Goal: Task Accomplishment & Management: Use online tool/utility

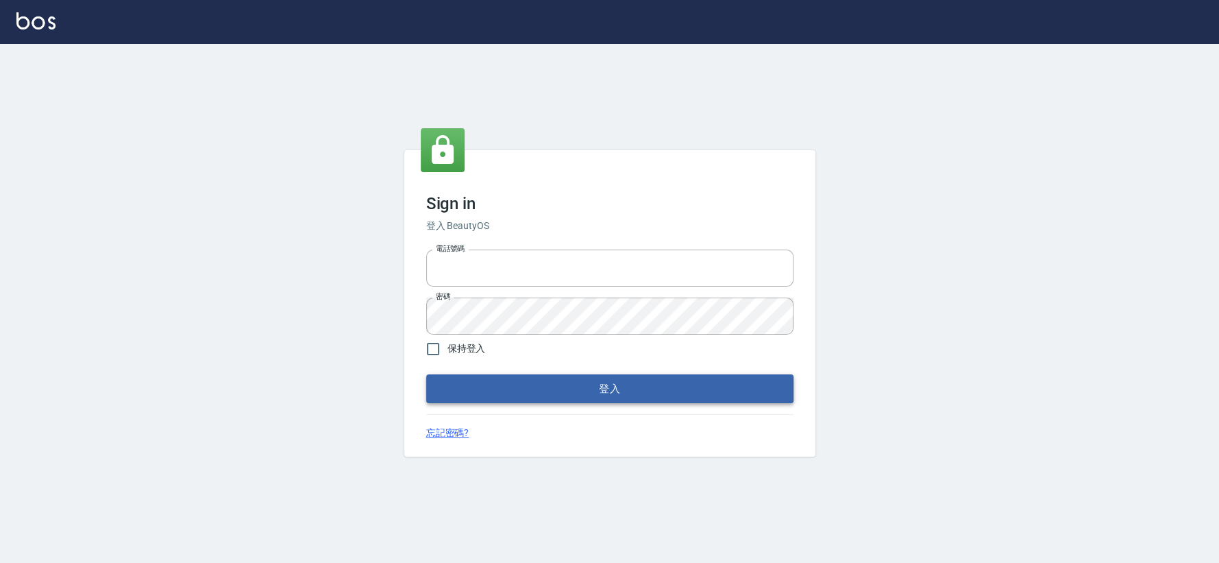
type input "0426653545"
click at [532, 382] on button "登入" at bounding box center [609, 388] width 367 height 29
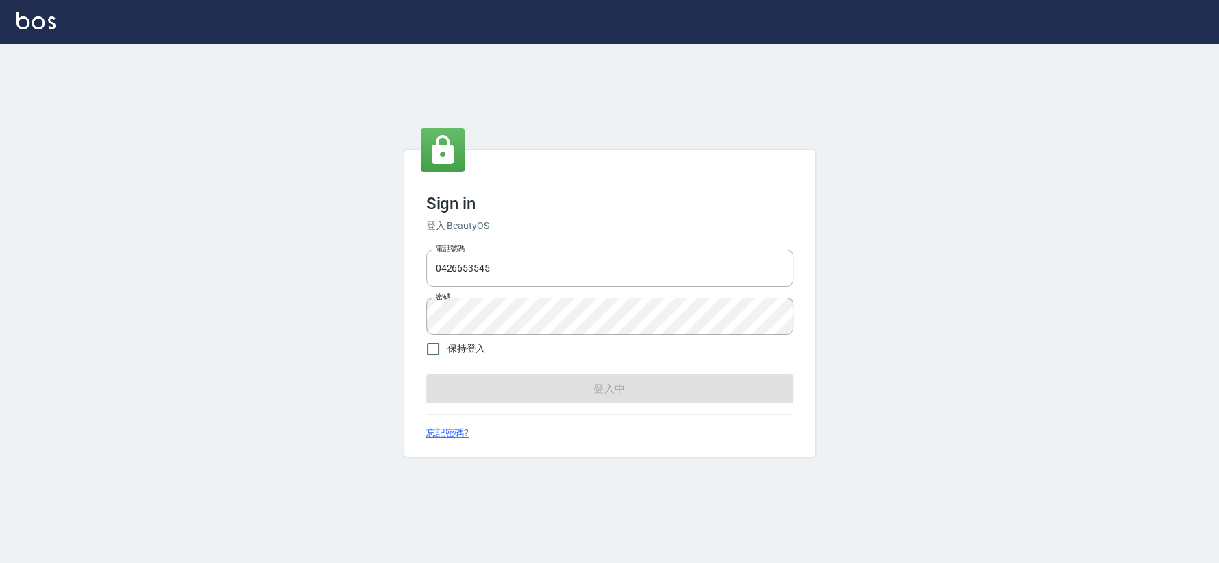
click at [532, 382] on form "電話號碼 [PHONE_NUMBER] 電話號碼 密碼 密碼 保持登入 登入中" at bounding box center [609, 323] width 367 height 159
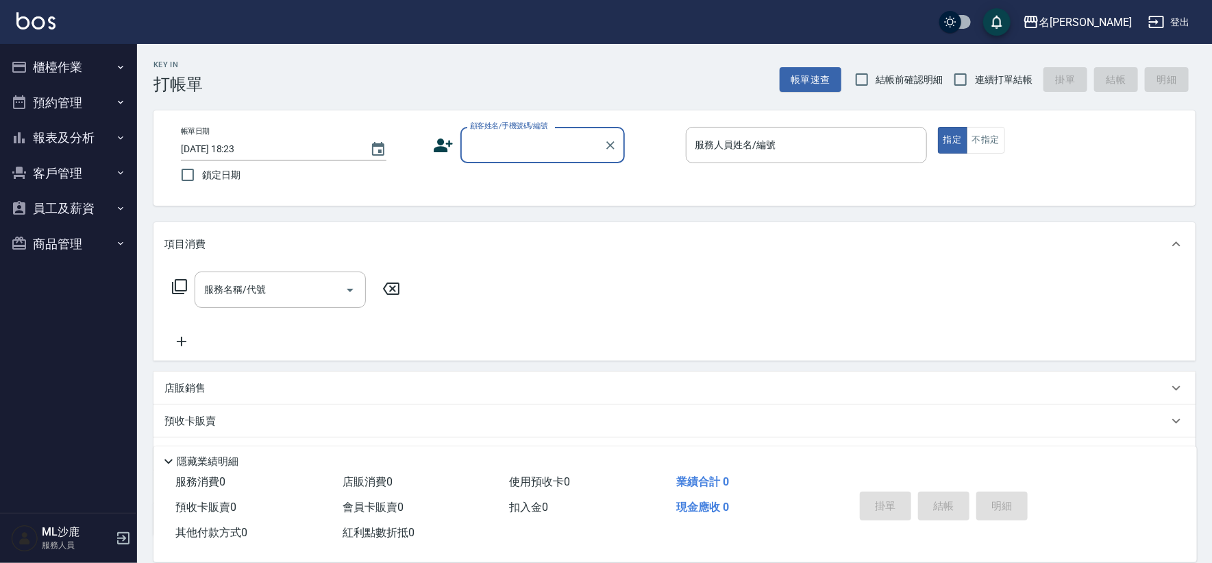
click at [62, 135] on button "報表及分析" at bounding box center [68, 138] width 126 height 36
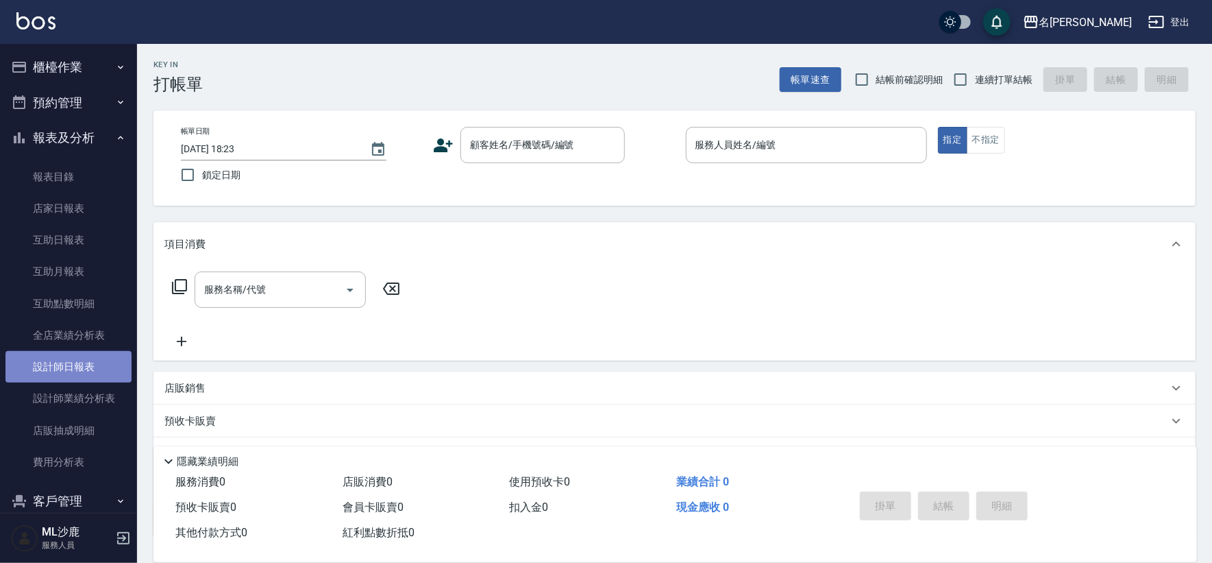
click at [78, 370] on link "設計師日報表" at bounding box center [68, 367] width 126 height 32
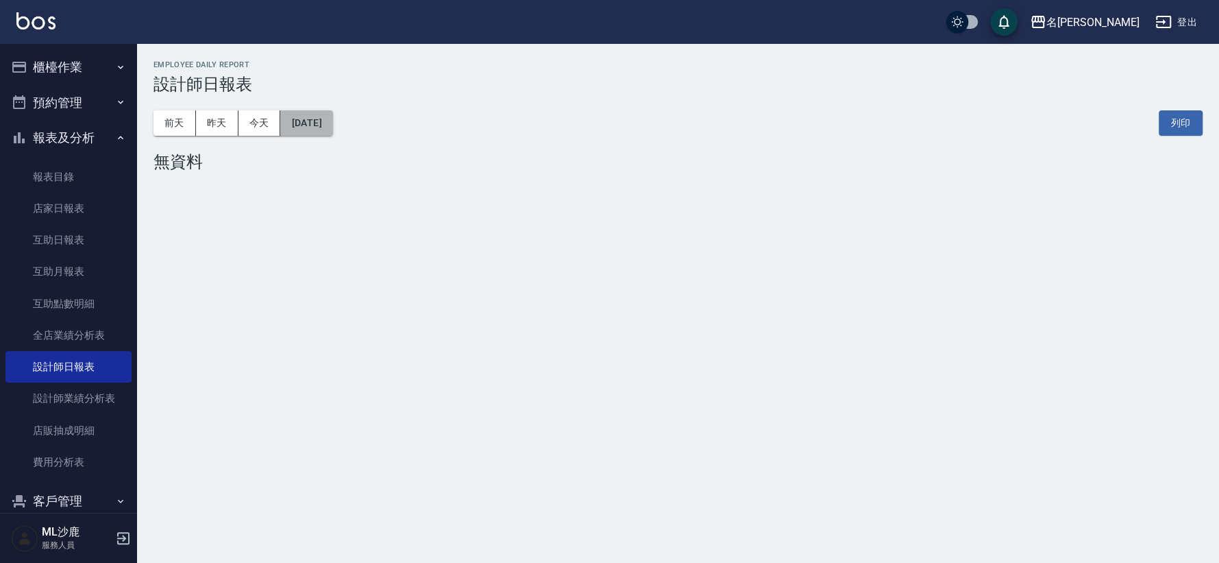
click at [325, 123] on button "[DATE]" at bounding box center [306, 122] width 52 height 25
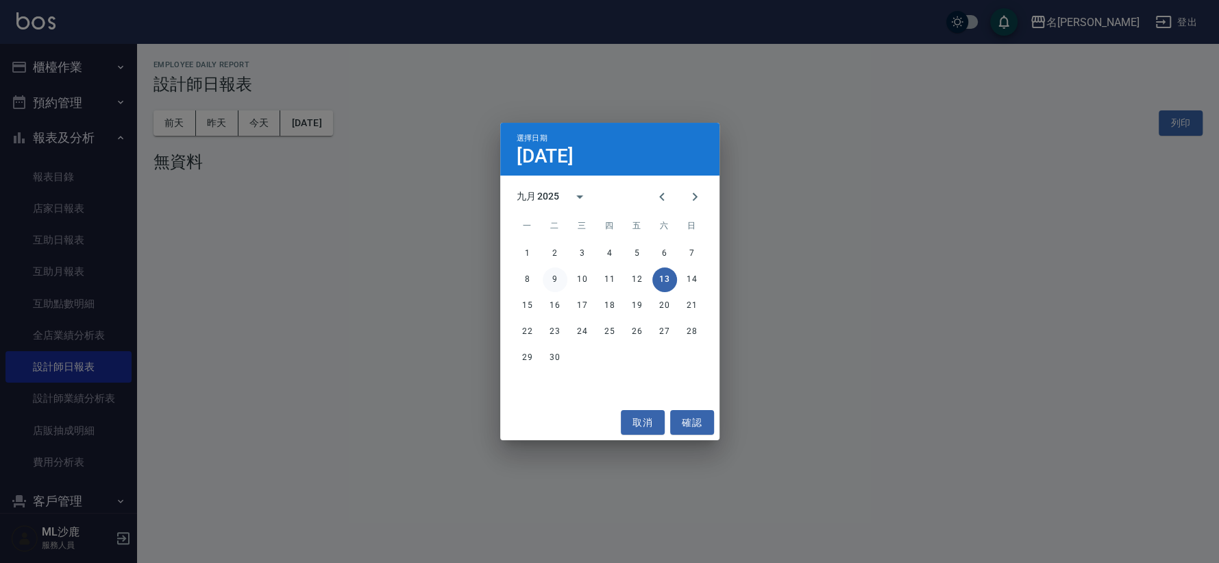
click at [556, 275] on button "9" at bounding box center [555, 279] width 25 height 25
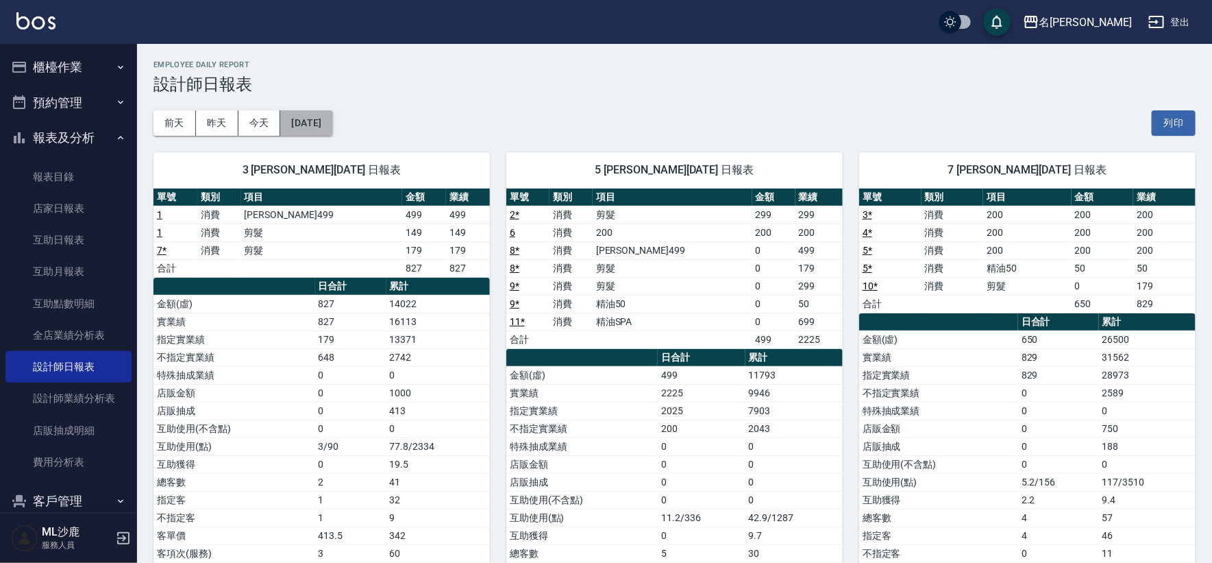
click at [332, 116] on button "[DATE]" at bounding box center [306, 122] width 52 height 25
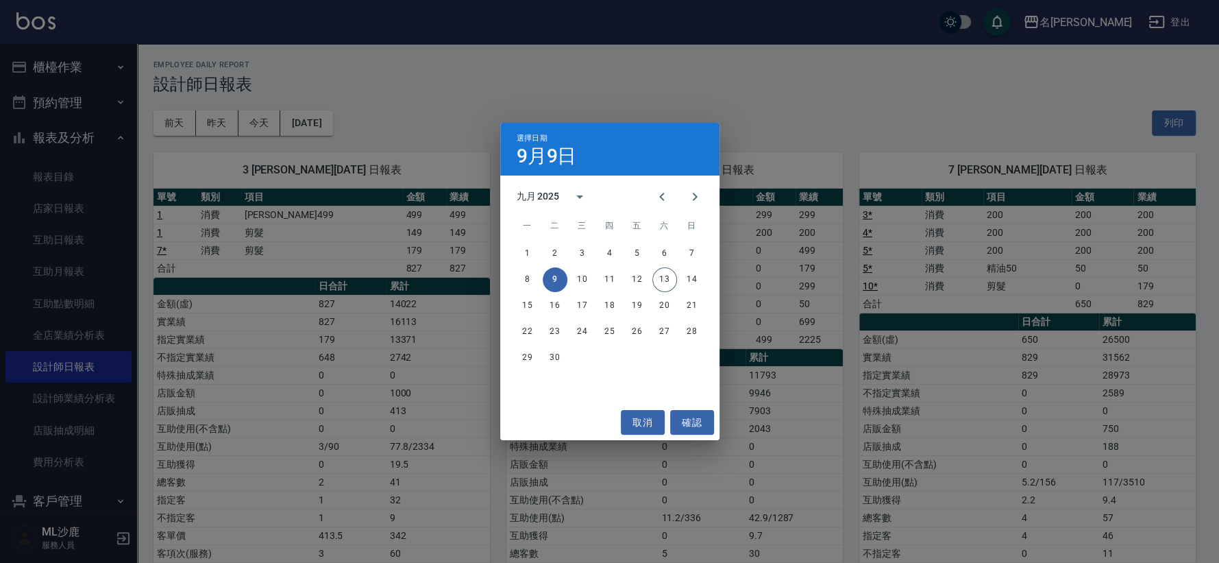
click at [959, 117] on div "選擇日期 [DATE] 九月 2025 一 二 三 四 五 六 日 1 2 3 4 5 6 7 8 9 10 11 12 13 14 15 16 17 18 …" at bounding box center [609, 281] width 1219 height 563
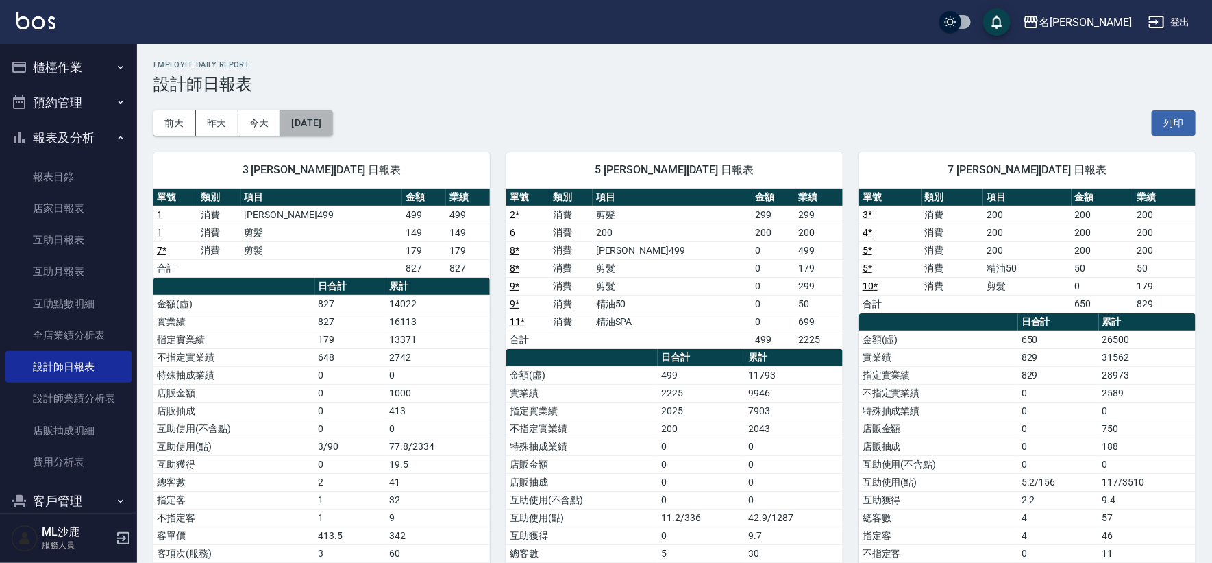
click at [332, 133] on button "[DATE]" at bounding box center [306, 122] width 52 height 25
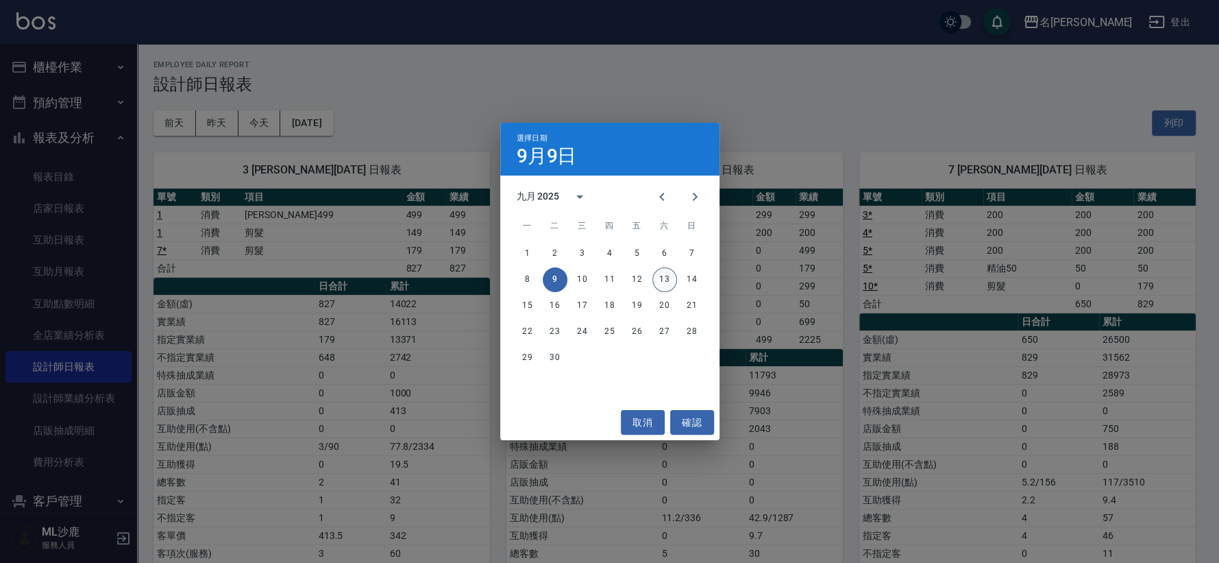
click at [663, 280] on button "13" at bounding box center [664, 279] width 25 height 25
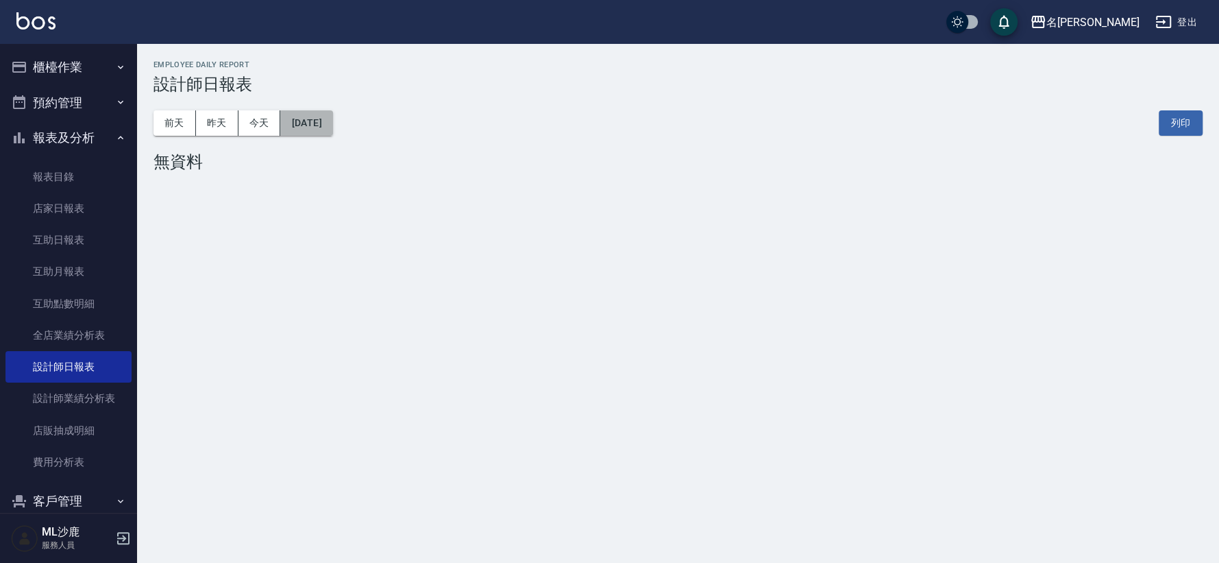
click at [292, 121] on button "[DATE]" at bounding box center [306, 122] width 52 height 25
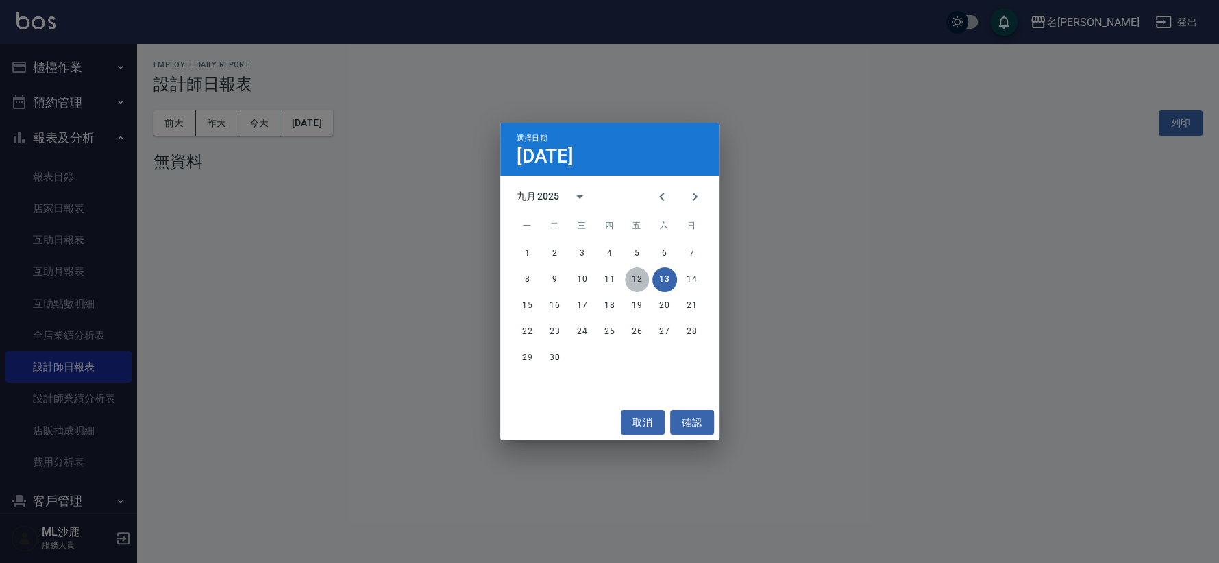
click at [639, 282] on button "12" at bounding box center [637, 279] width 25 height 25
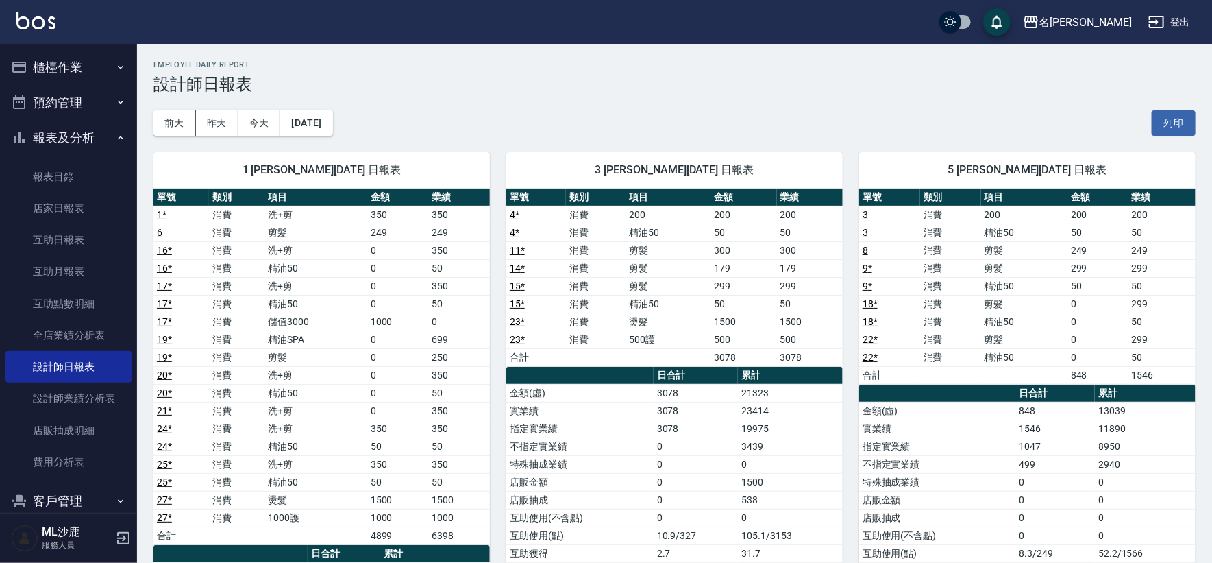
click at [70, 62] on button "櫃檯作業" at bounding box center [68, 67] width 126 height 36
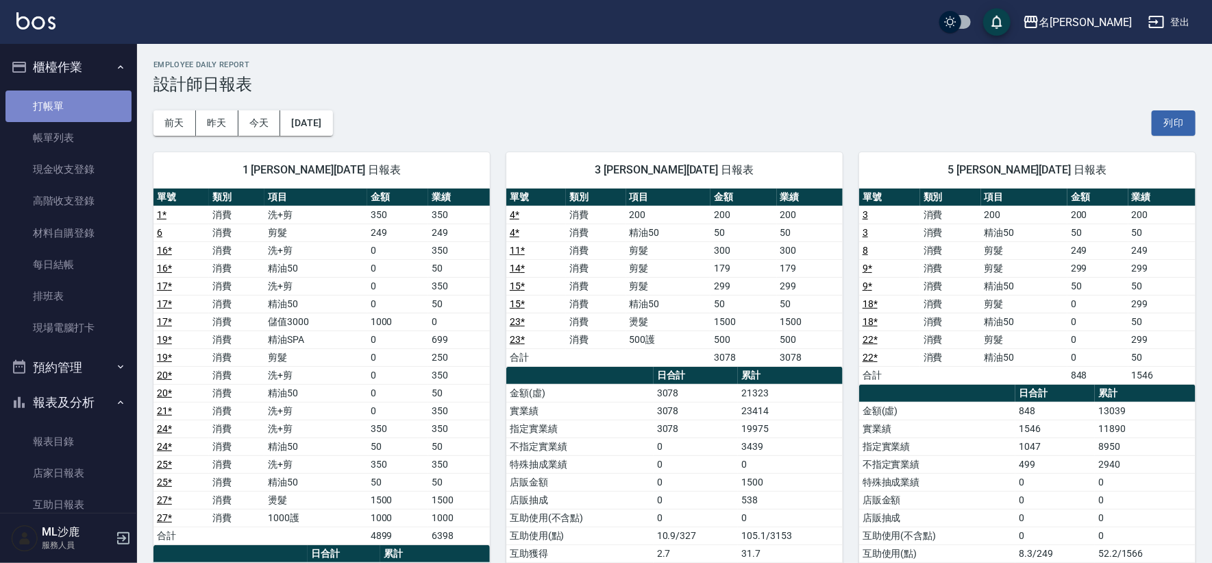
click at [99, 106] on link "打帳單" at bounding box center [68, 106] width 126 height 32
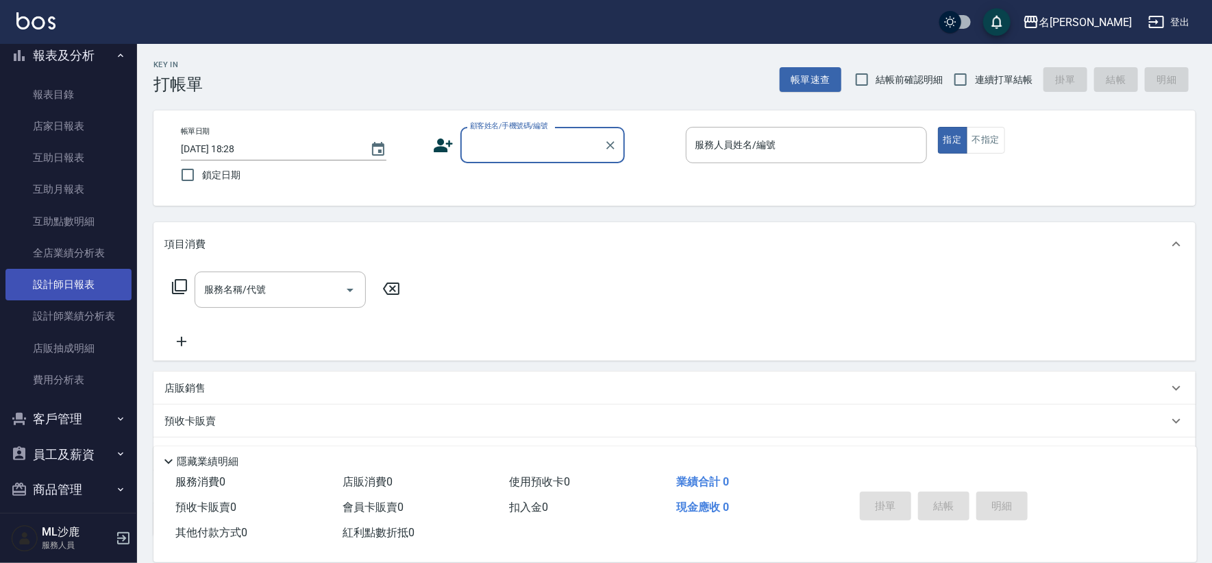
scroll to position [357, 0]
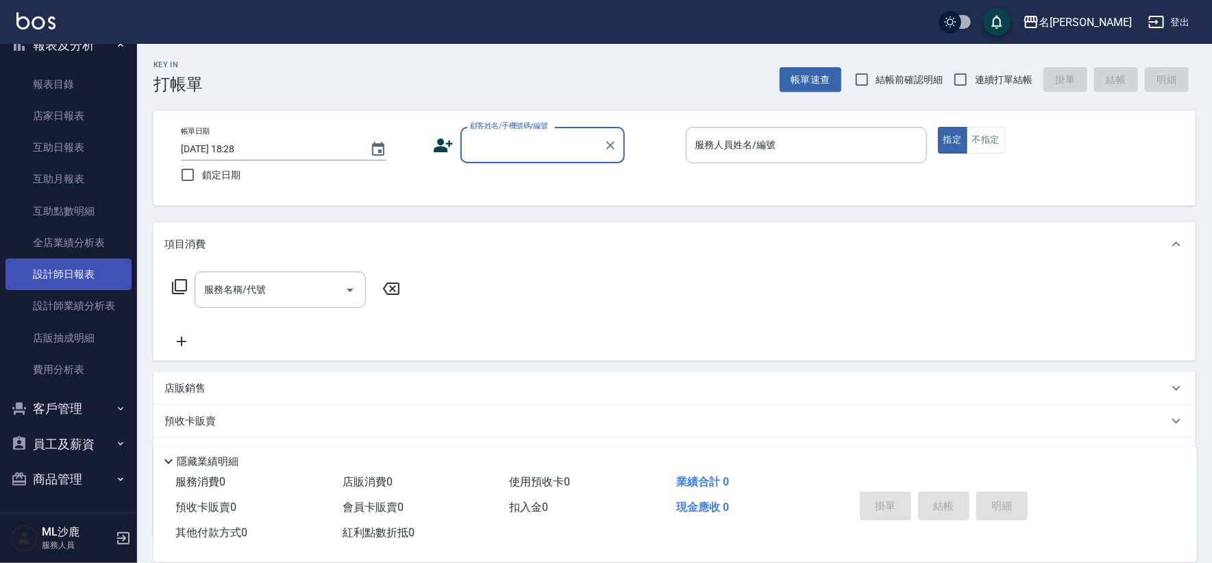
click at [80, 270] on link "設計師日報表" at bounding box center [68, 274] width 126 height 32
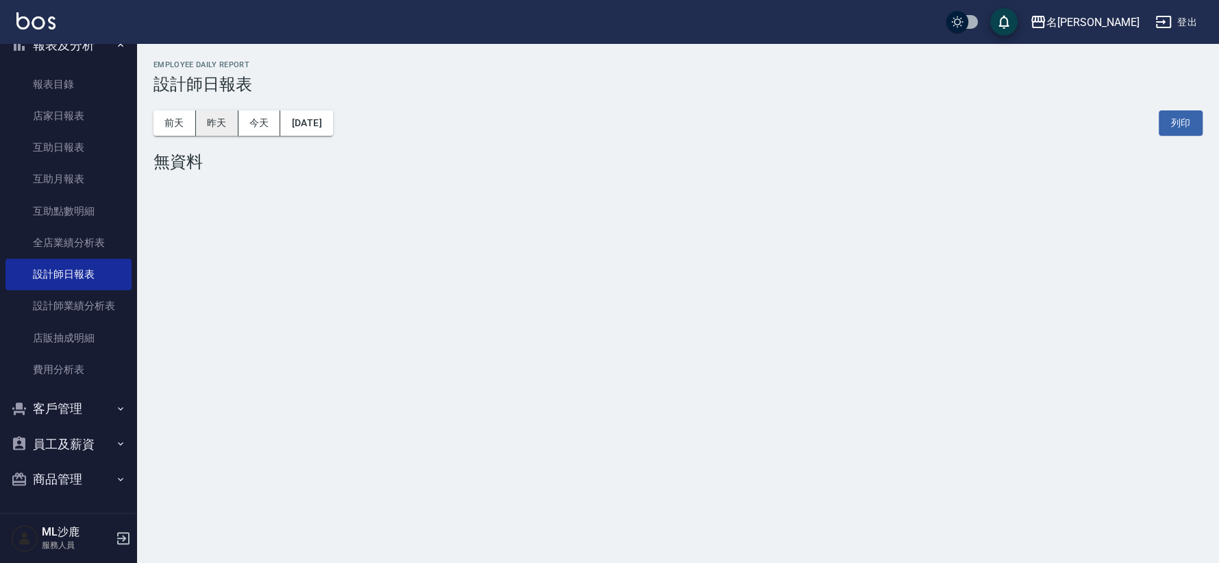
click at [202, 123] on button "昨天" at bounding box center [217, 122] width 42 height 25
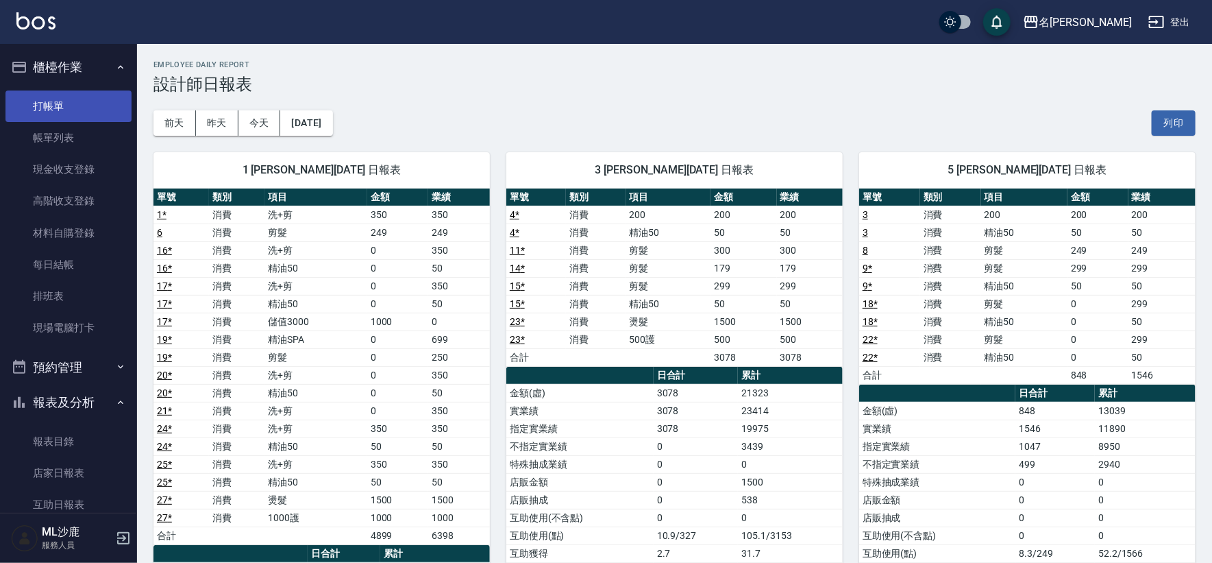
click at [34, 105] on link "打帳單" at bounding box center [68, 106] width 126 height 32
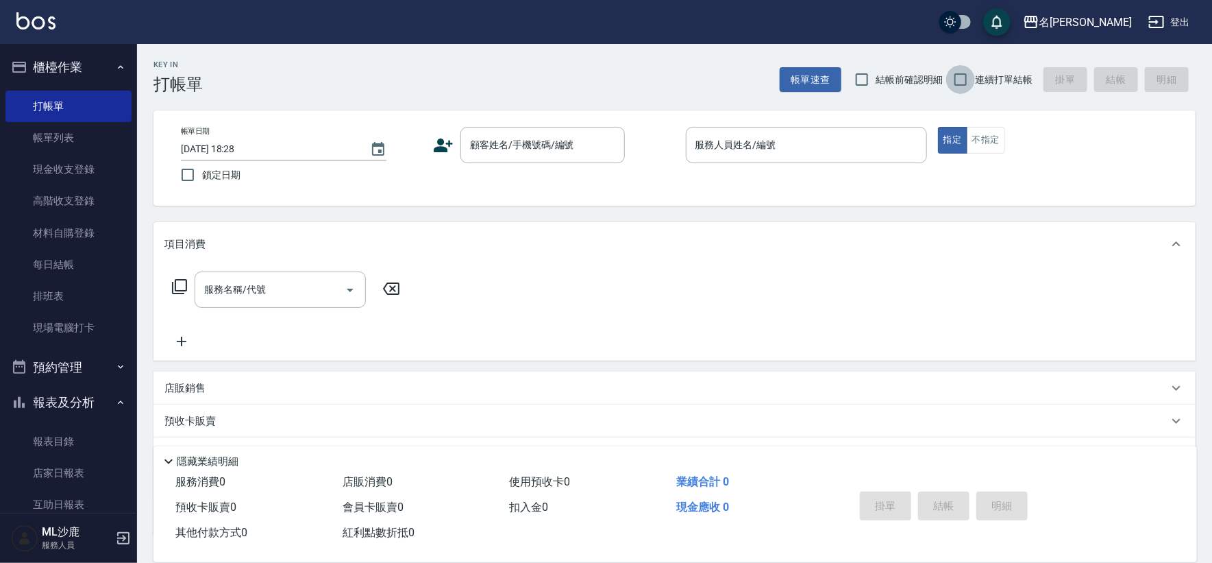
click at [960, 75] on input "連續打單結帳" at bounding box center [960, 79] width 29 height 29
checkbox input "true"
click at [524, 129] on div "顧客姓名/手機號碼/編號" at bounding box center [543, 145] width 164 height 36
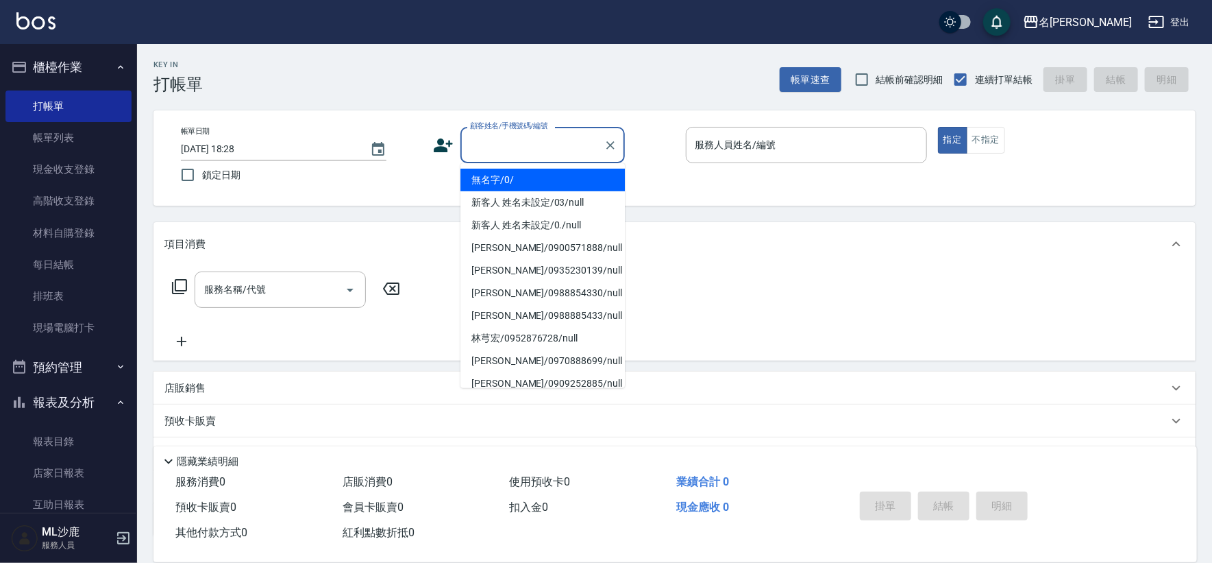
click at [505, 172] on li "無名字/0/" at bounding box center [543, 180] width 164 height 23
type input "無名字/0/"
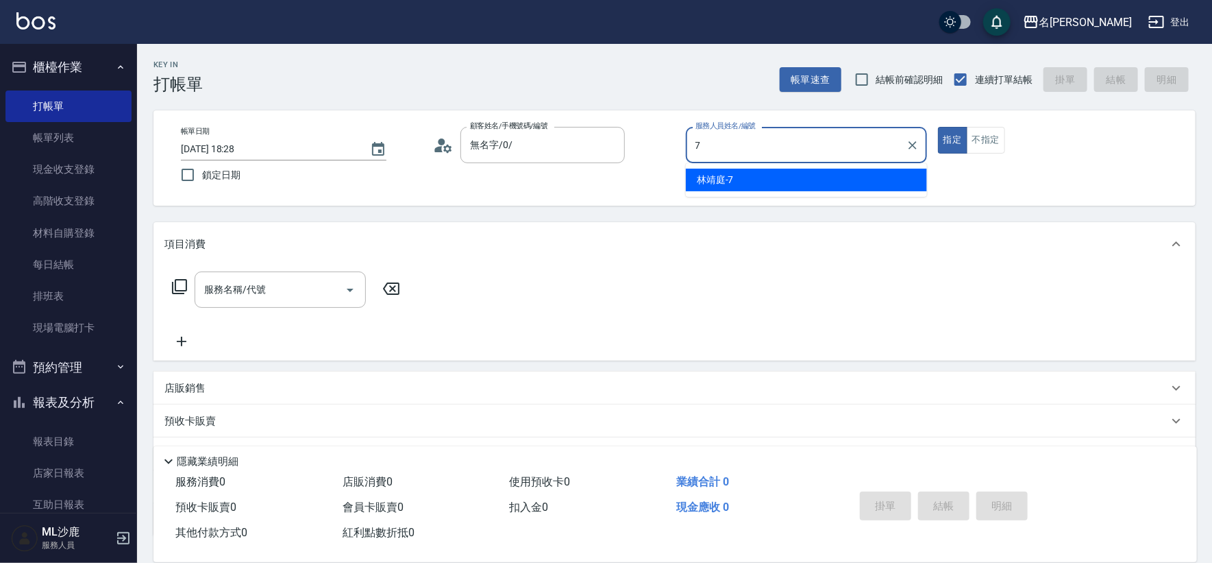
type input "[PERSON_NAME]-7"
type button "true"
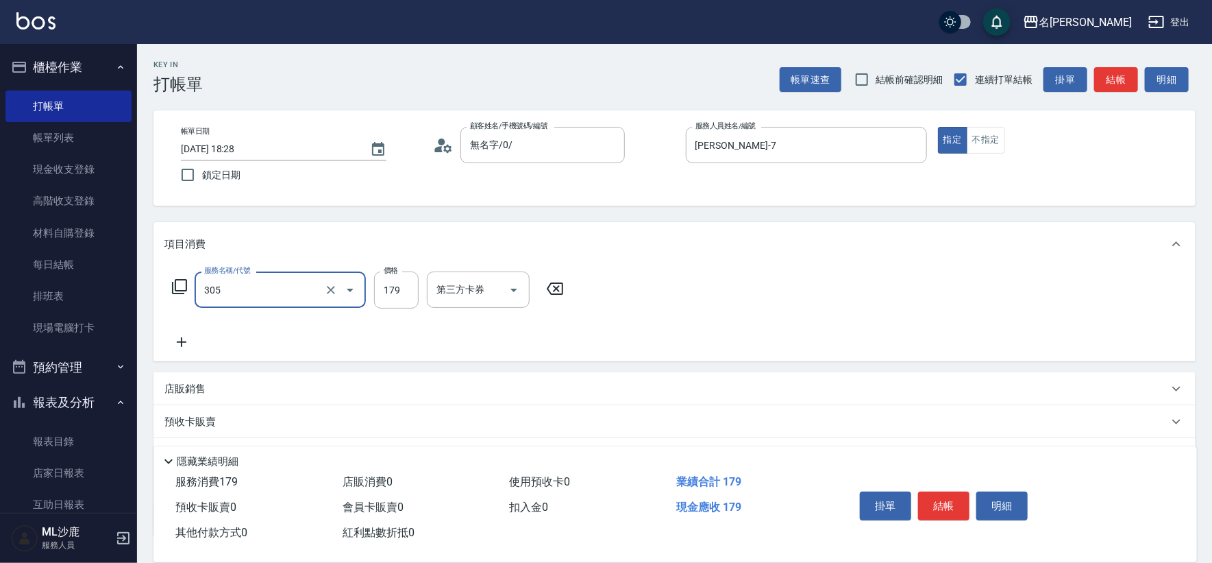
type input "剪髮(305)"
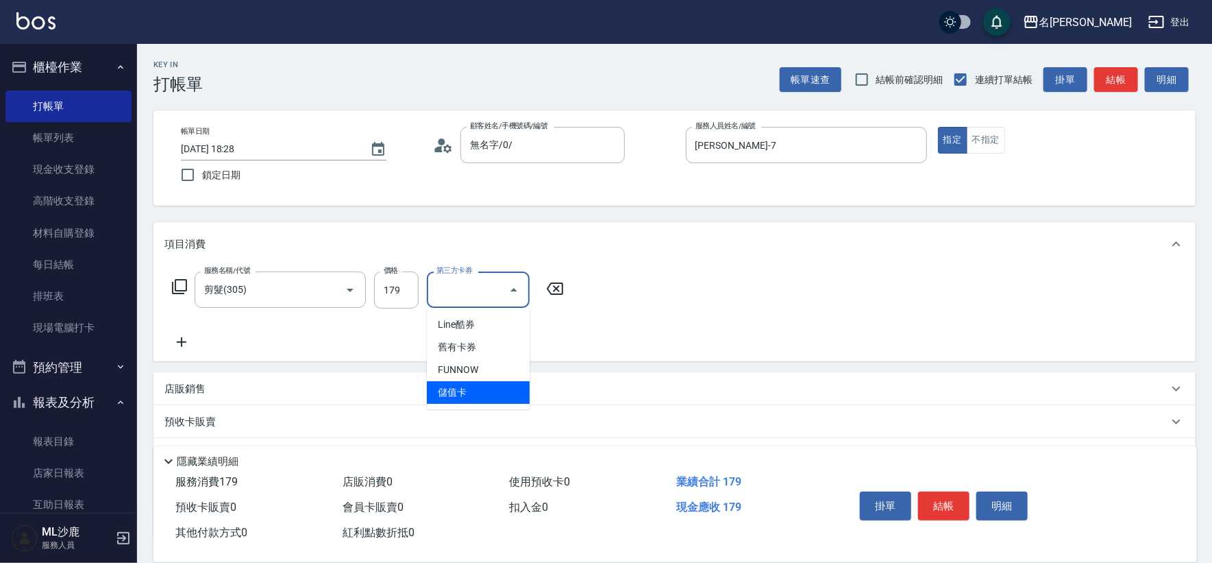
type input "儲值卡"
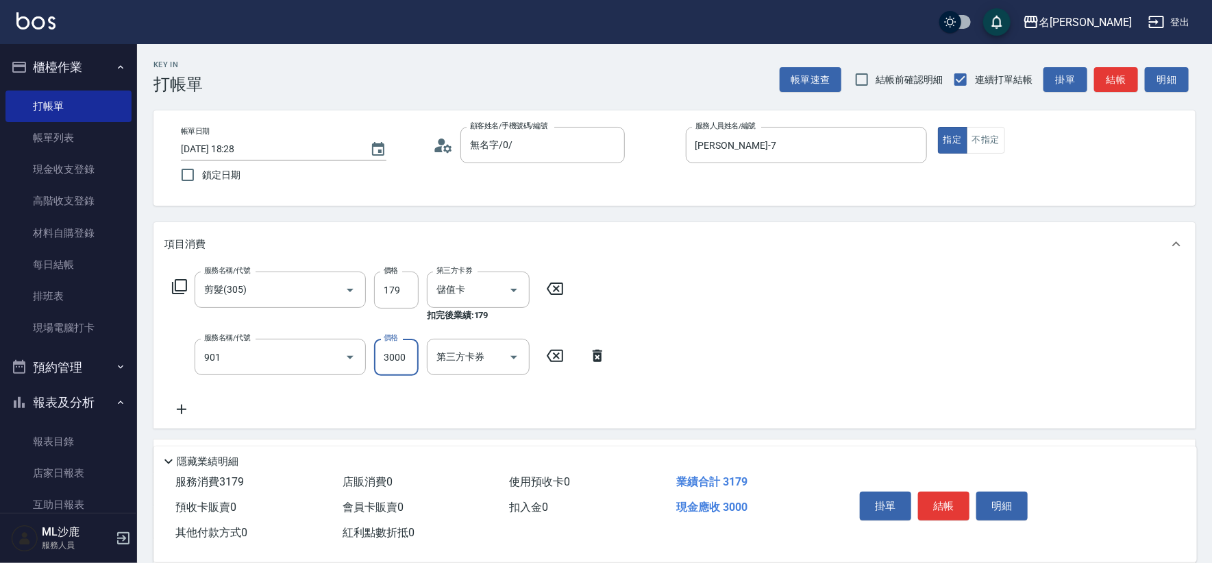
type input "儲值3000(901)"
type input "110"
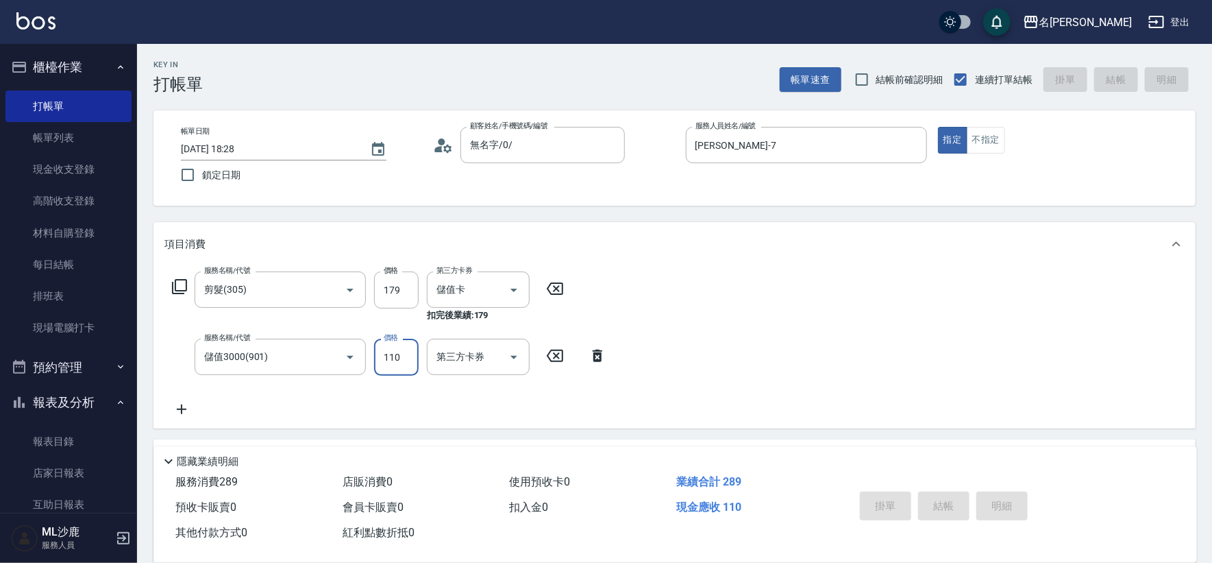
type input "[DATE] 19:06"
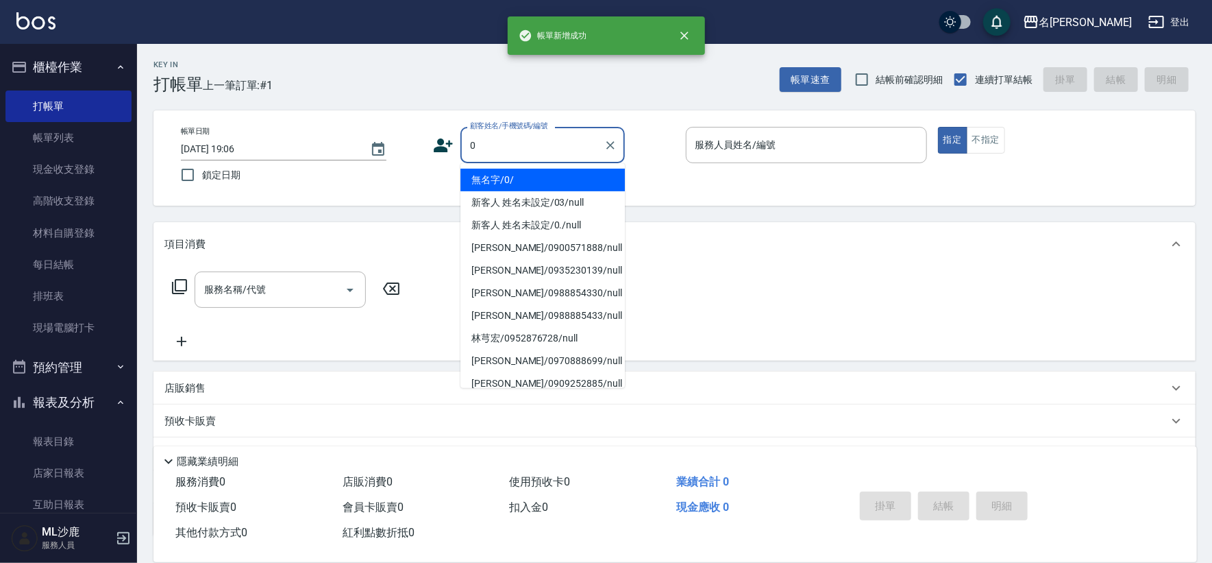
type input "無名字/0/"
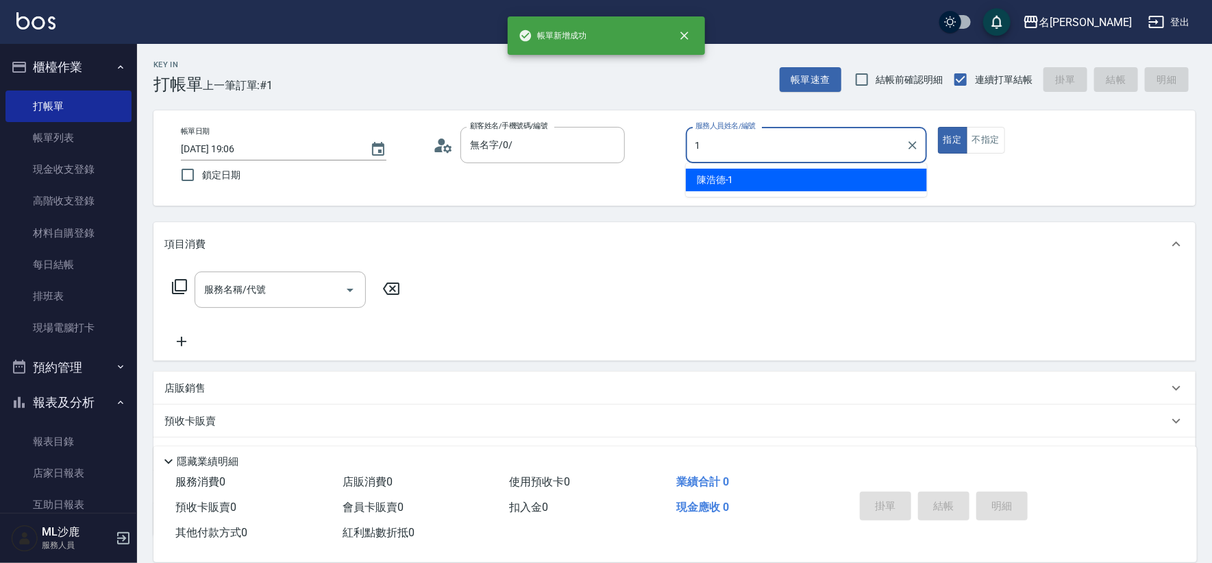
type input "[PERSON_NAME]1"
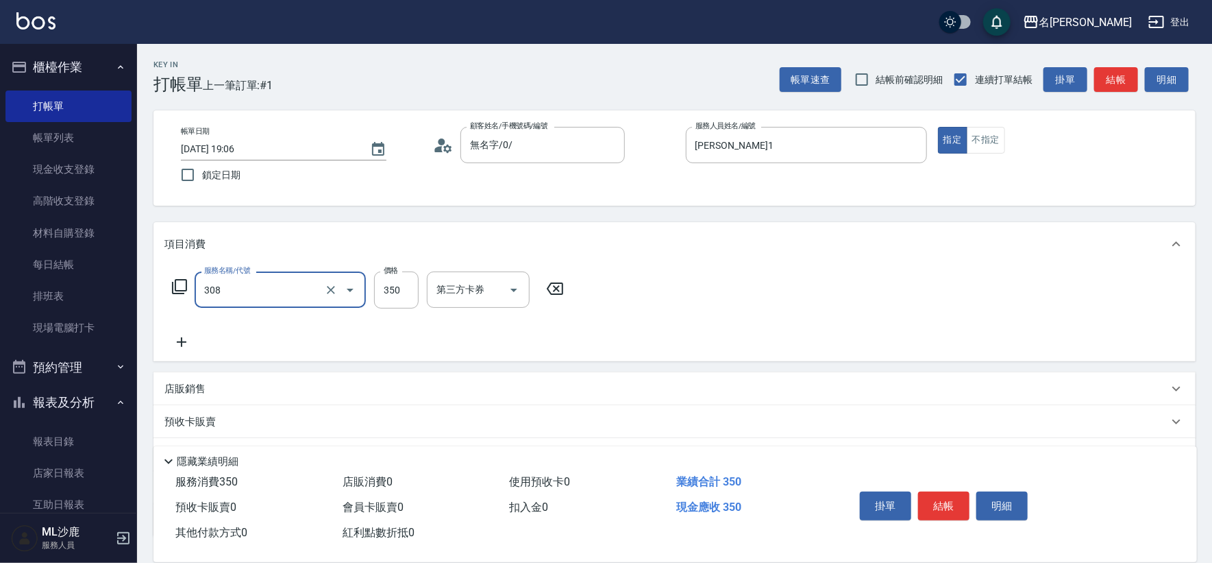
type input "洗+剪(308)"
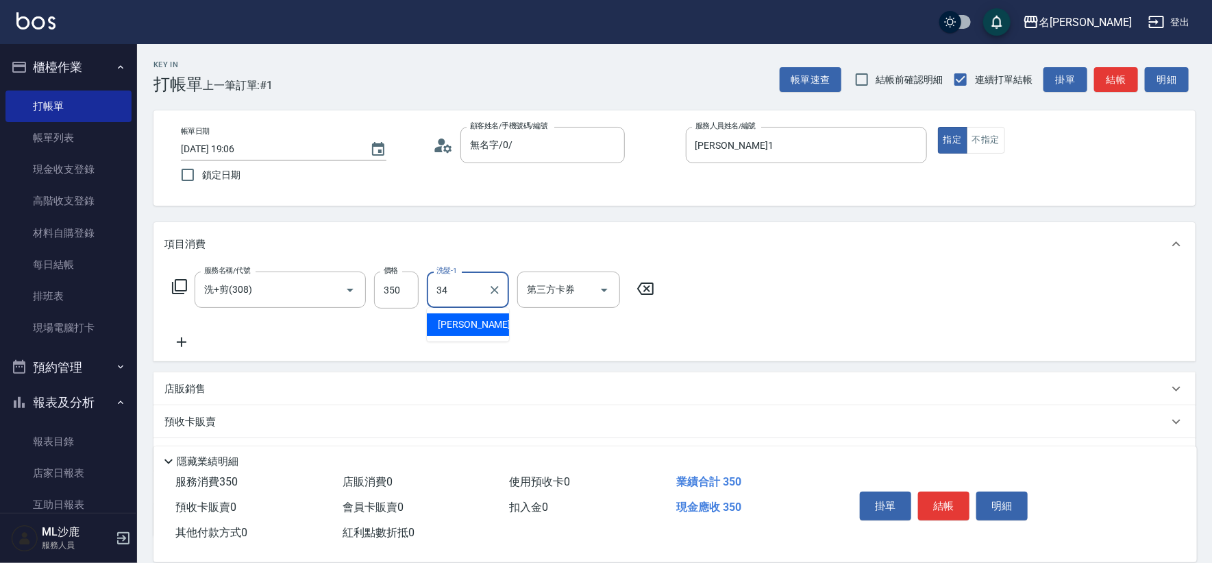
type input "[PERSON_NAME]-34"
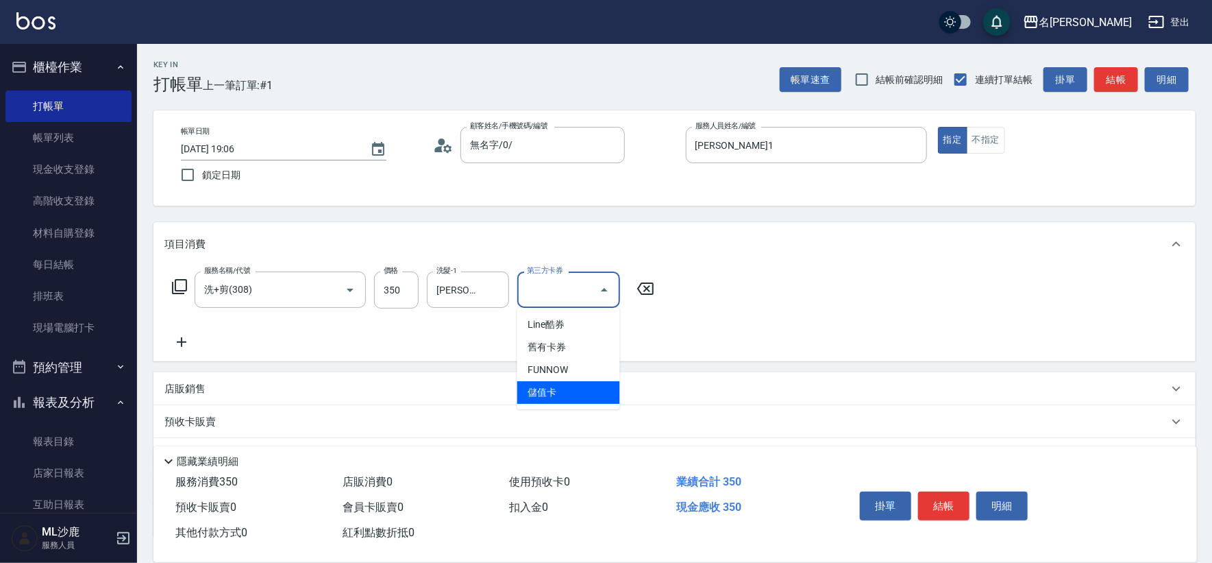
type input "儲值卡"
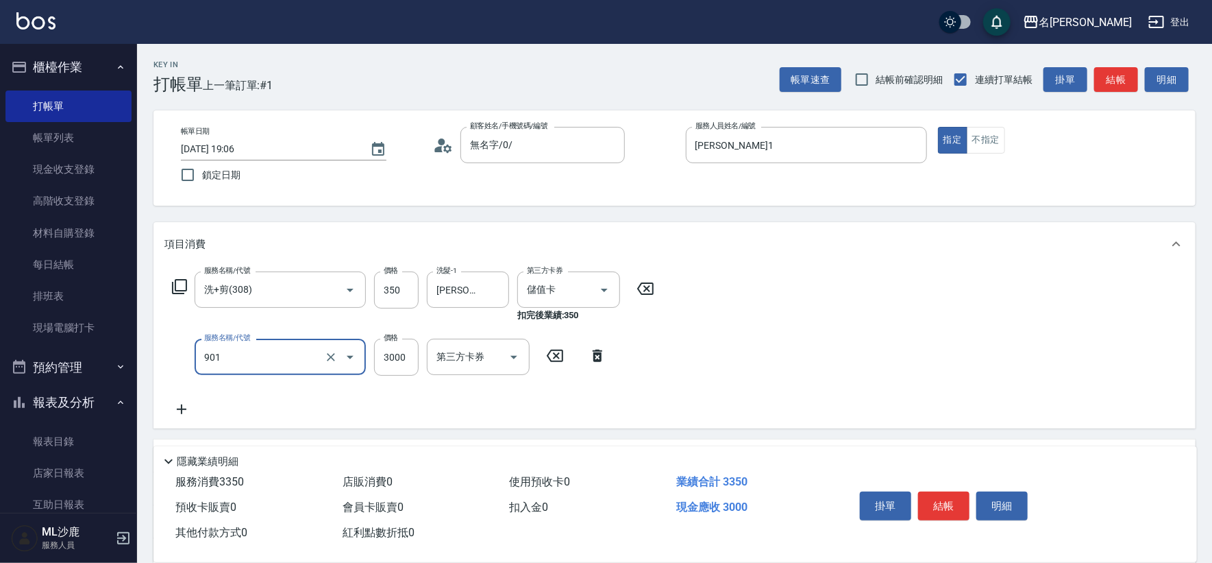
type input "儲值3000(901)"
type input "1000"
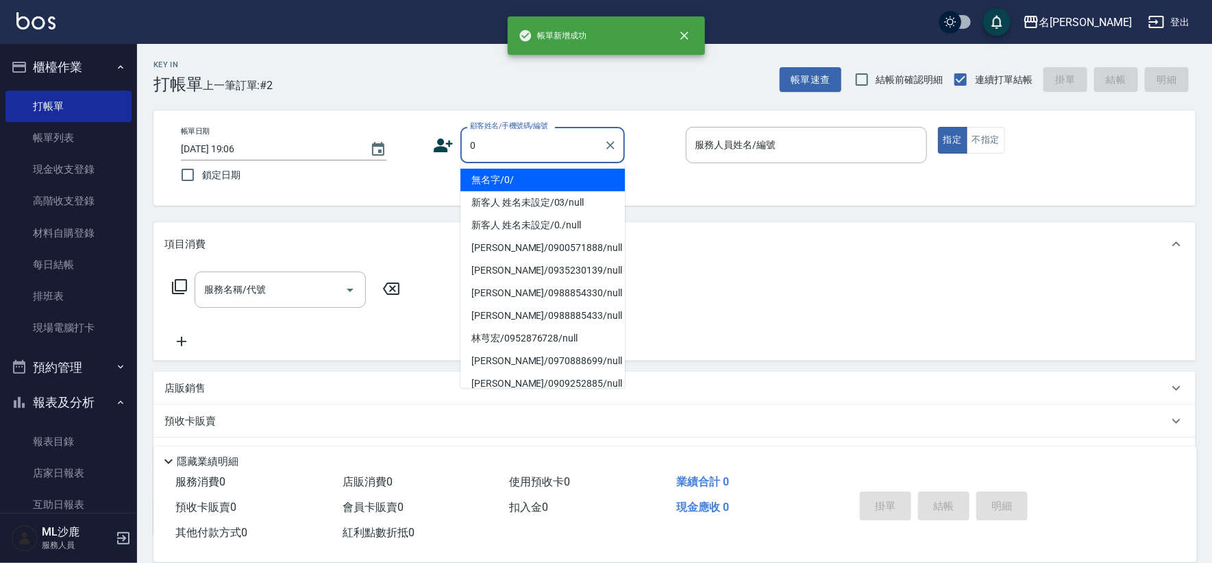
type input "無名字/0/"
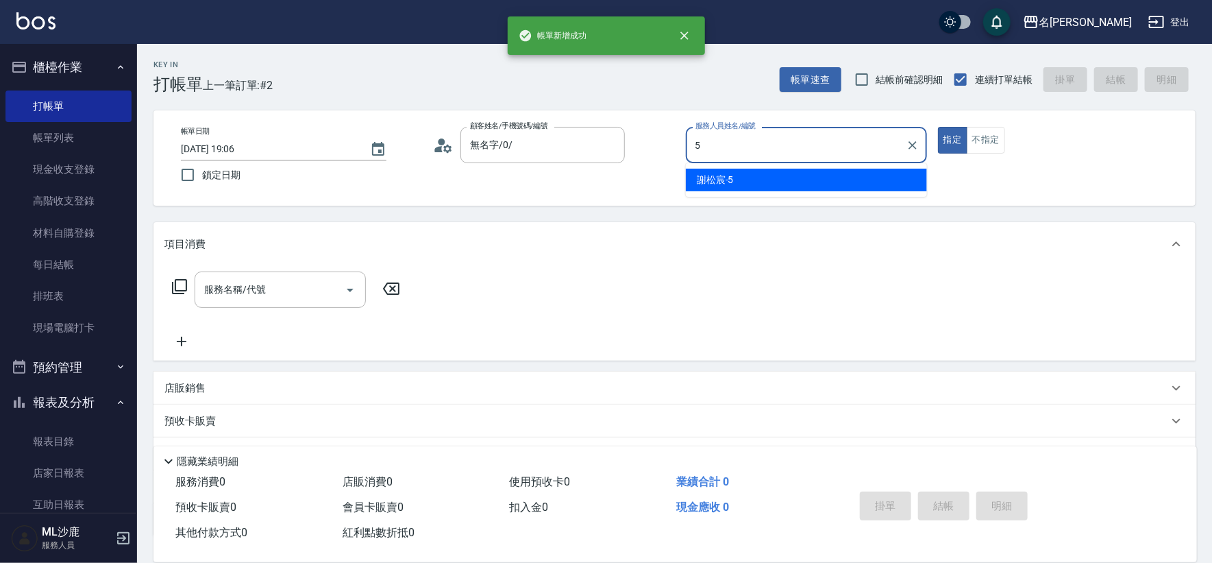
type input "[PERSON_NAME]-5"
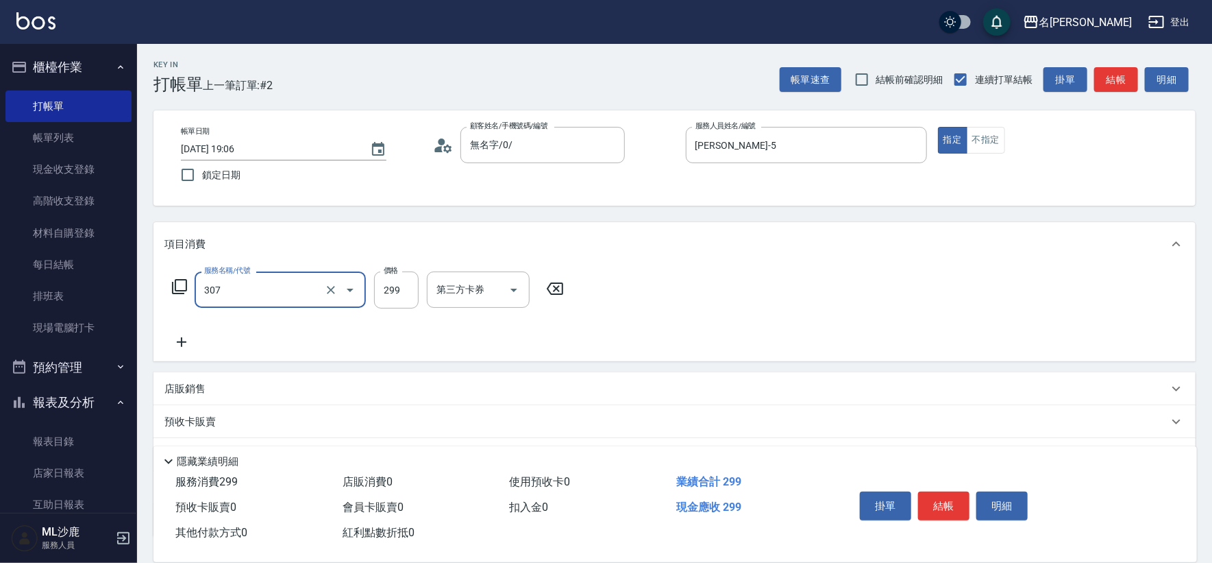
type input "剪髮(307)"
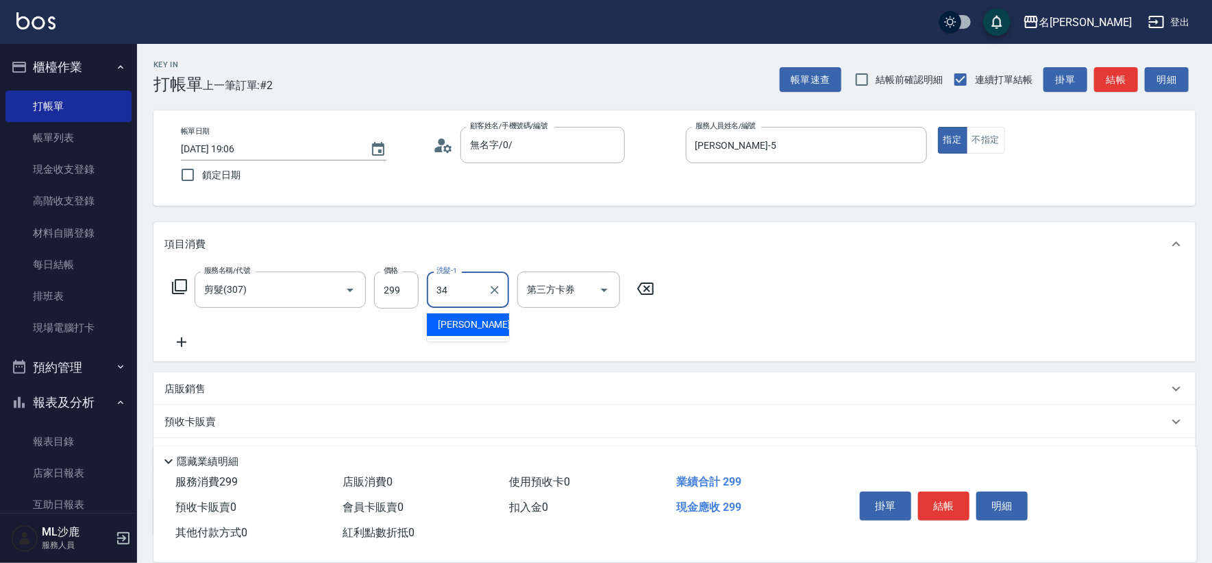
type input "[PERSON_NAME]-34"
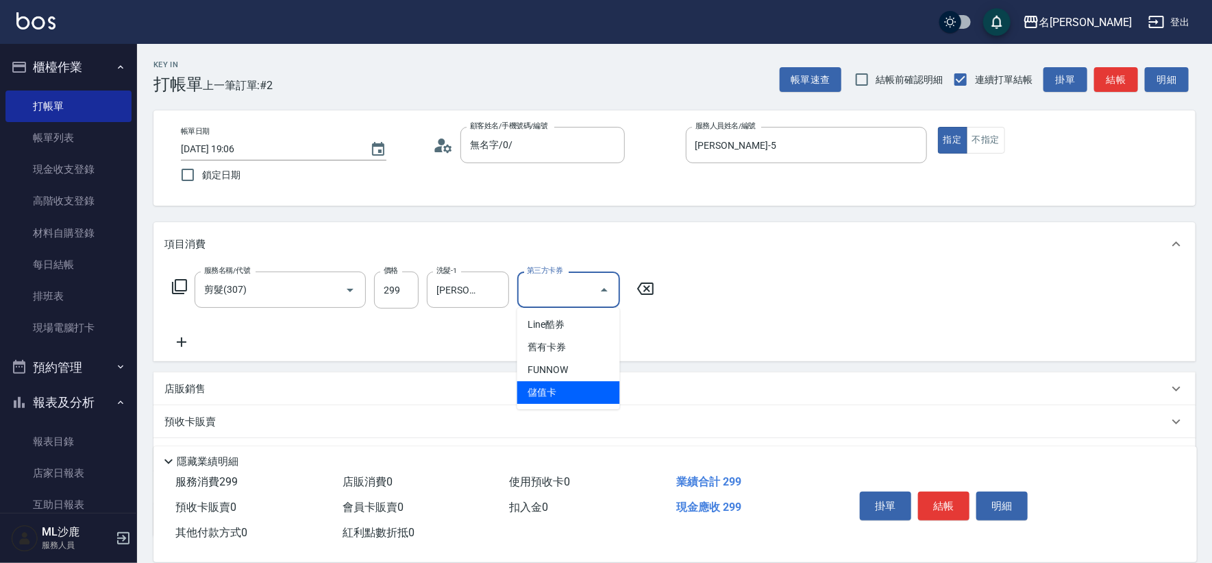
type input "儲值卡"
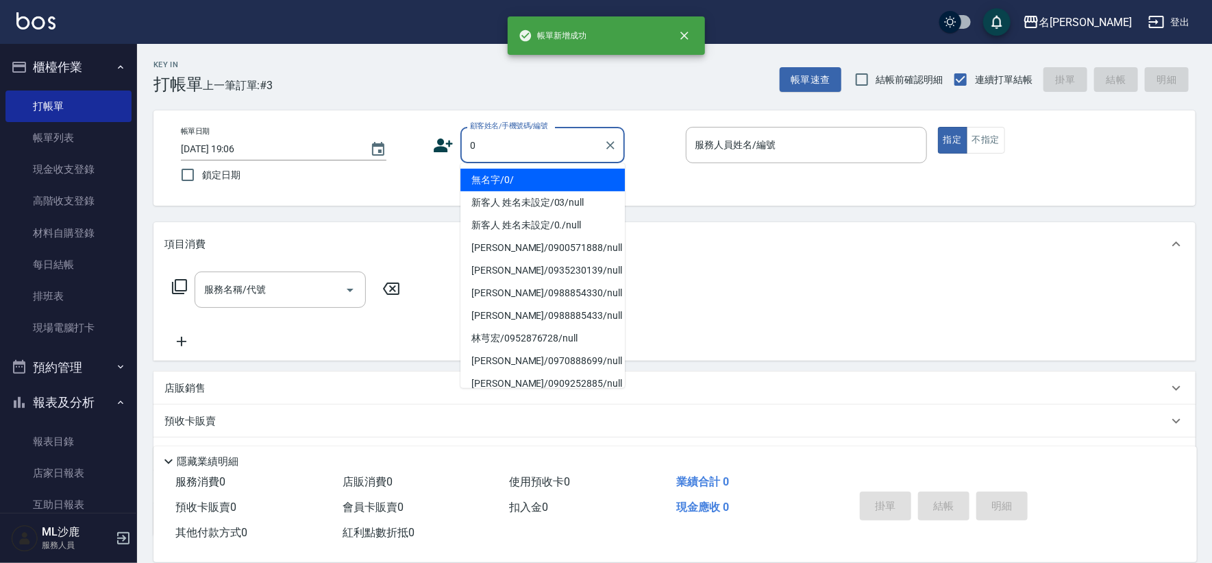
type input "無名字/0/"
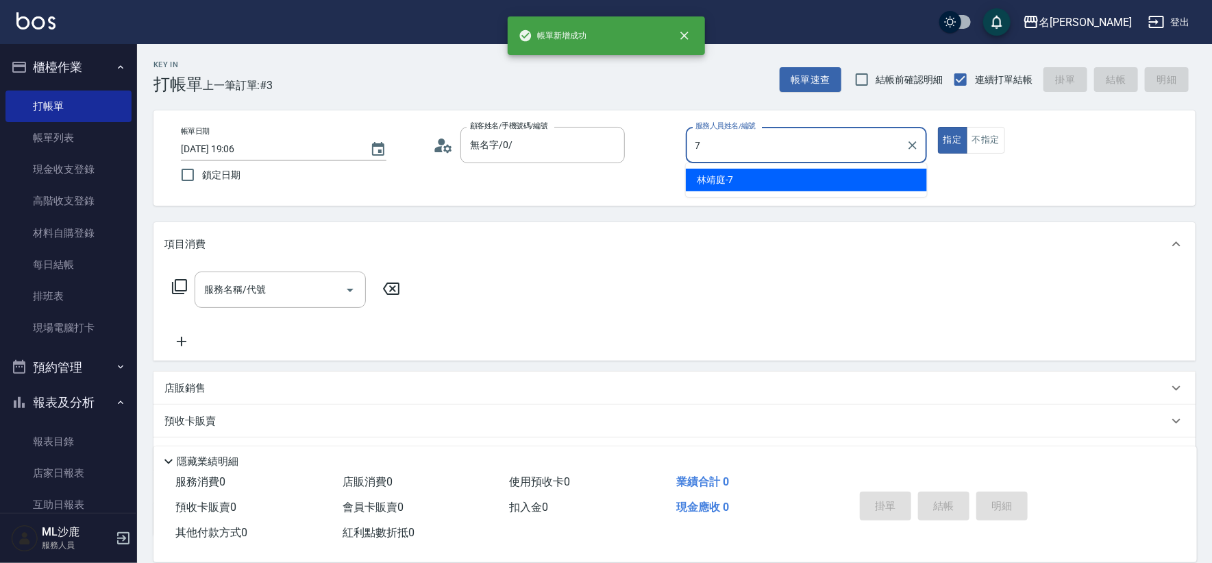
type input "[PERSON_NAME]-7"
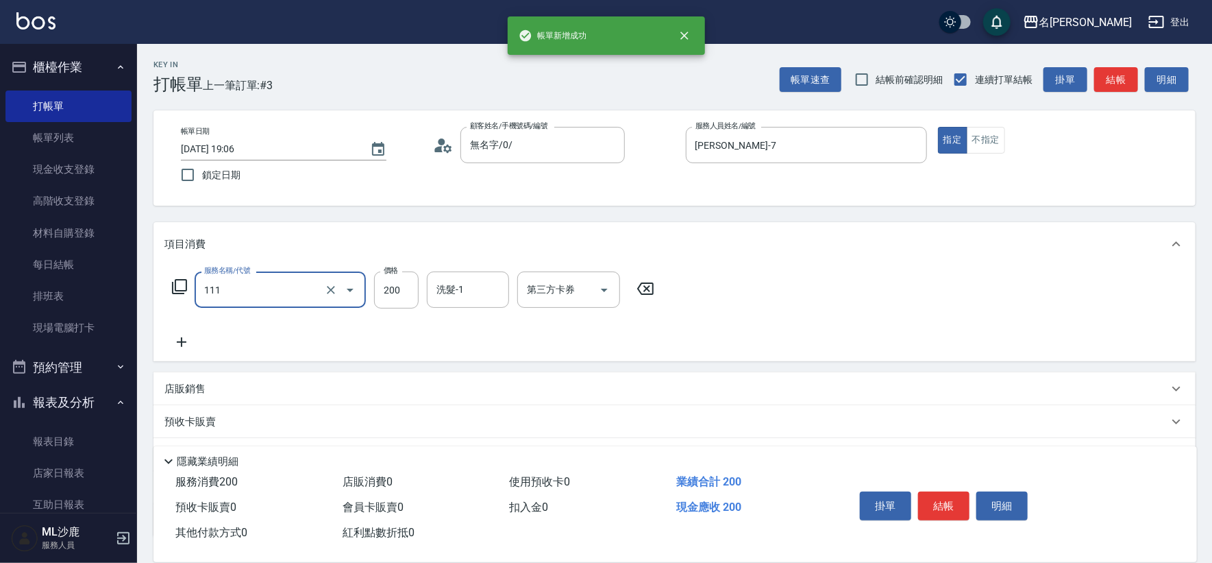
type input "200(111)"
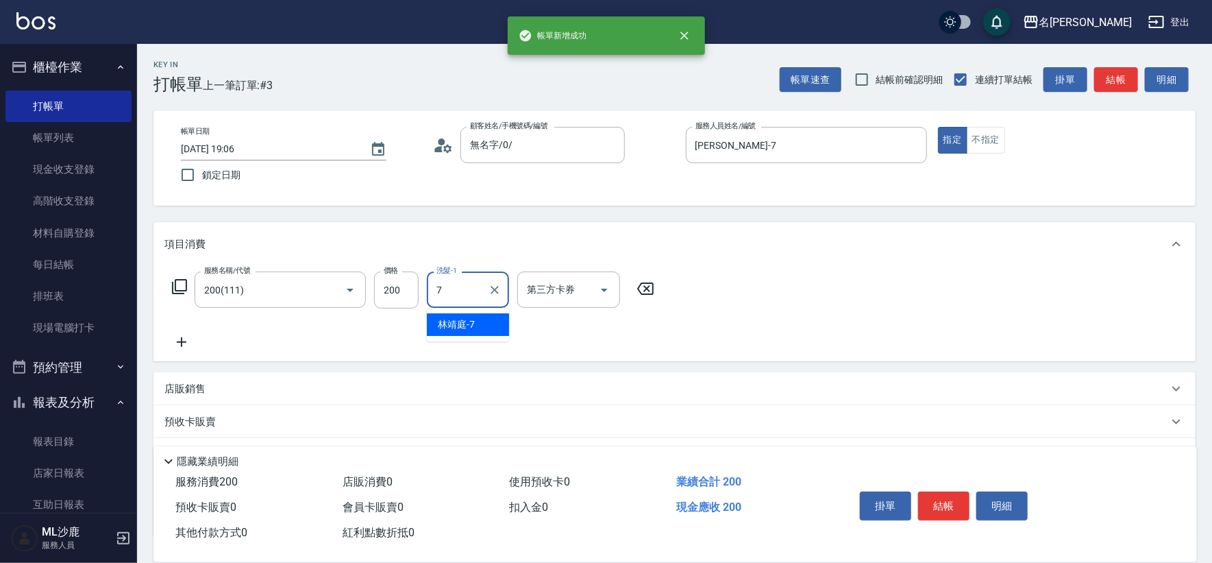
type input "[PERSON_NAME]-7"
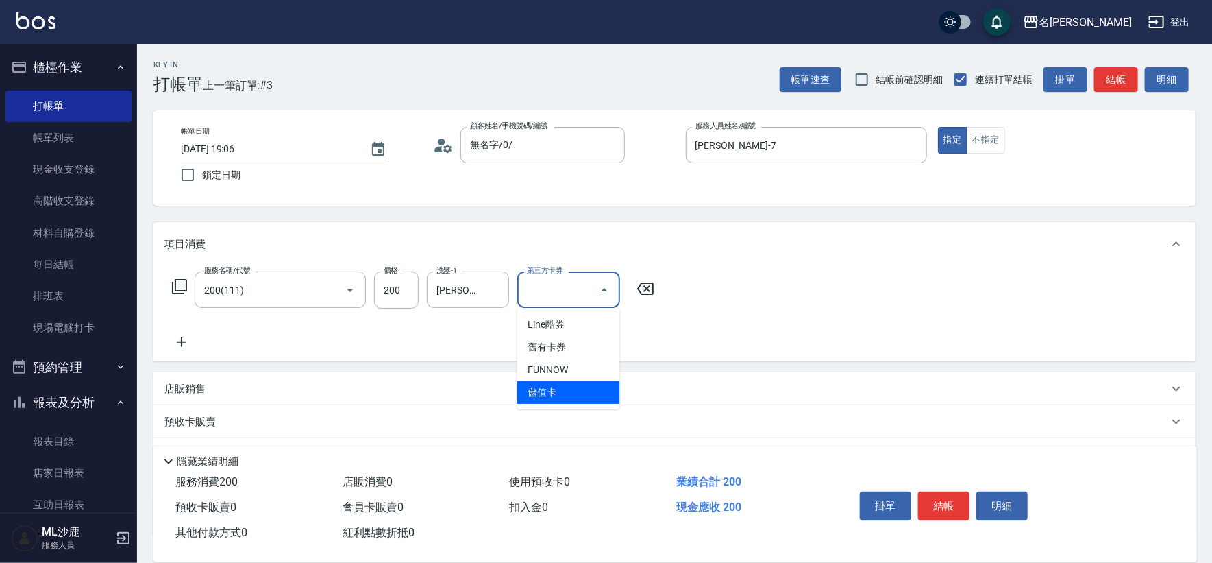
type input "儲值卡"
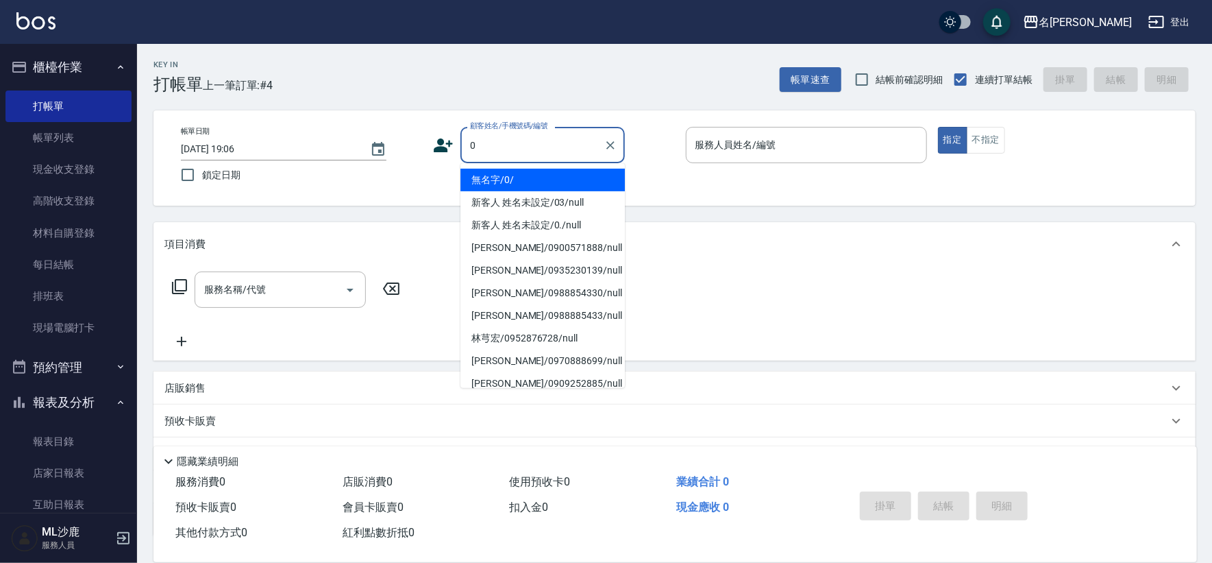
type input "無名字/0/"
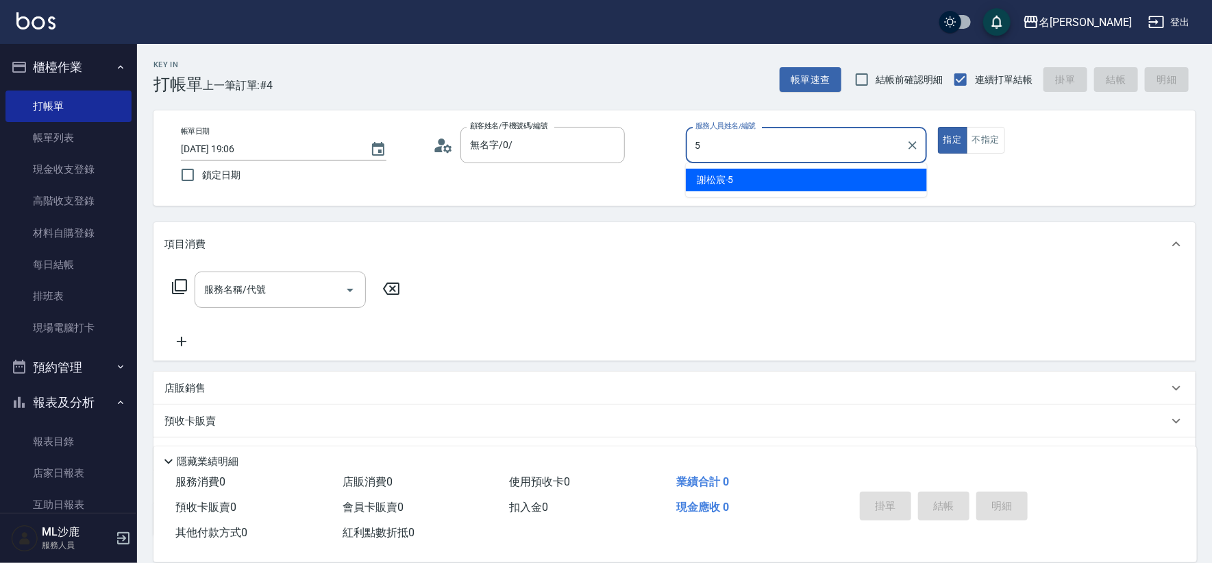
type input "[PERSON_NAME]-5"
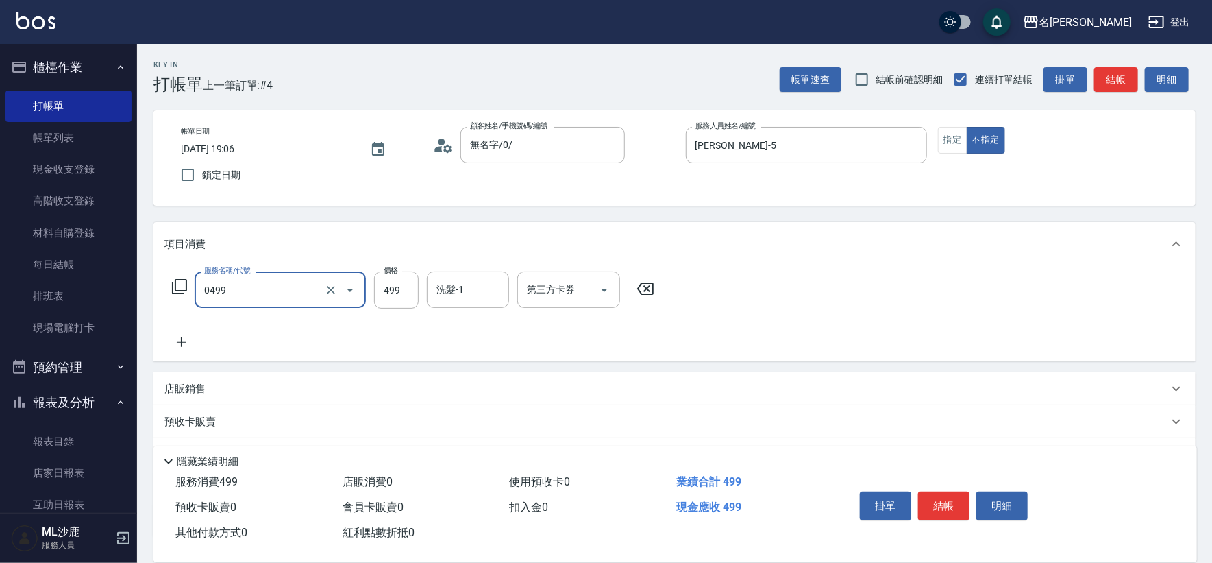
type input "[PERSON_NAME]499(0499)"
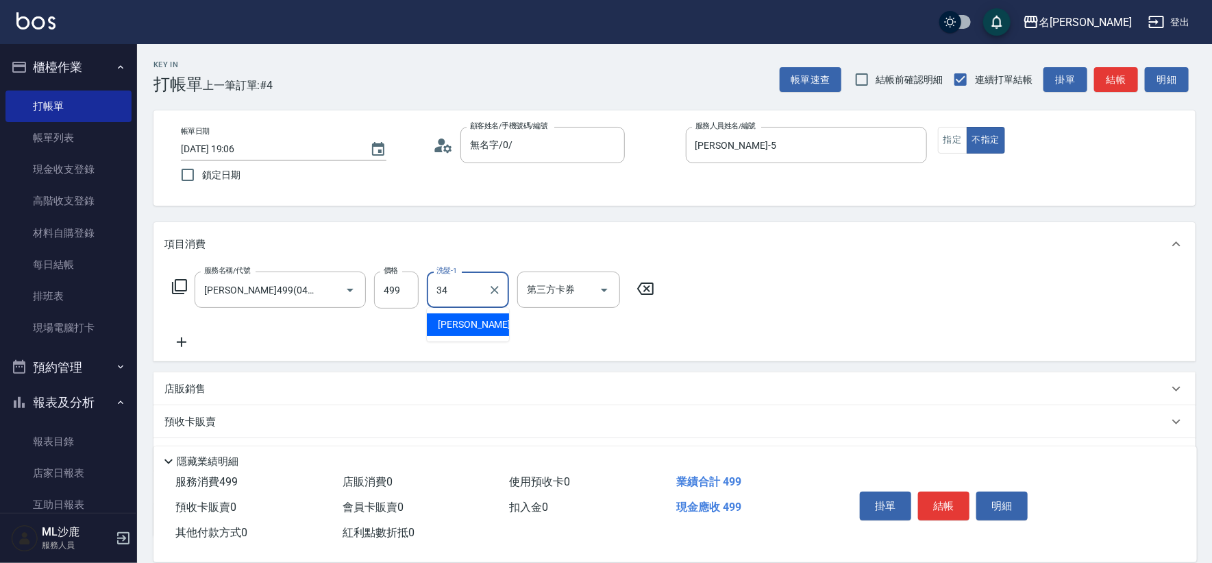
type input "[PERSON_NAME]-34"
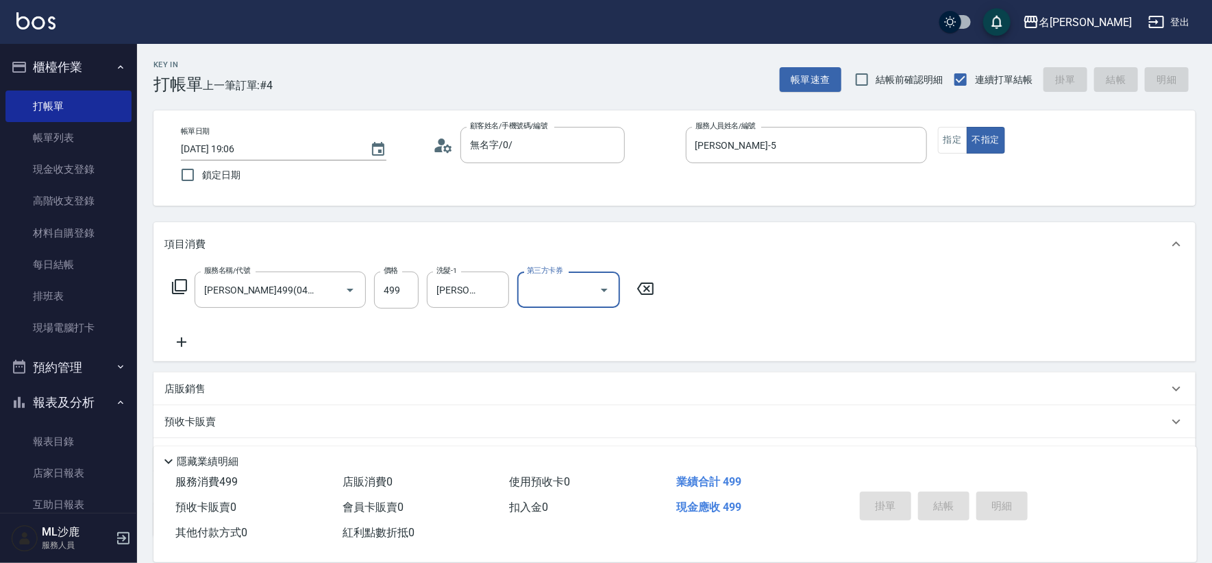
type input "[DATE] 19:08"
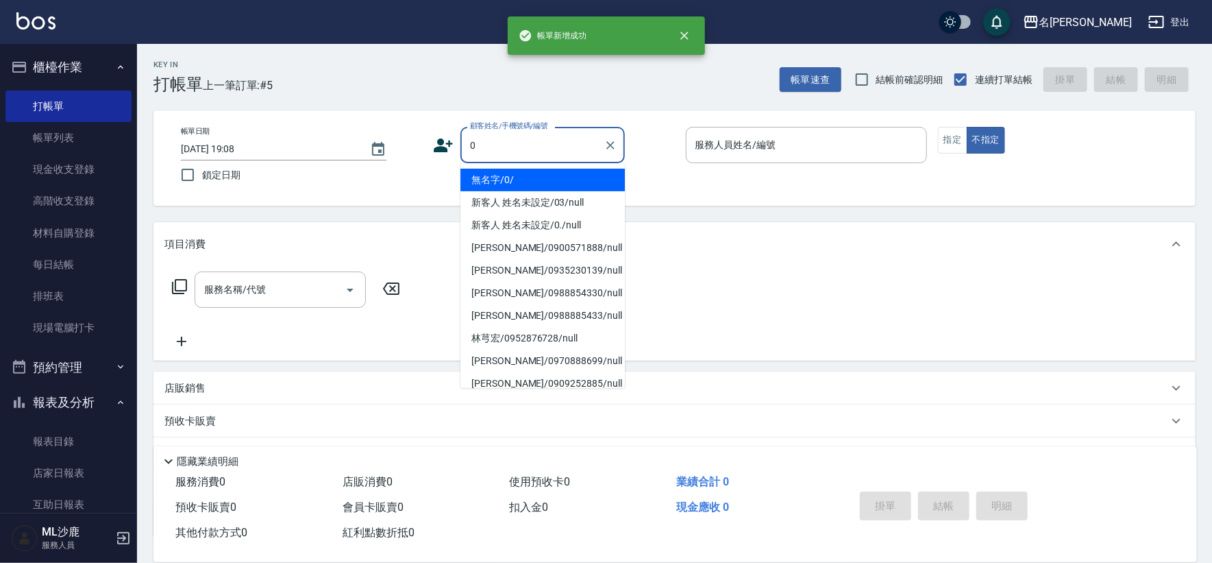
type input "無名字/0/"
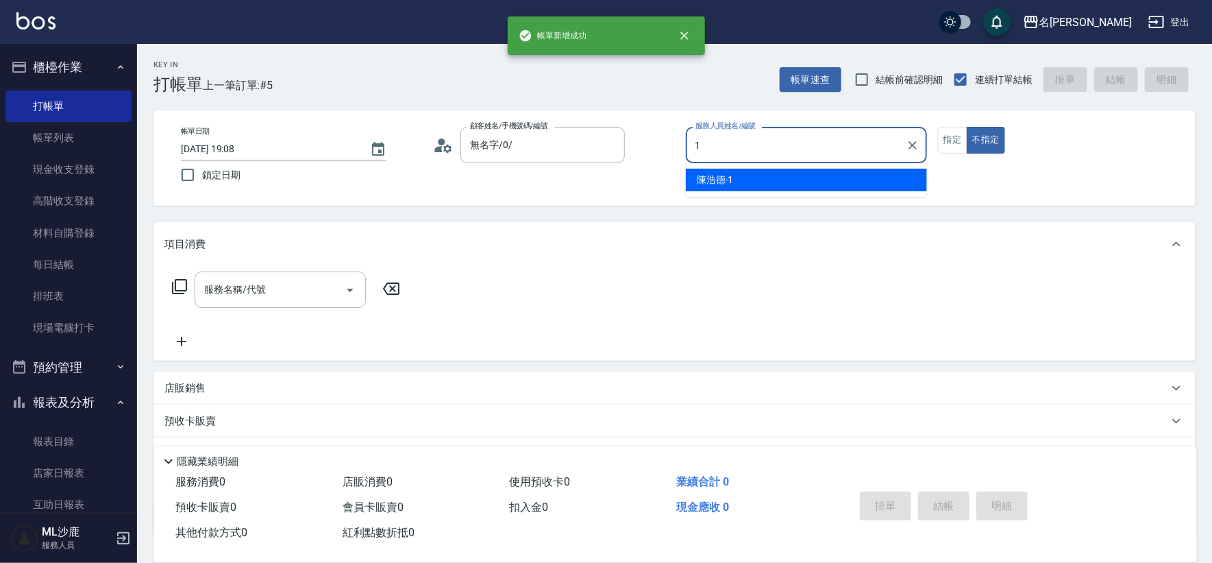
type input "[PERSON_NAME]1"
type button "false"
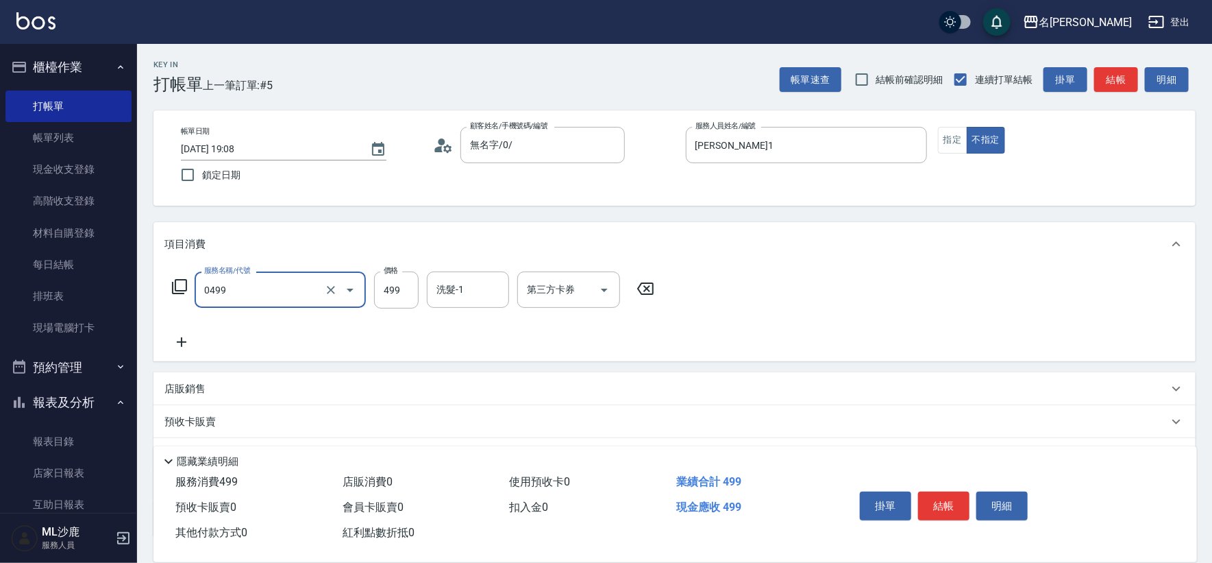
type input "[PERSON_NAME]499(0499)"
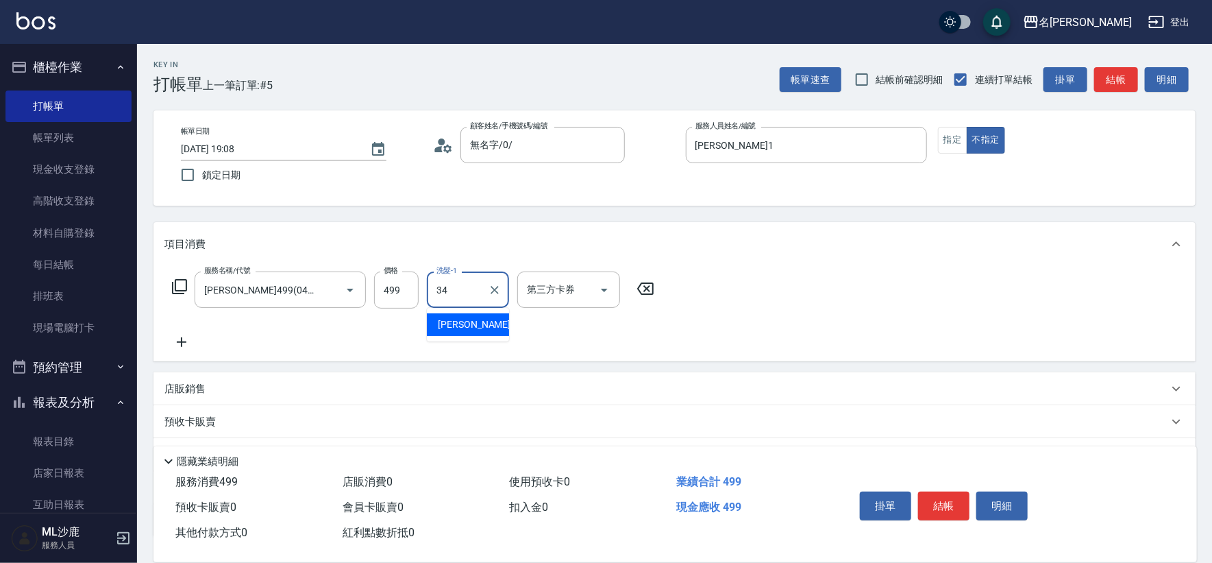
type input "[PERSON_NAME]-34"
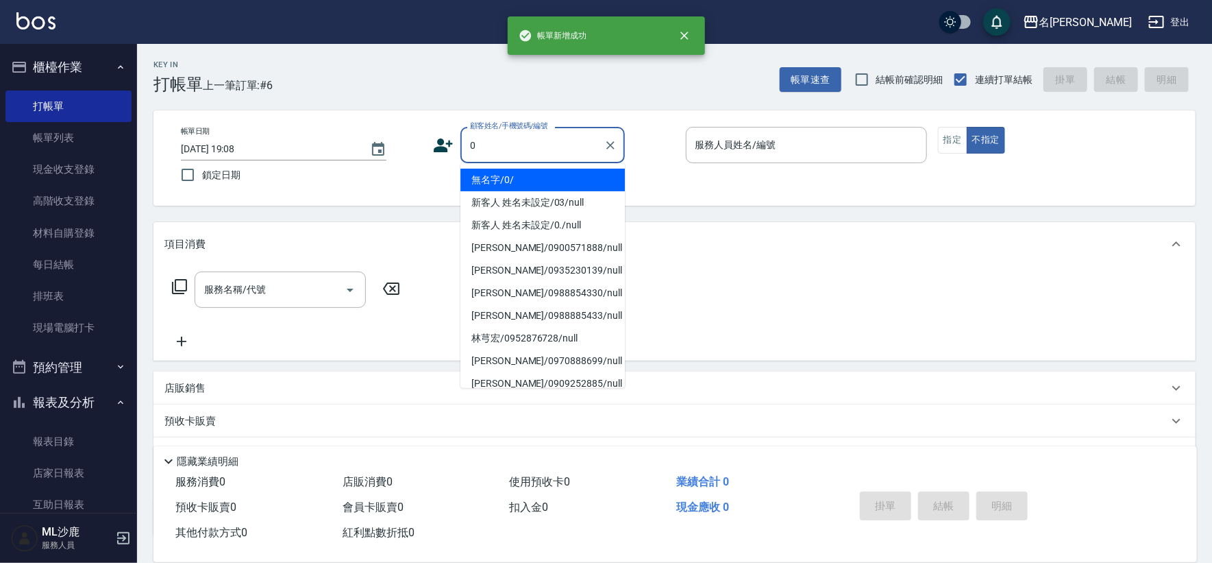
type input "無名字/0/"
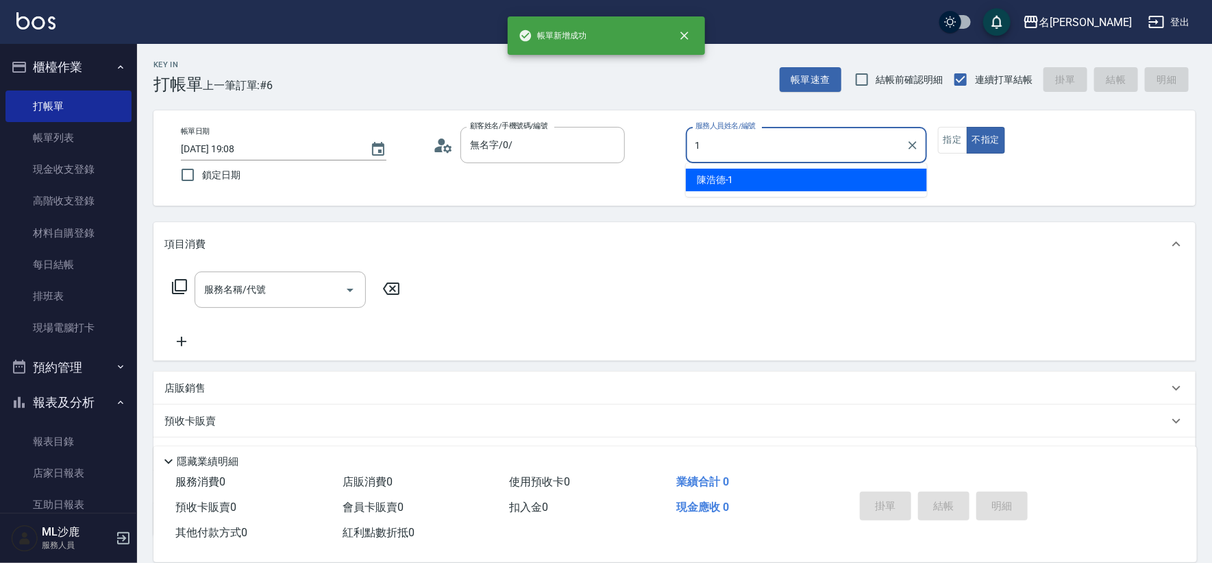
type input "[PERSON_NAME]1"
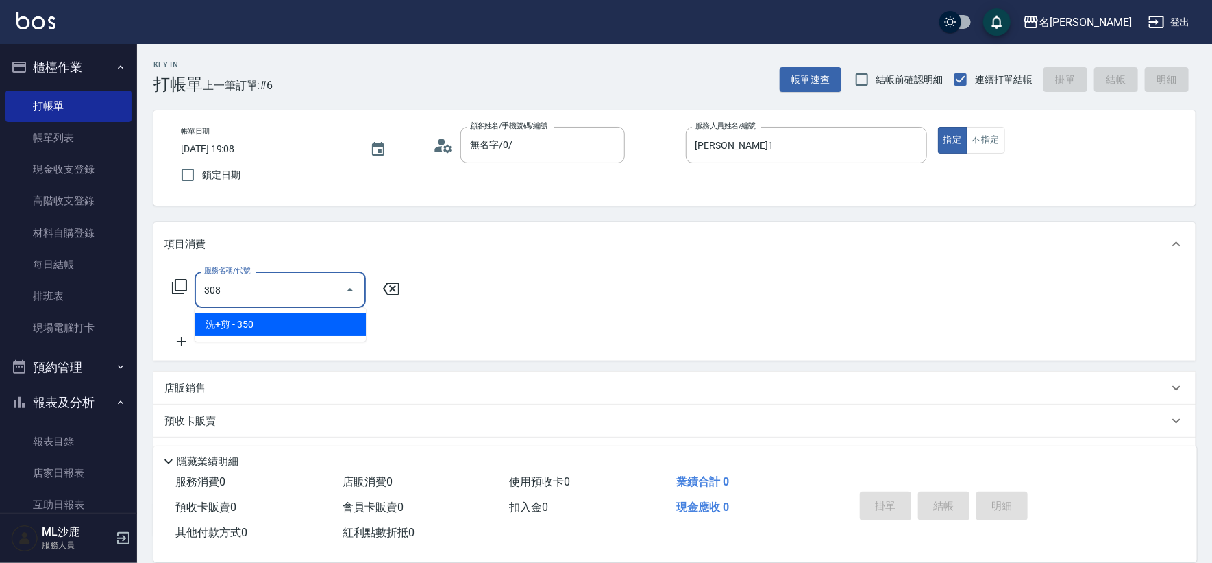
type input "洗+剪(308)"
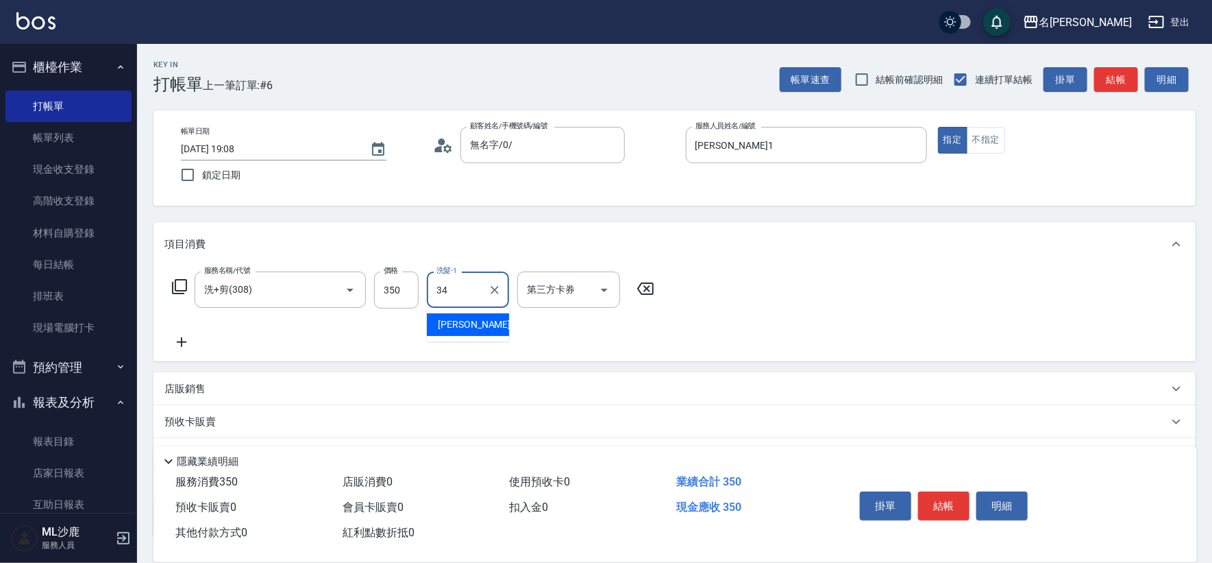
type input "[PERSON_NAME]-34"
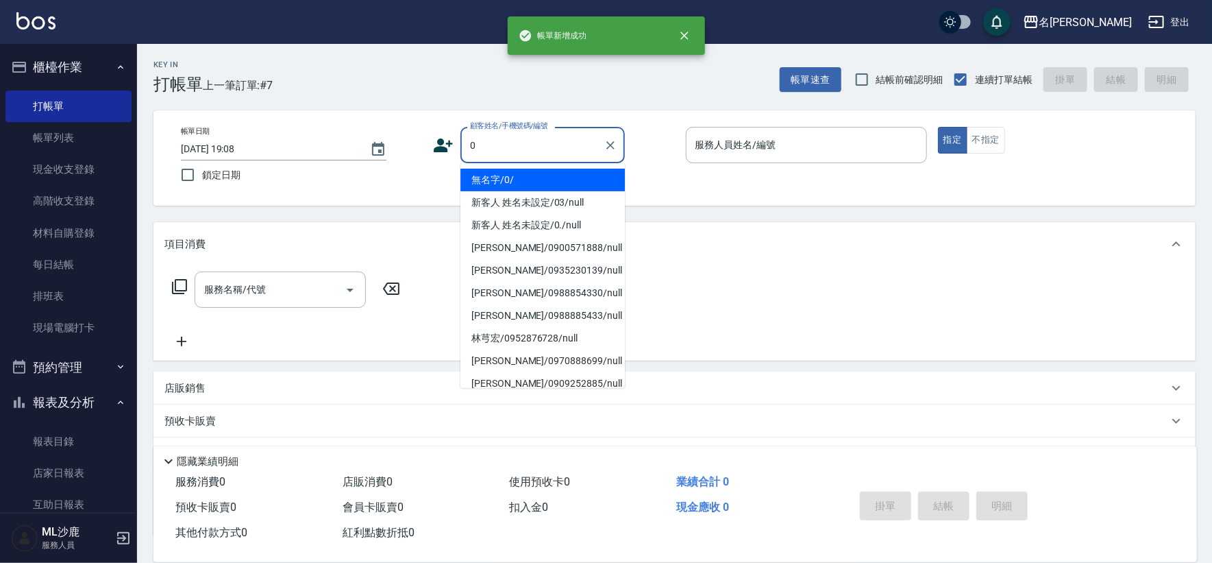
type input "無名字/0/"
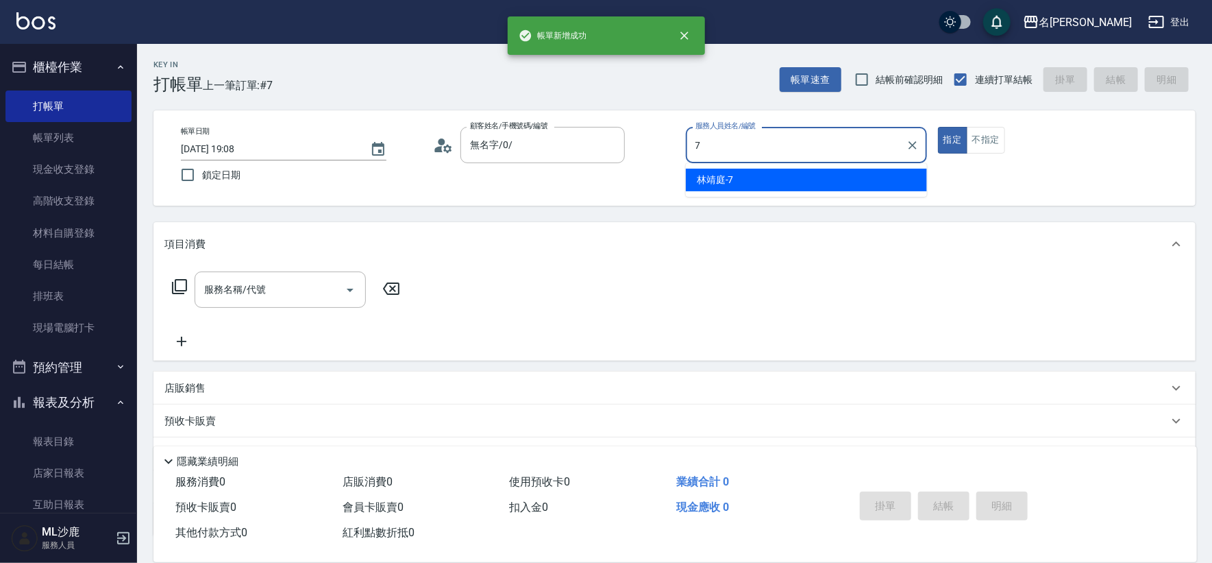
type input "[PERSON_NAME]-7"
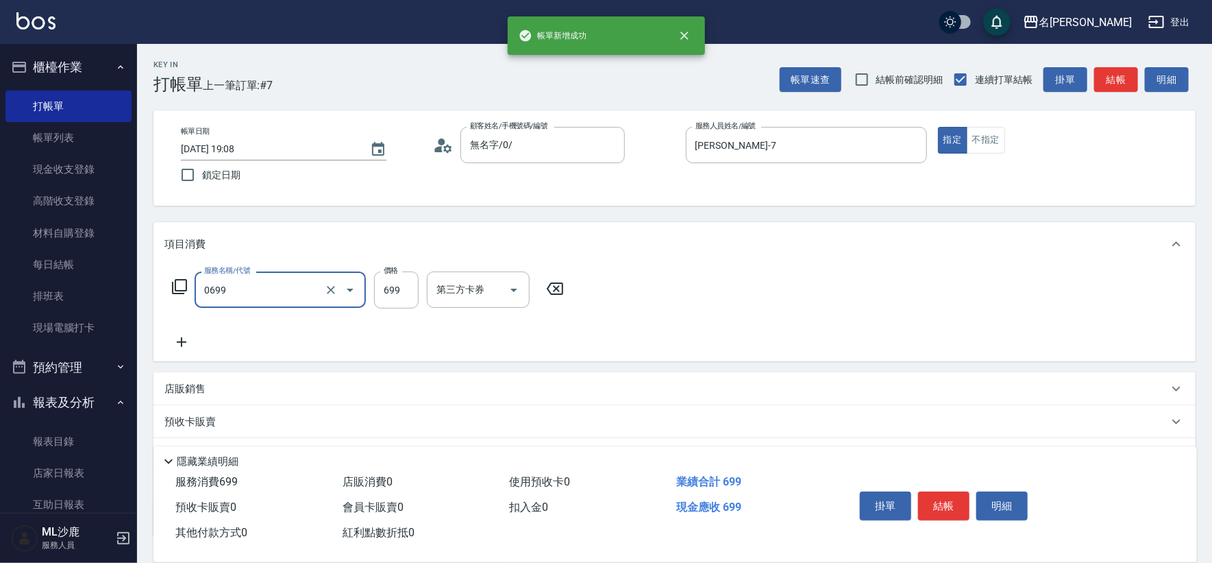
type input "精油SPA(0699)"
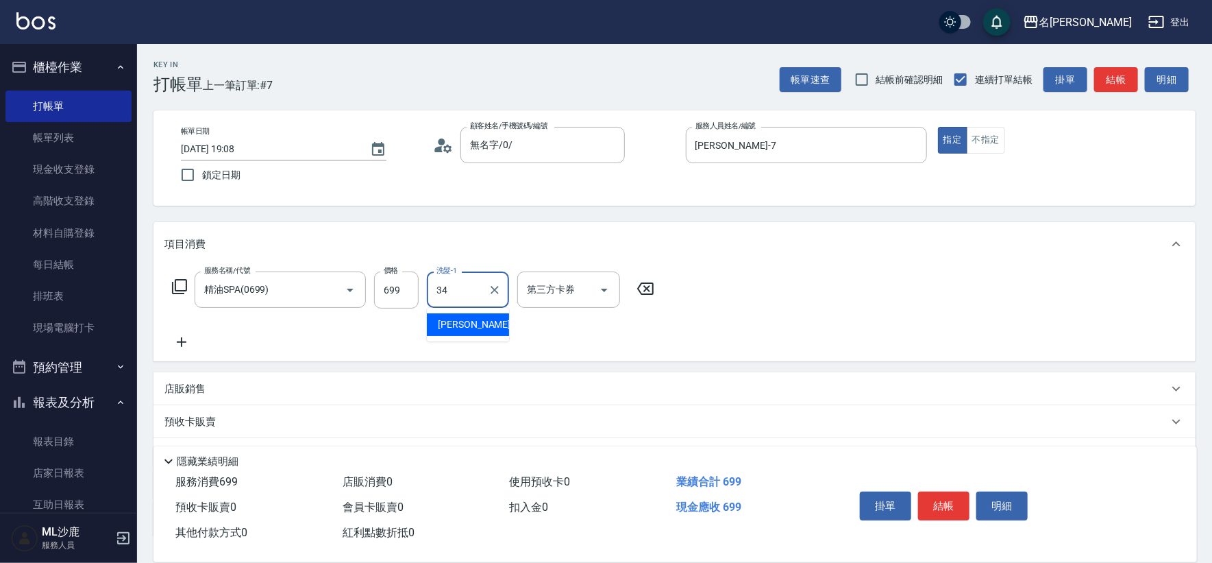
type input "[PERSON_NAME]-34"
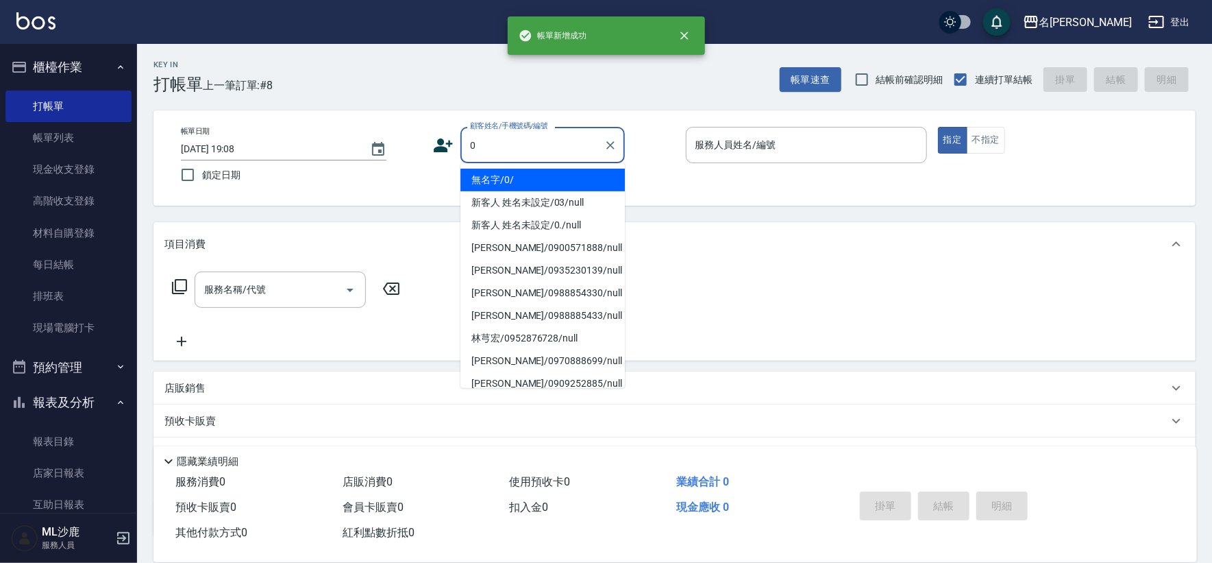
type input "無名字/0/"
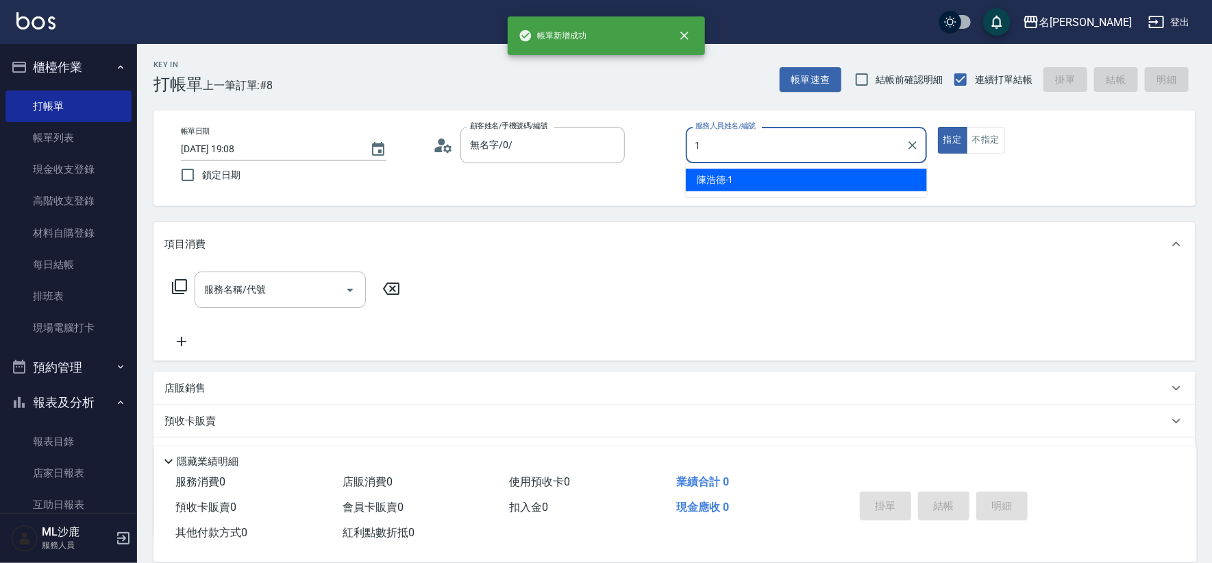
type input "[PERSON_NAME]1"
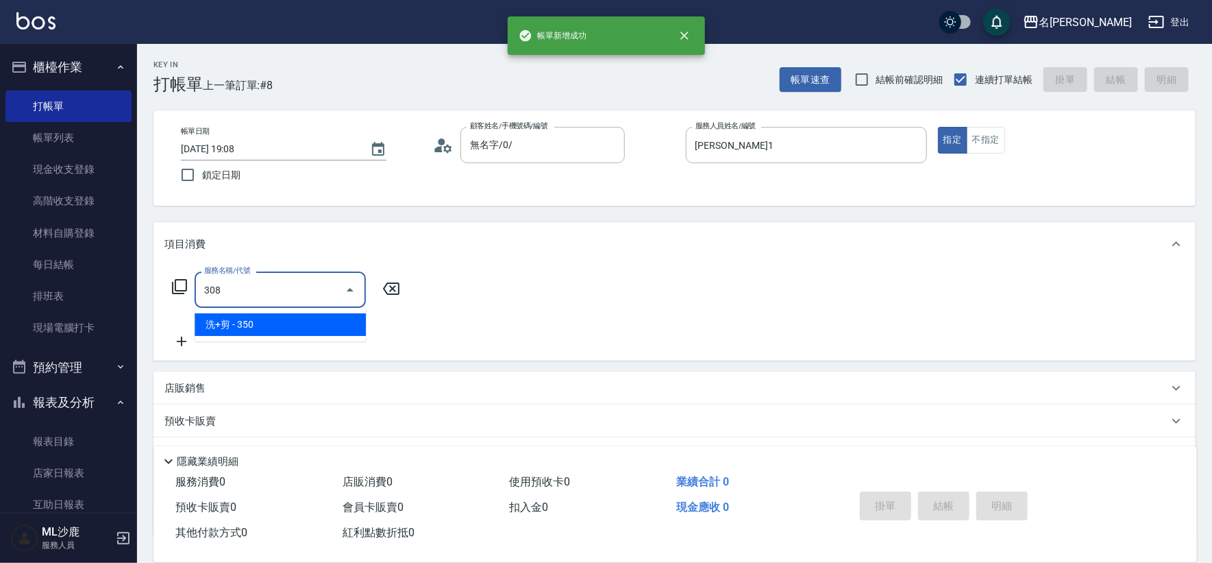
type input "洗+剪(308)"
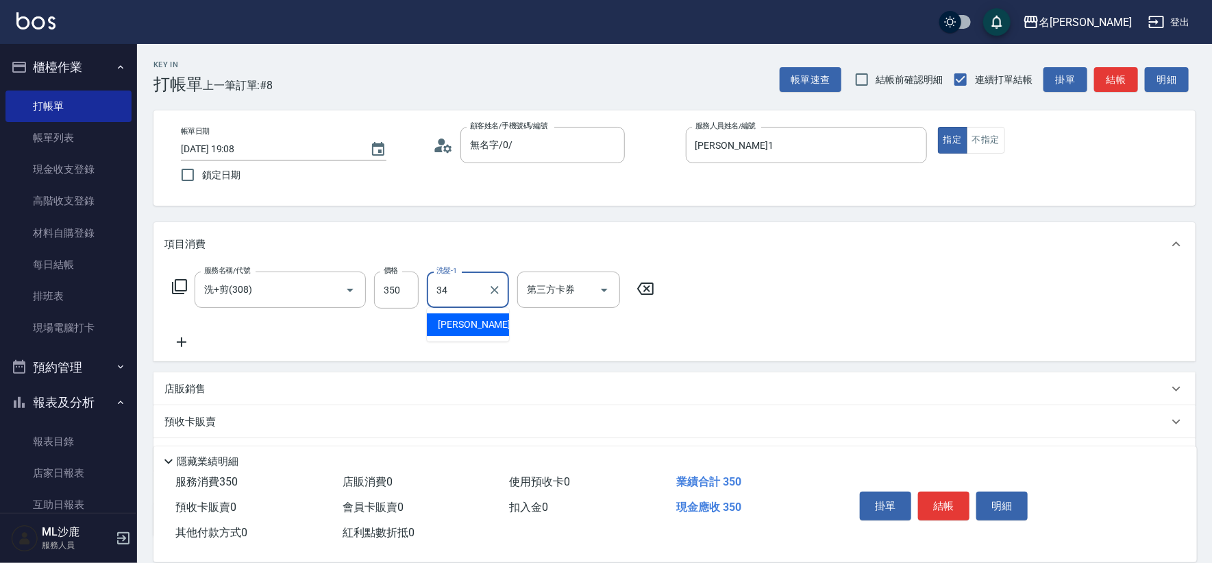
type input "[PERSON_NAME]-34"
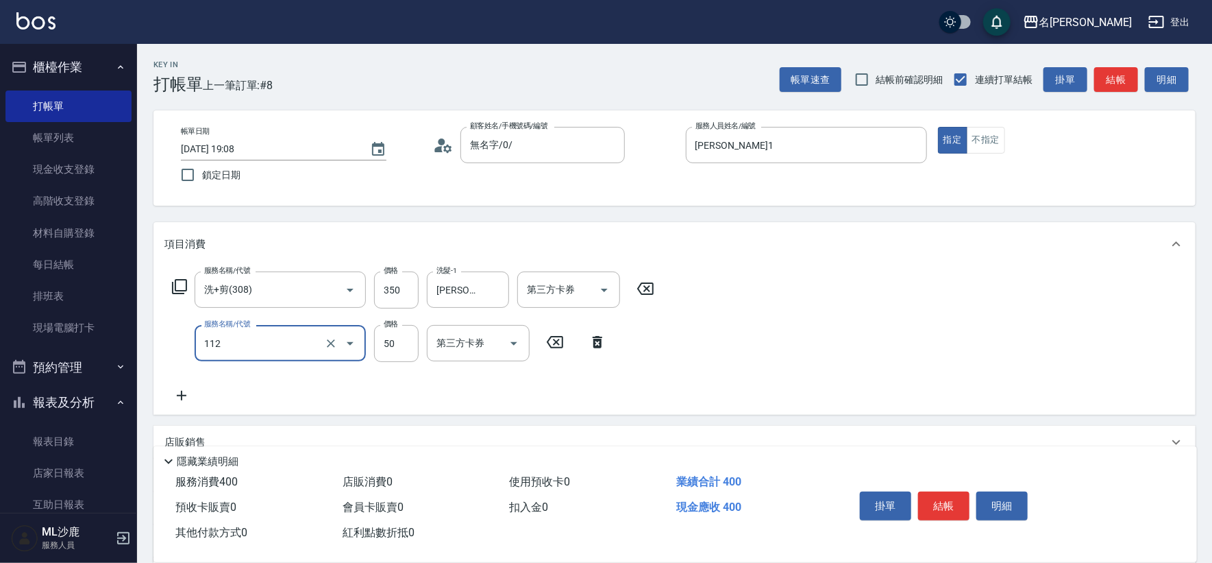
type input "精油50(112)"
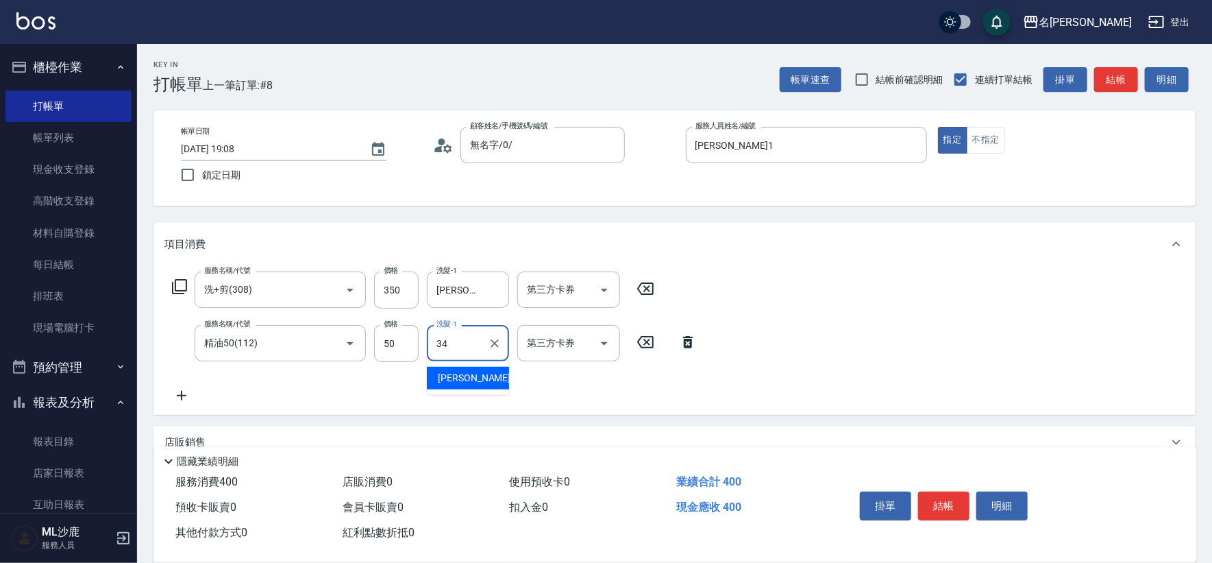
type input "[PERSON_NAME]-34"
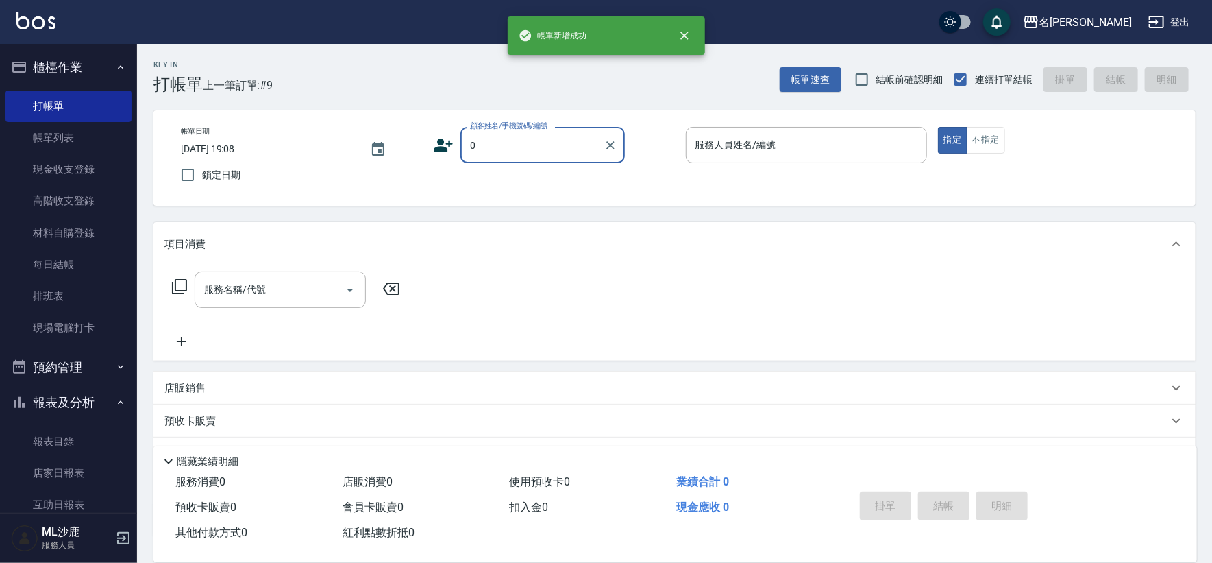
type input "無名字/0/"
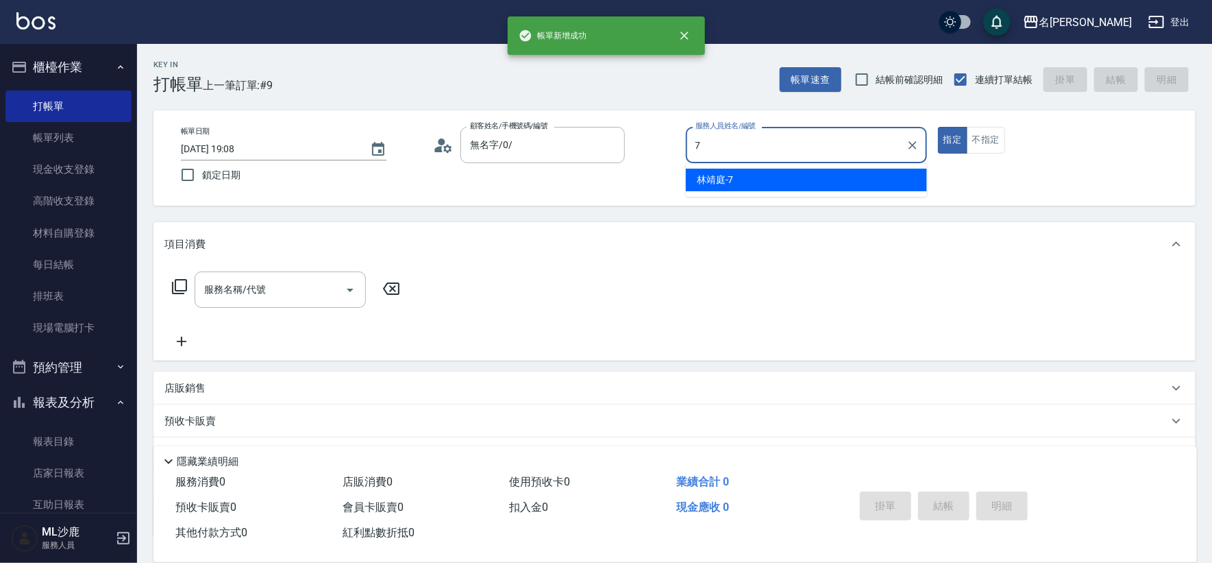
type input "[PERSON_NAME]-7"
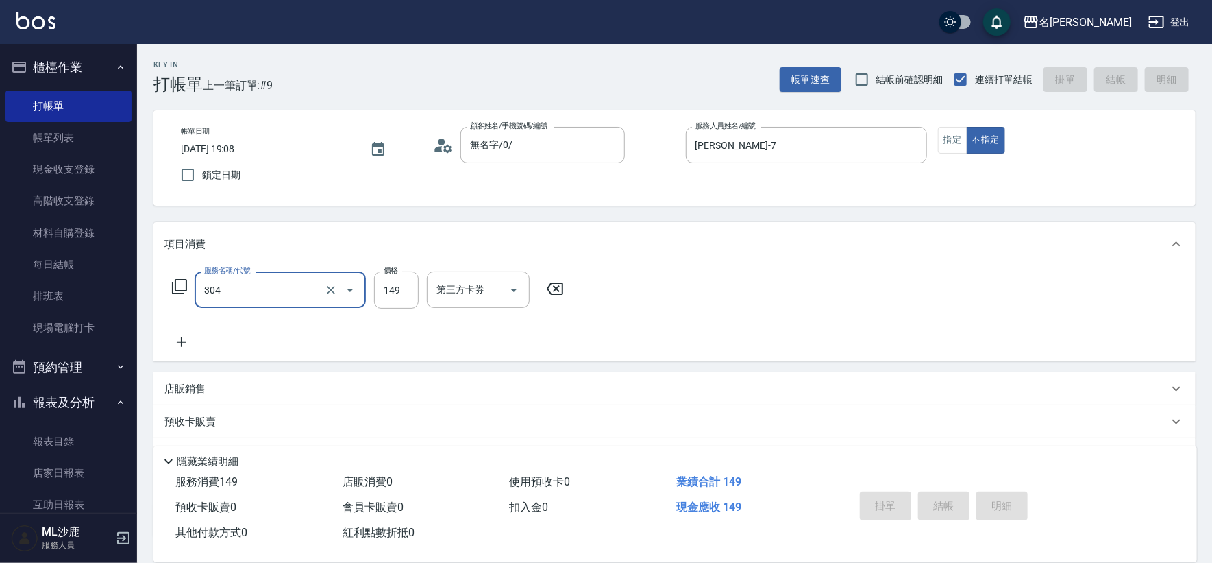
type input "304"
type input "[DATE] 19:09"
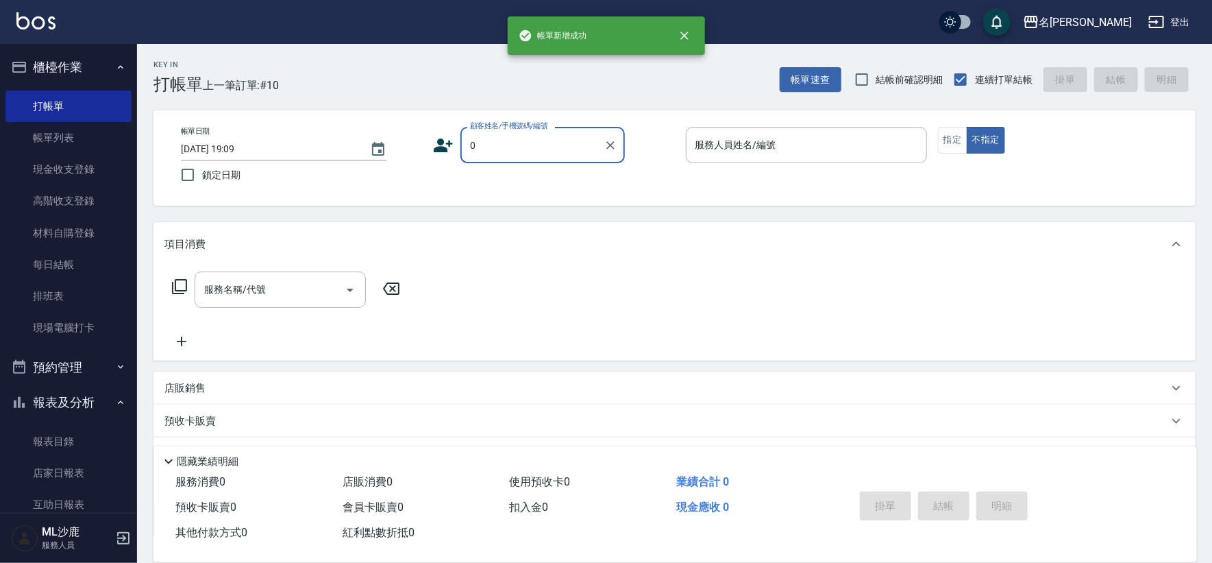
type input "無名字/0/"
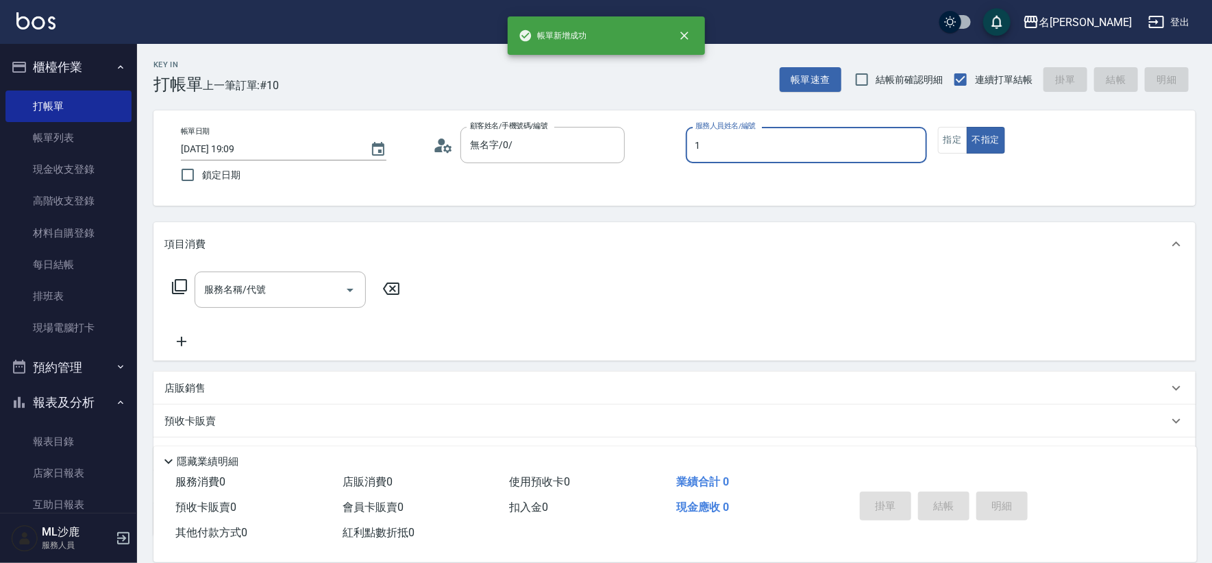
type input "[PERSON_NAME]1"
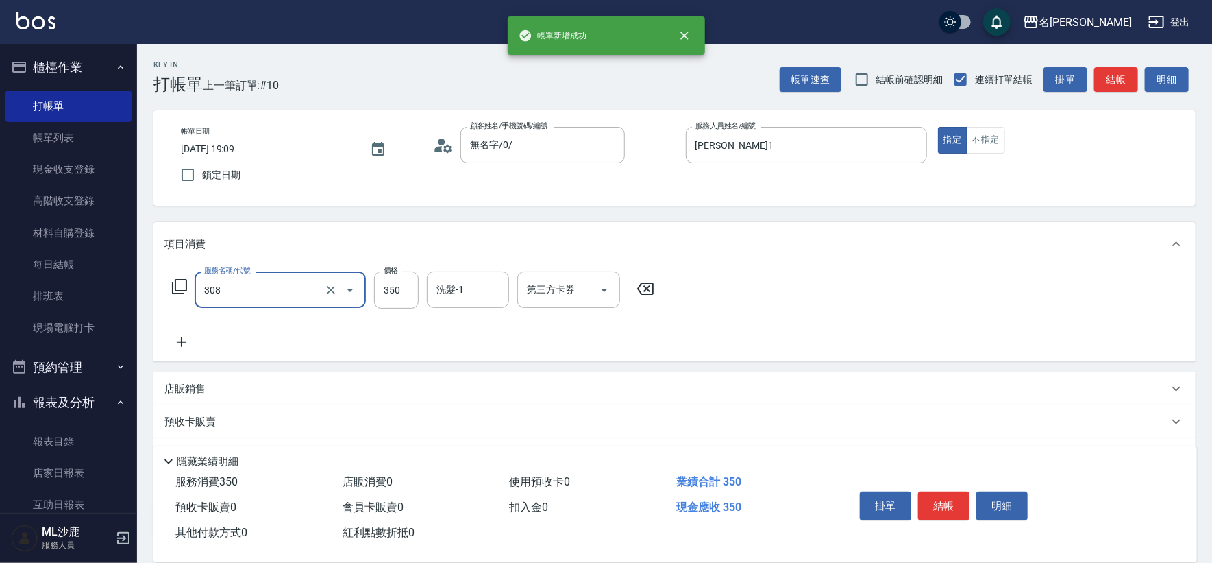
type input "洗+剪(308)"
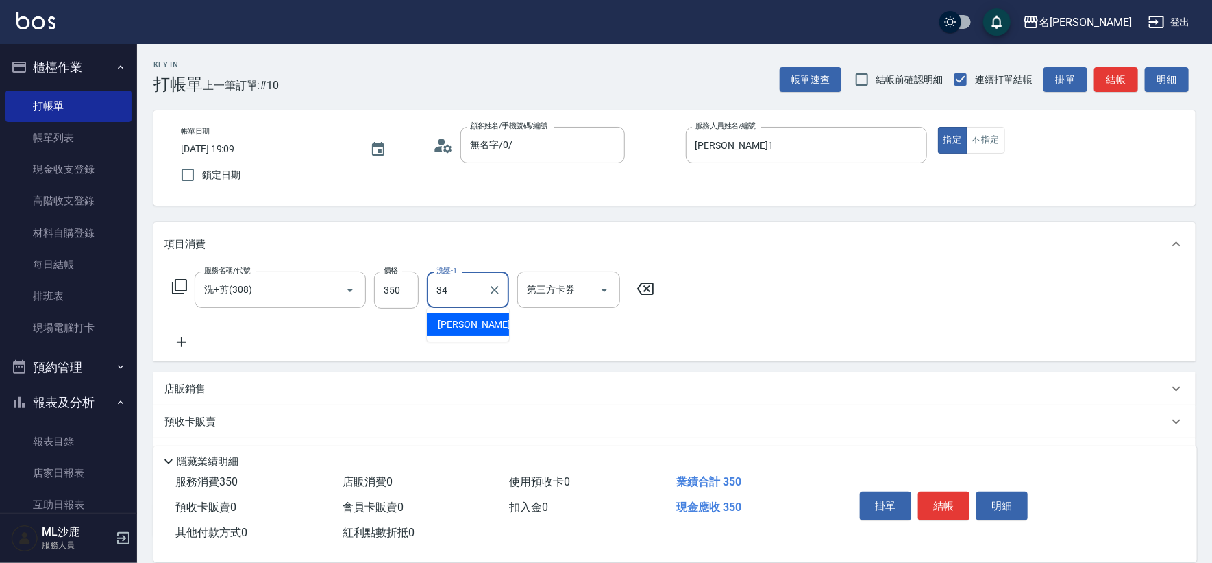
type input "[PERSON_NAME]-34"
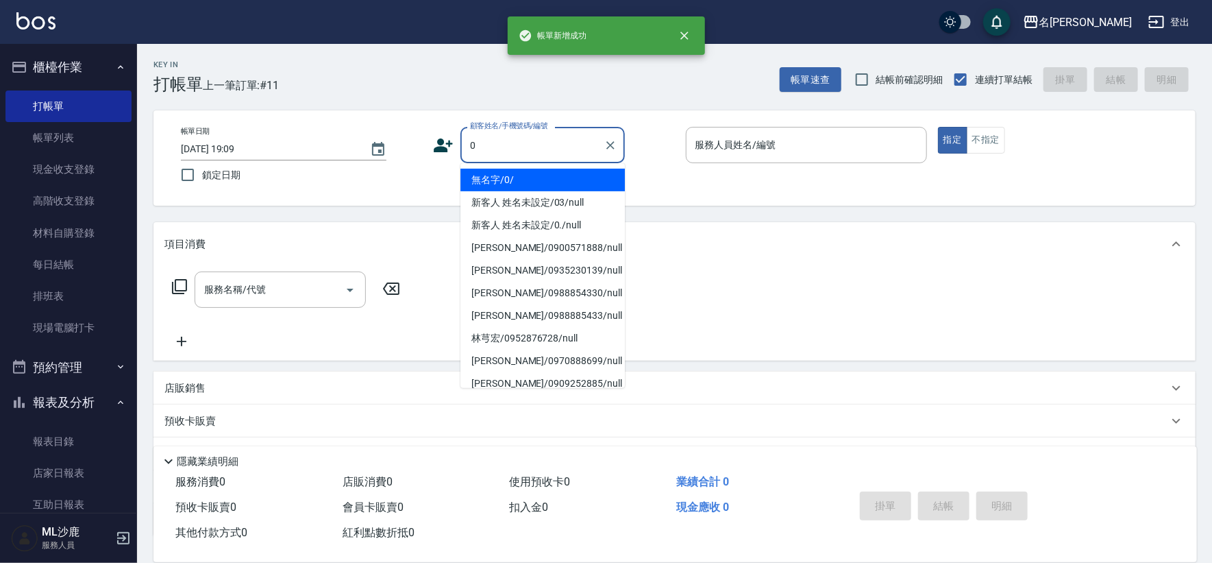
type input "無名字/0/"
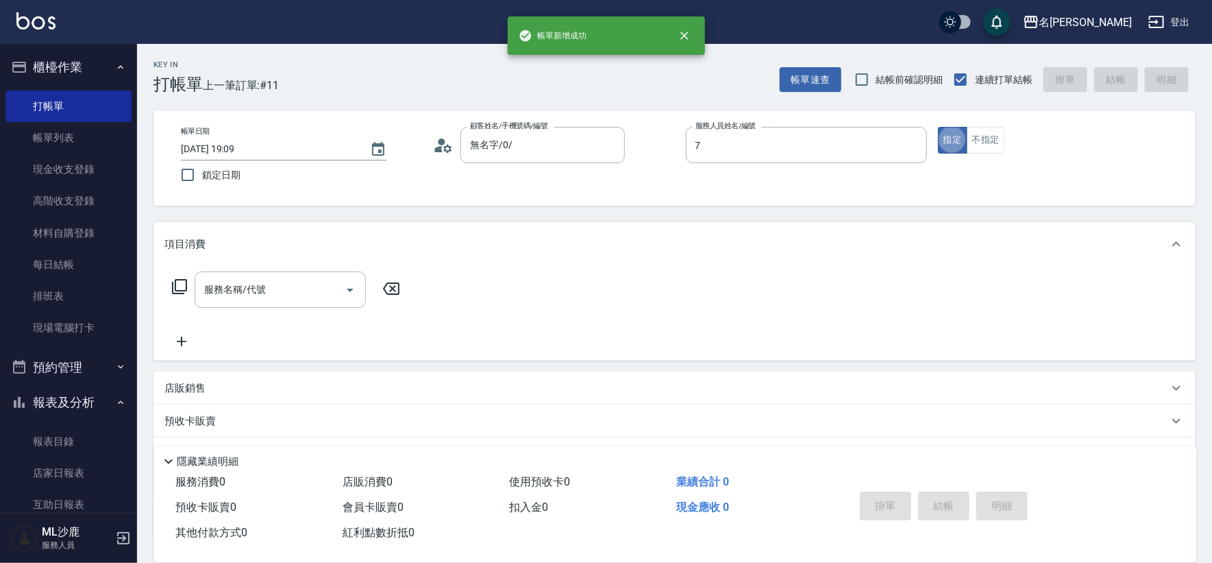
type input "[PERSON_NAME]-7"
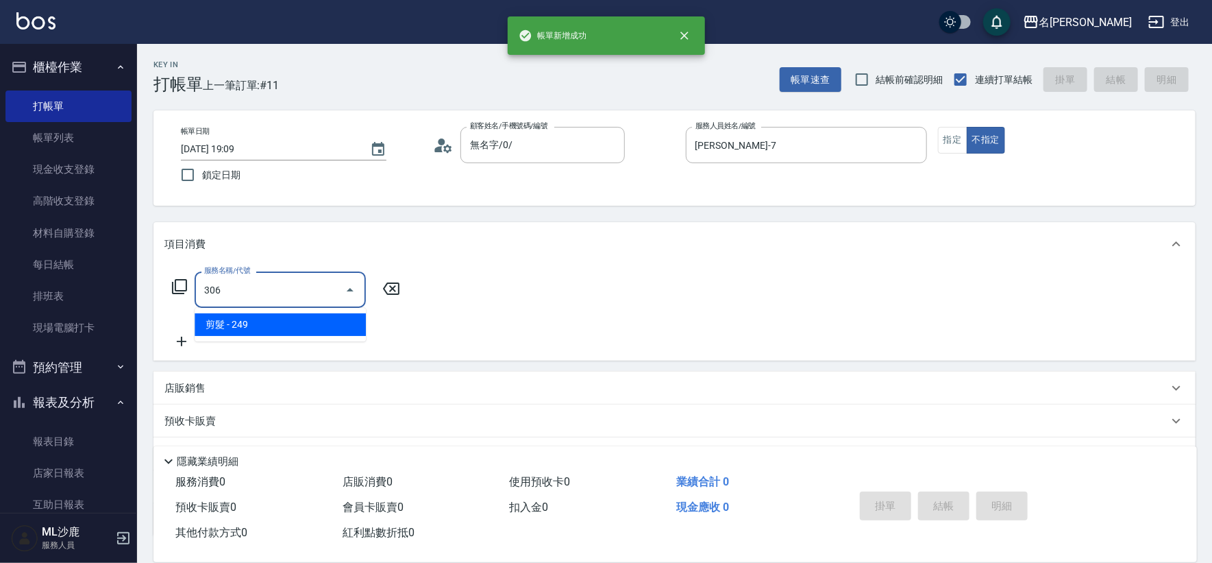
type input "剪髮(306)"
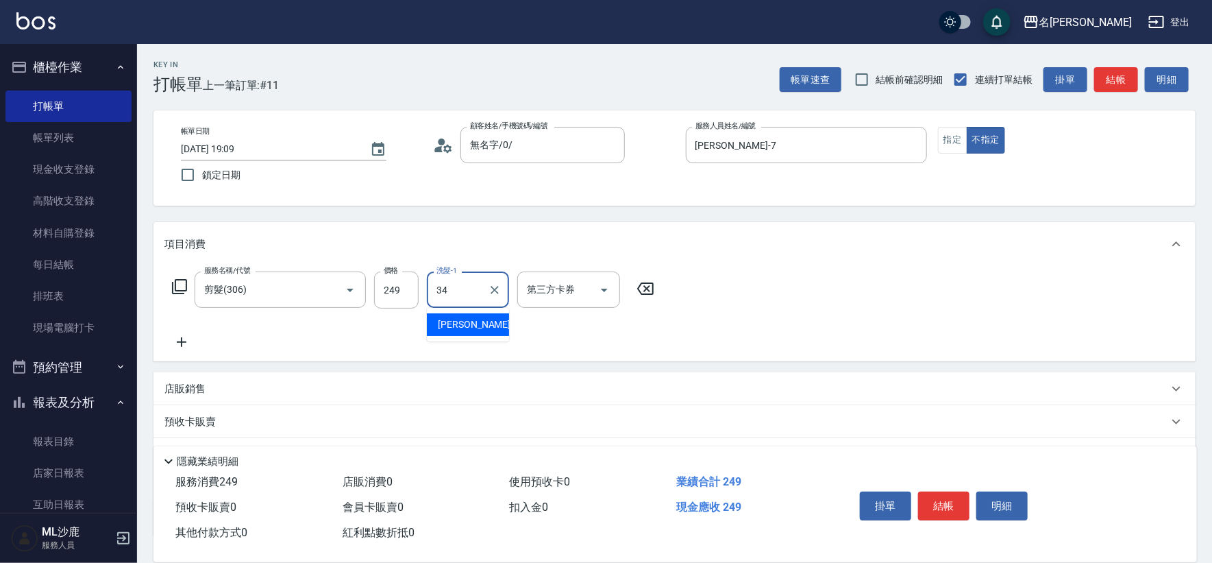
type input "[PERSON_NAME]-34"
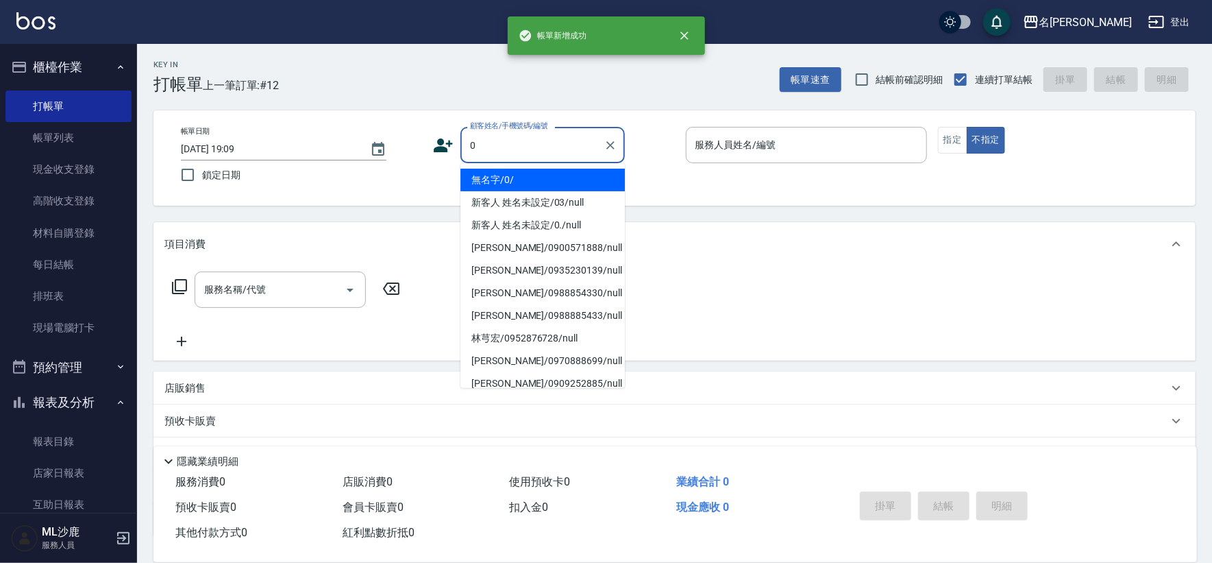
type input "無名字/0/"
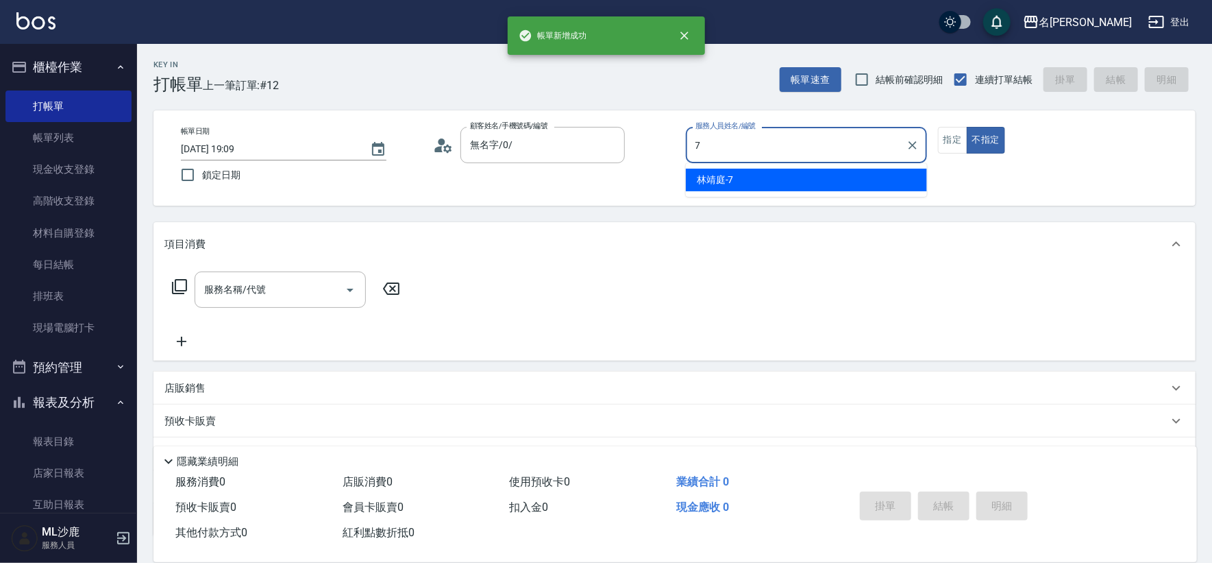
type input "[PERSON_NAME]-7"
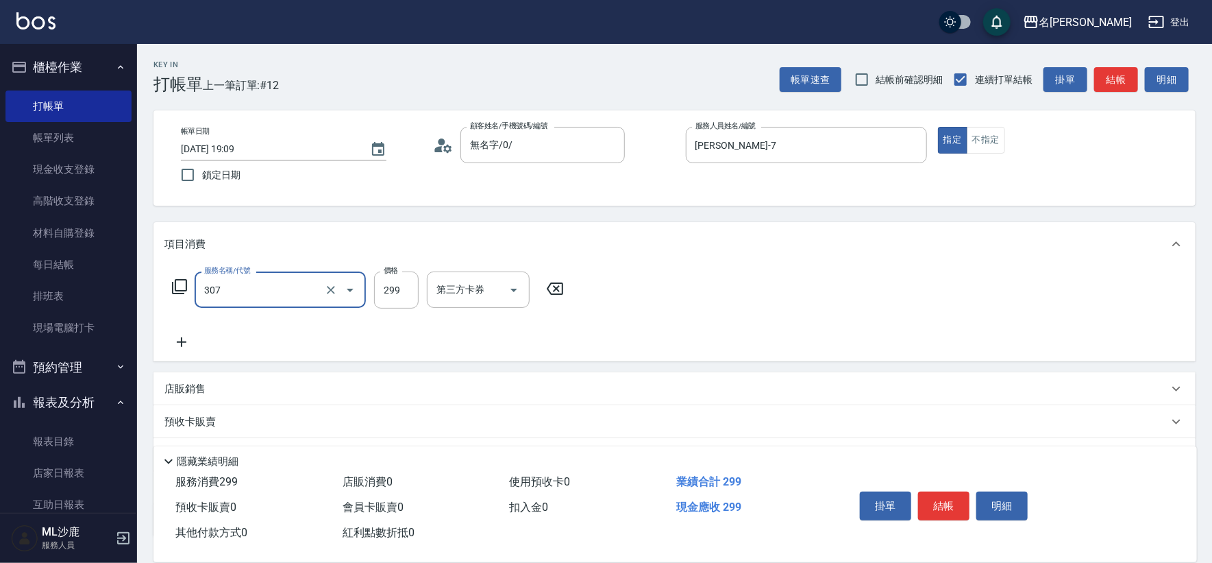
type input "剪髮(307)"
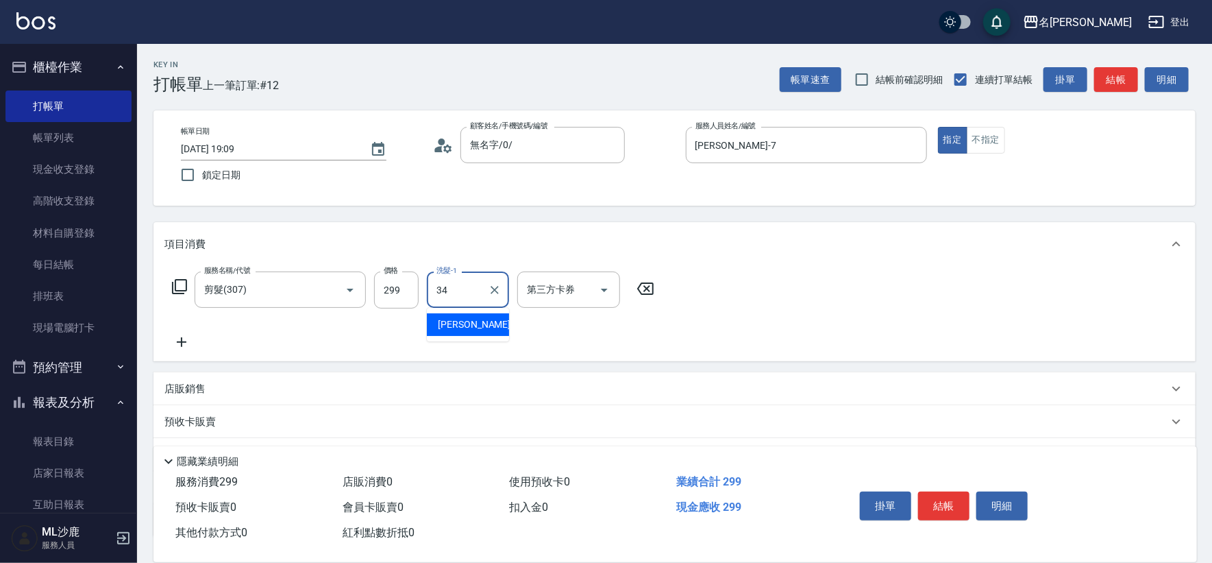
type input "[PERSON_NAME]-34"
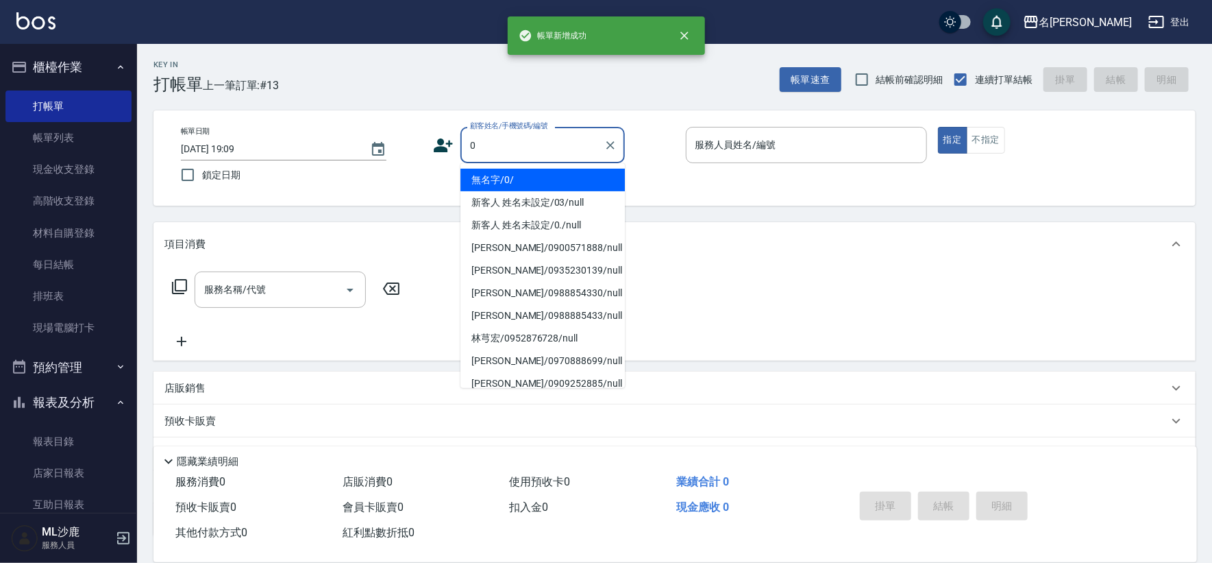
type input "無名字/0/"
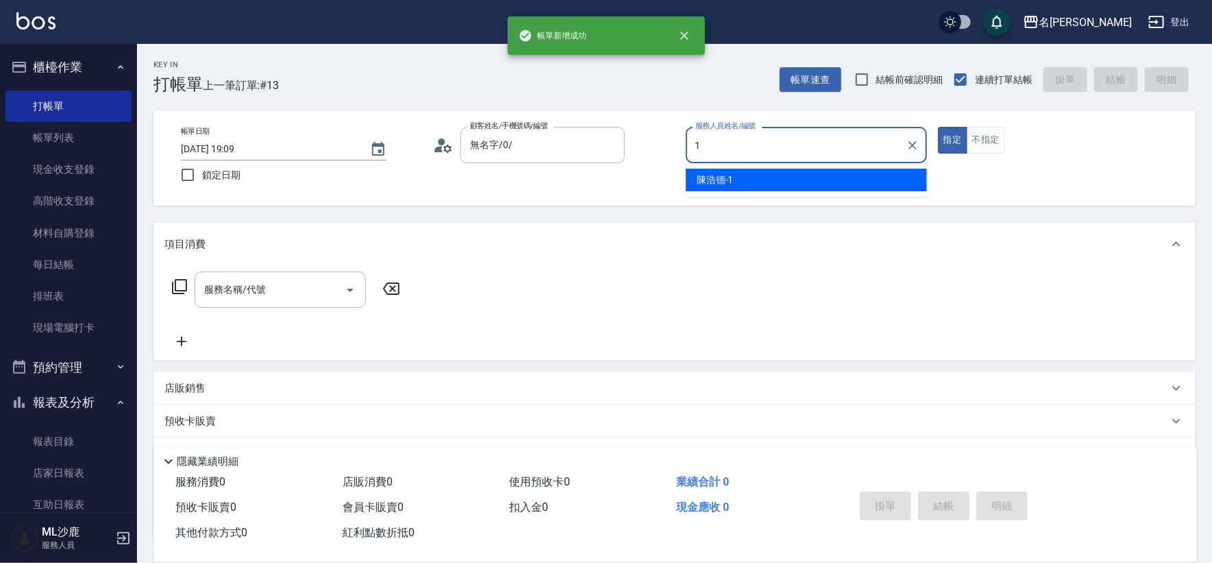
type input "[PERSON_NAME]1"
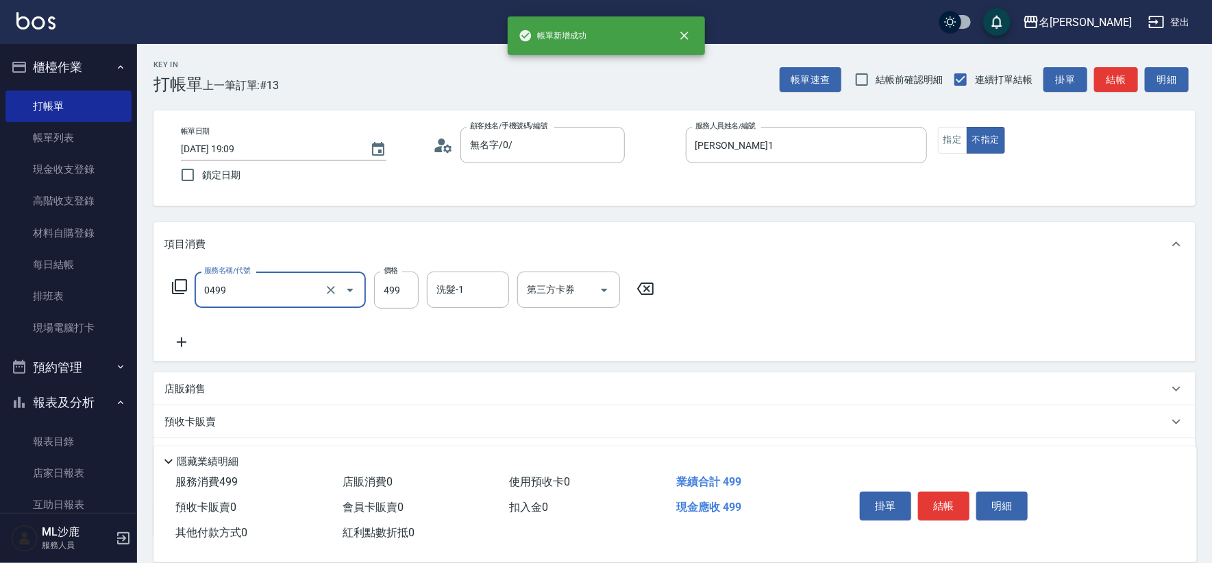
type input "[PERSON_NAME]499(0499)"
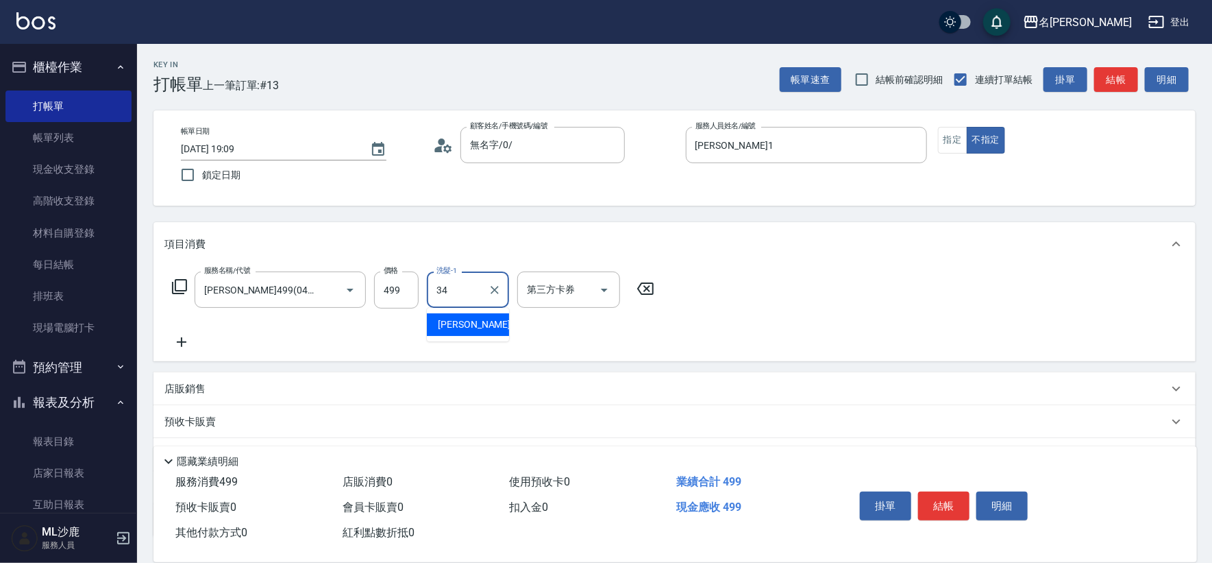
type input "[PERSON_NAME]-34"
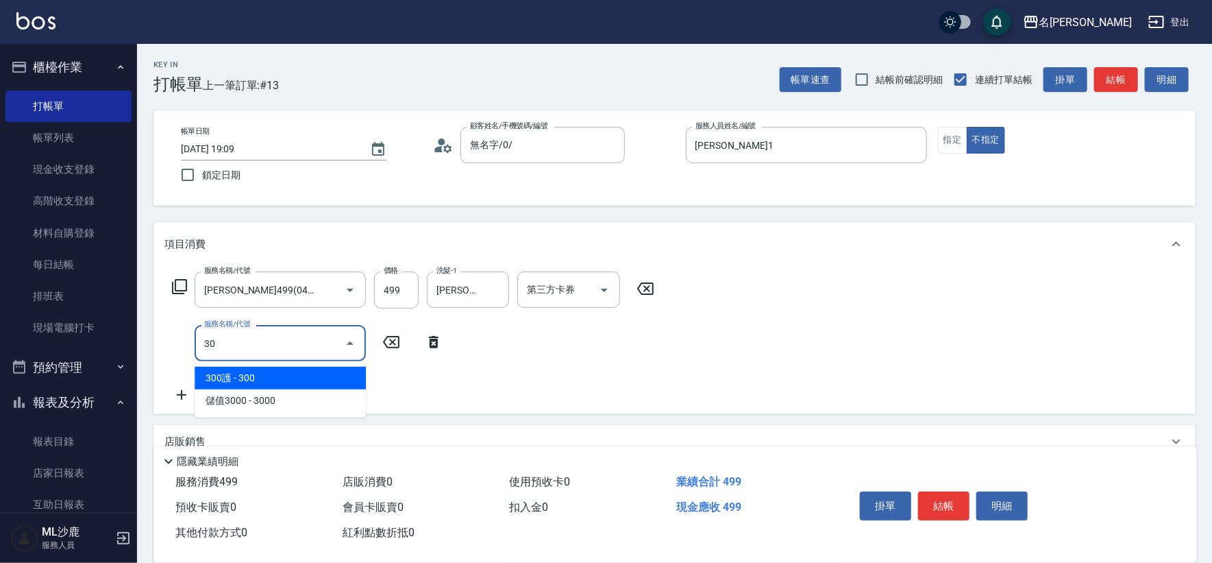
type input "304"
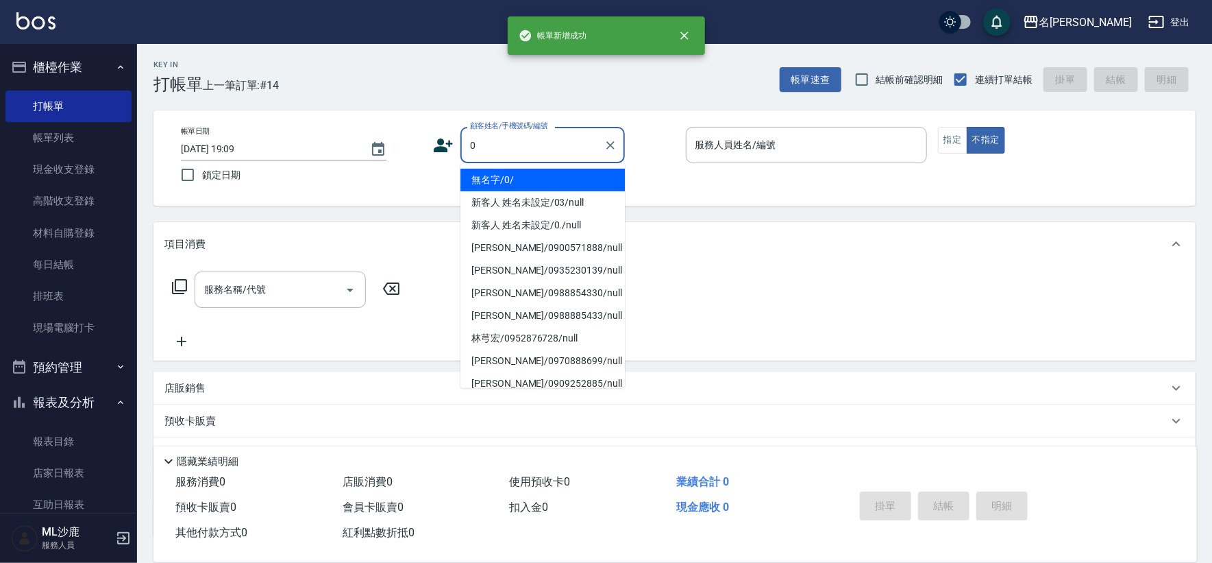
type input "無名字/0/"
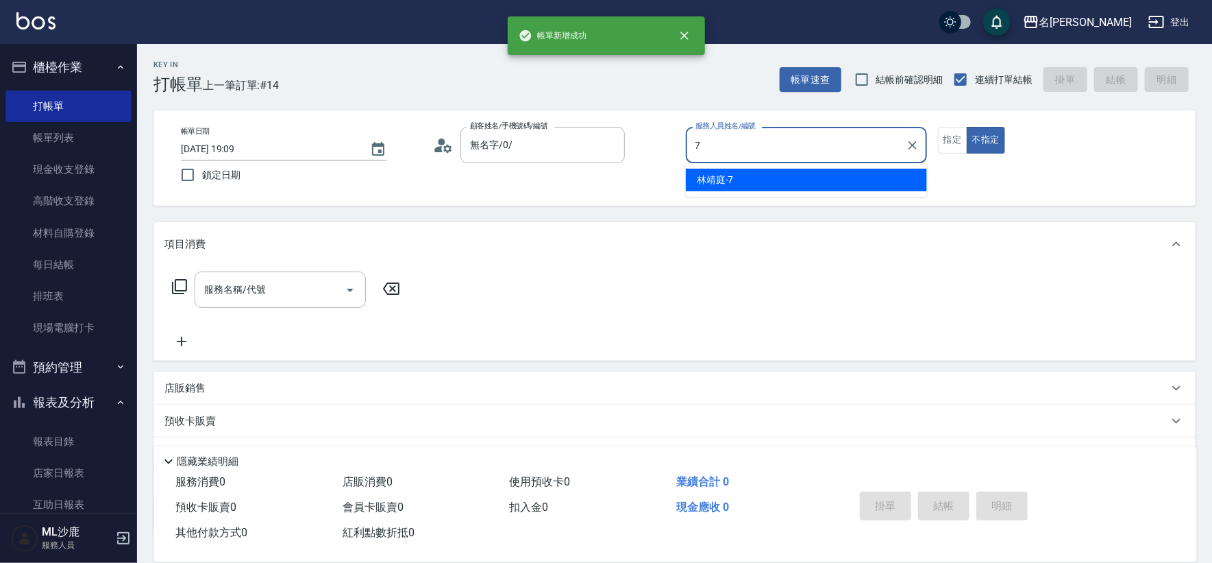
type input "[PERSON_NAME]-7"
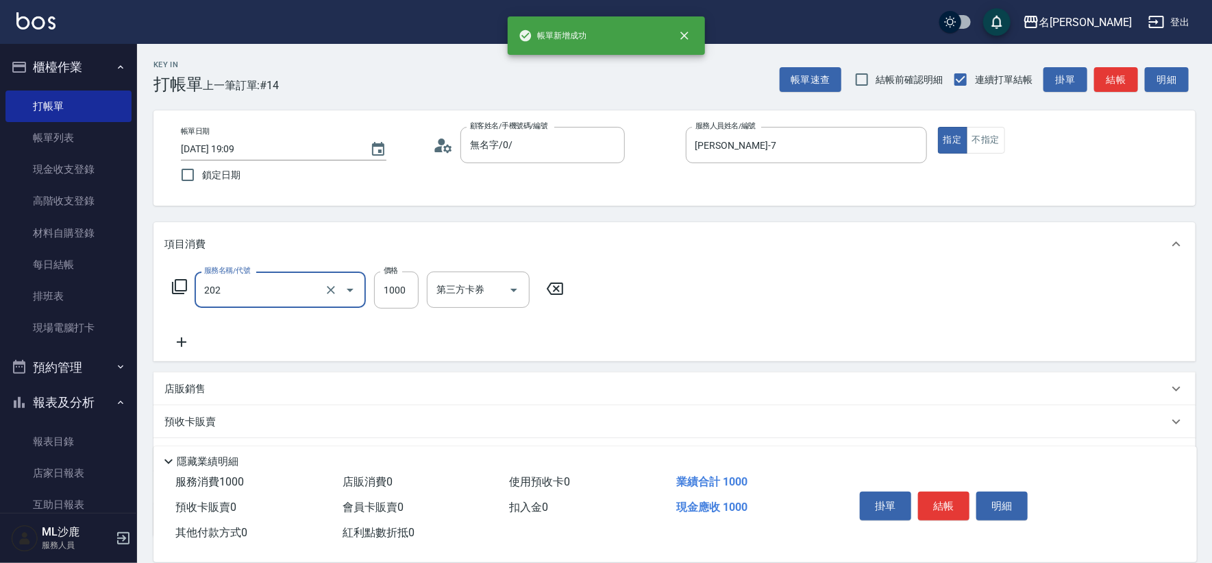
type input "燙髮(202)"
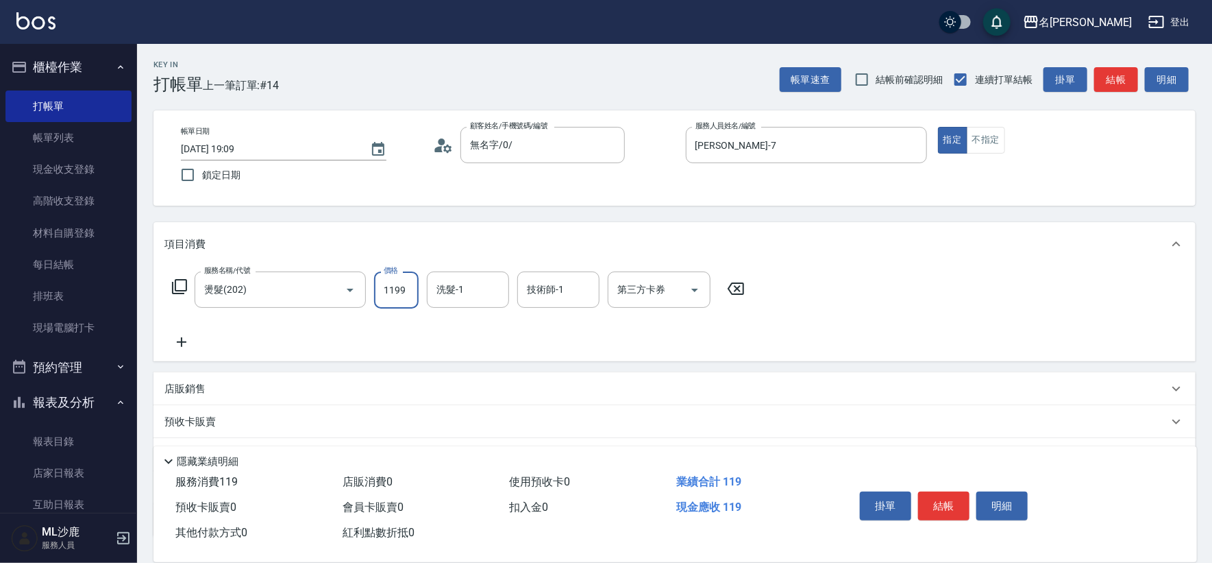
type input "1199"
type input "[PERSON_NAME]-34"
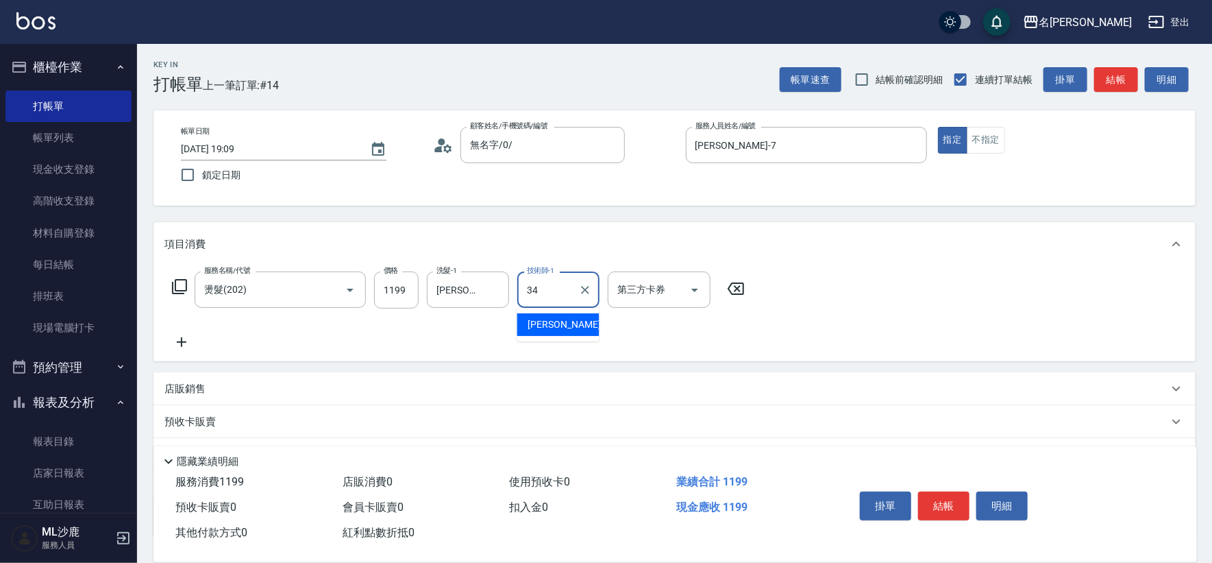
type input "[PERSON_NAME]-34"
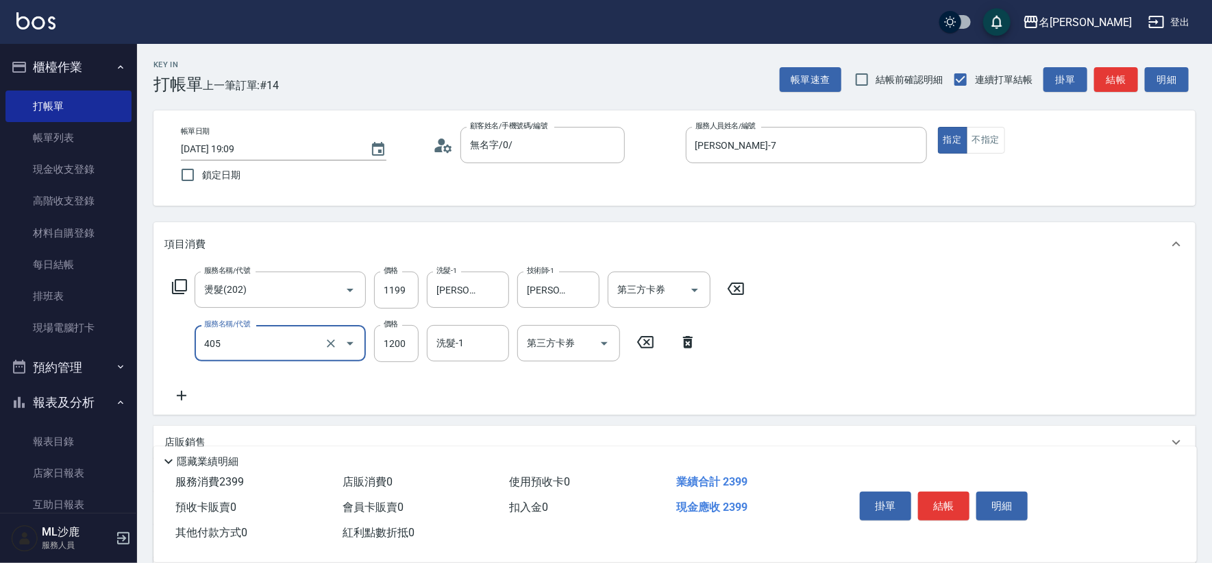
type input "1200護(405)"
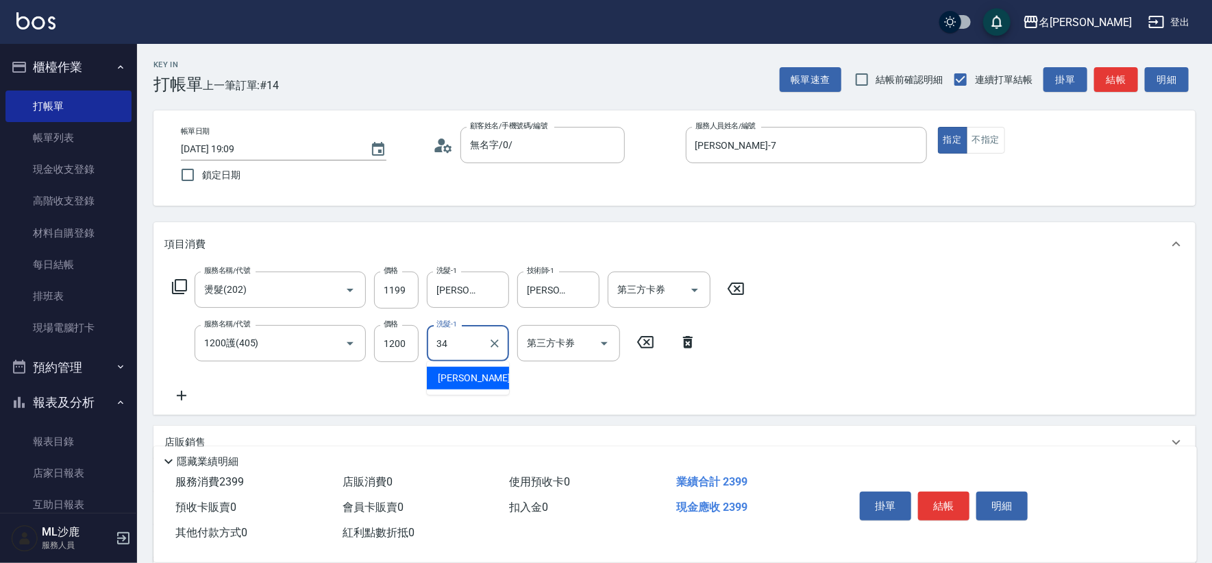
type input "[PERSON_NAME]-34"
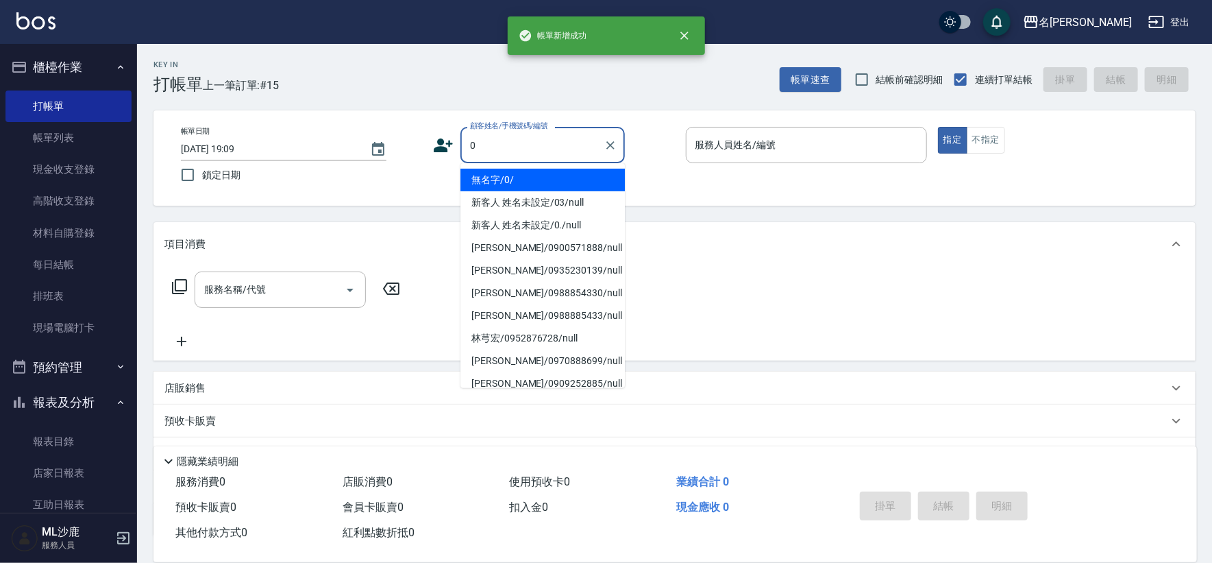
type input "無名字/0/"
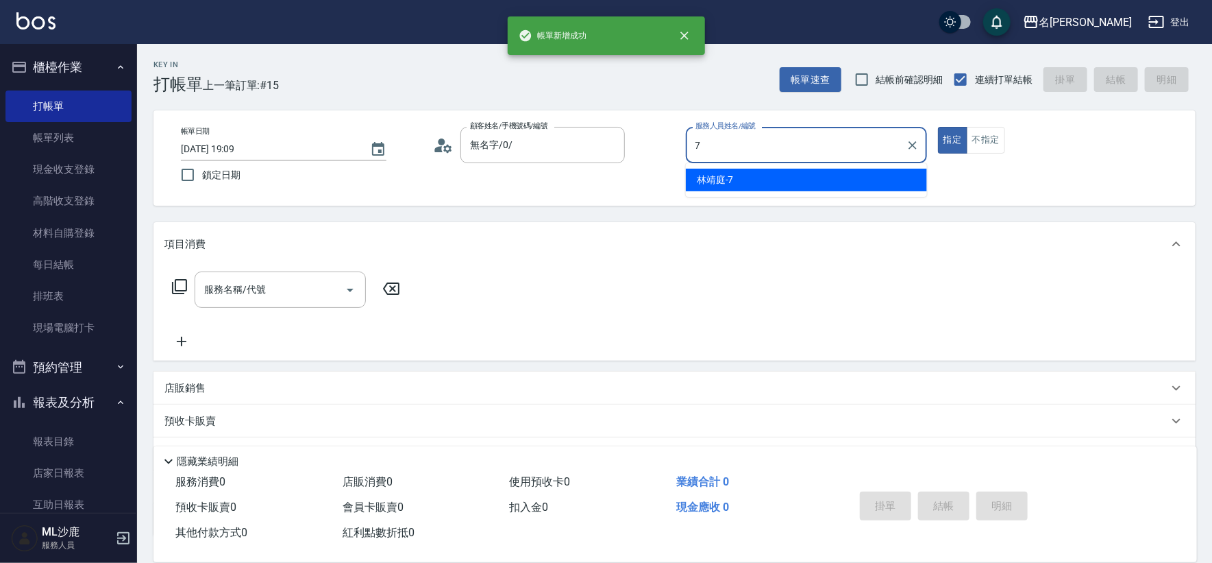
type input "[PERSON_NAME]-7"
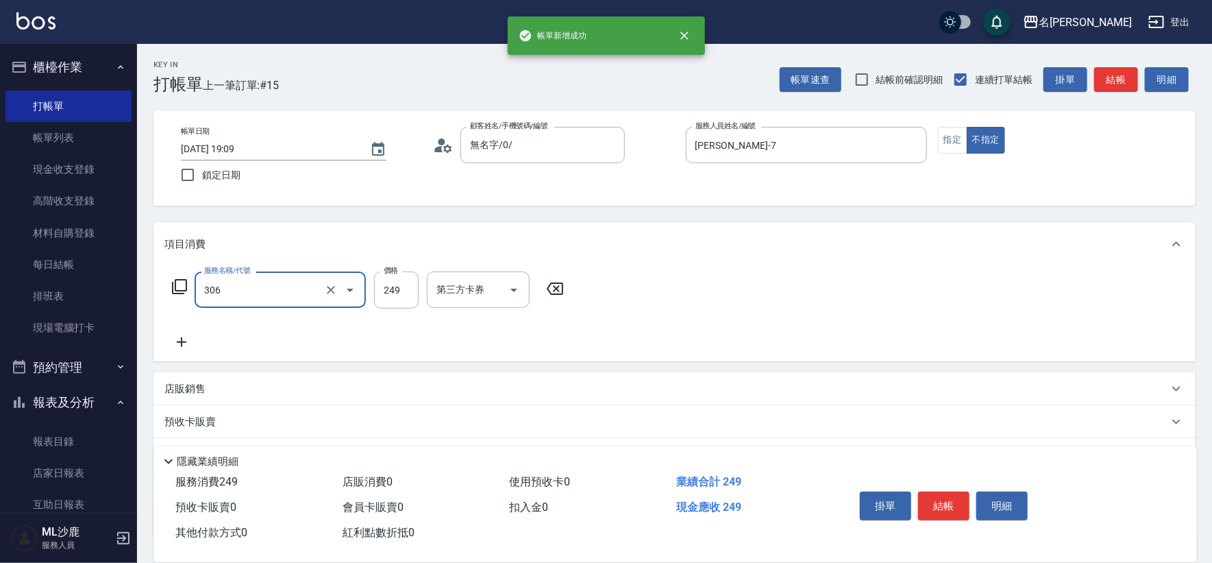
type input "剪髮(306)"
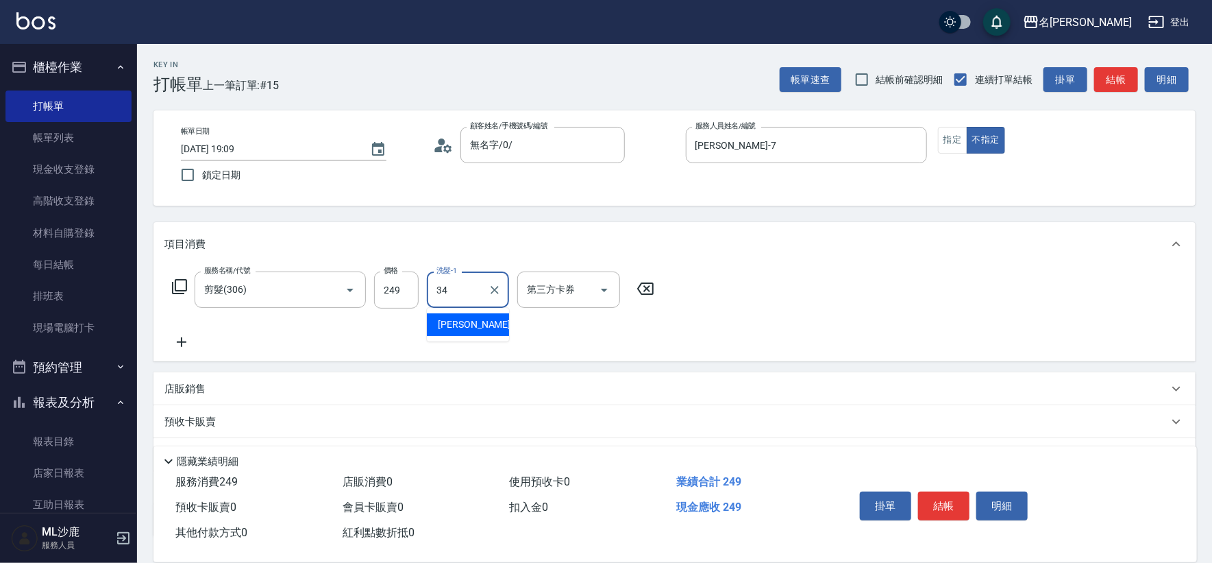
type input "[PERSON_NAME]-34"
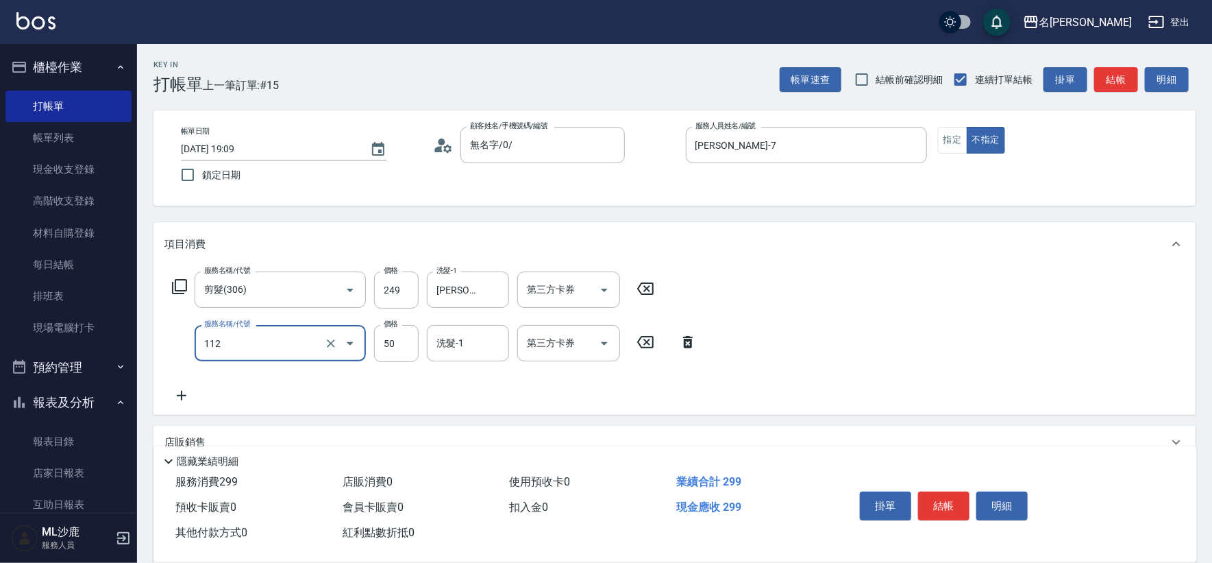
type input "精油50(112)"
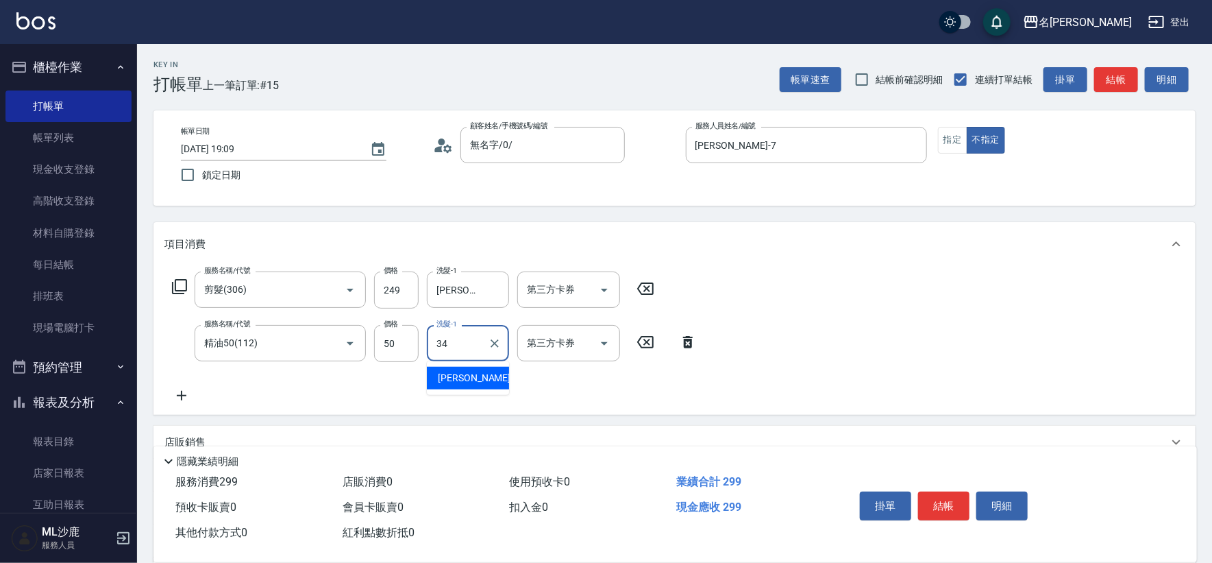
type input "[PERSON_NAME]-34"
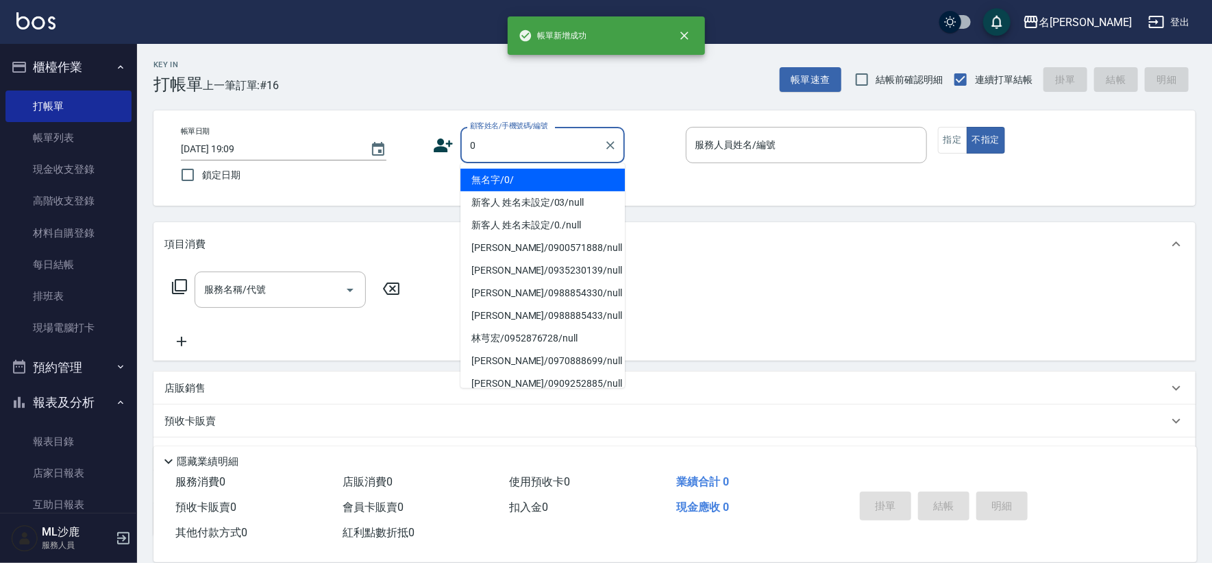
type input "無名字/0/"
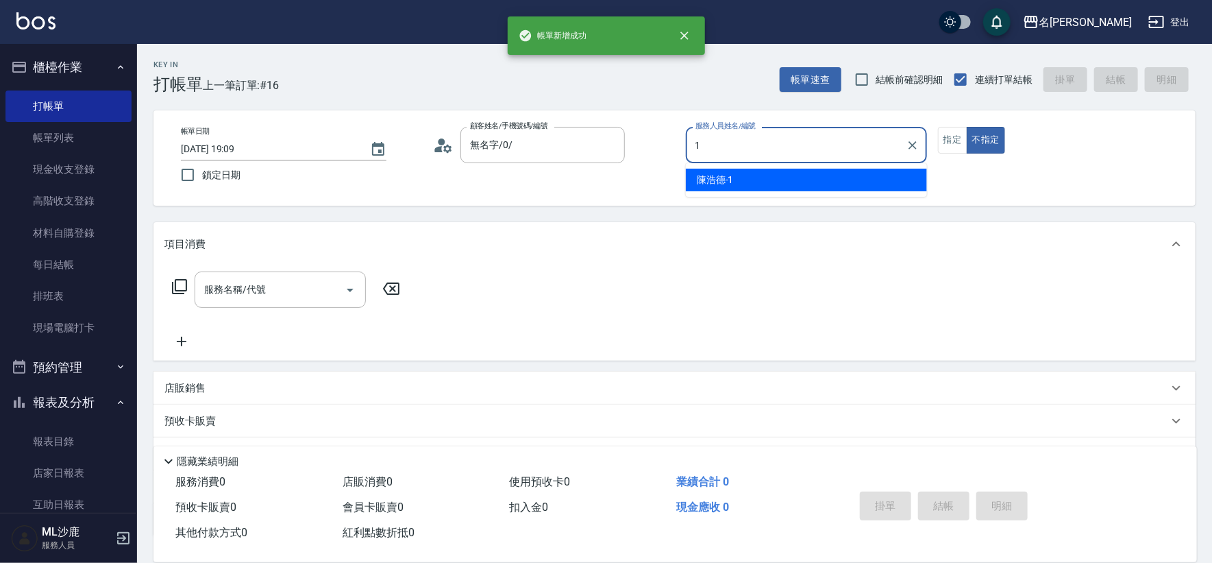
type input "[PERSON_NAME]1"
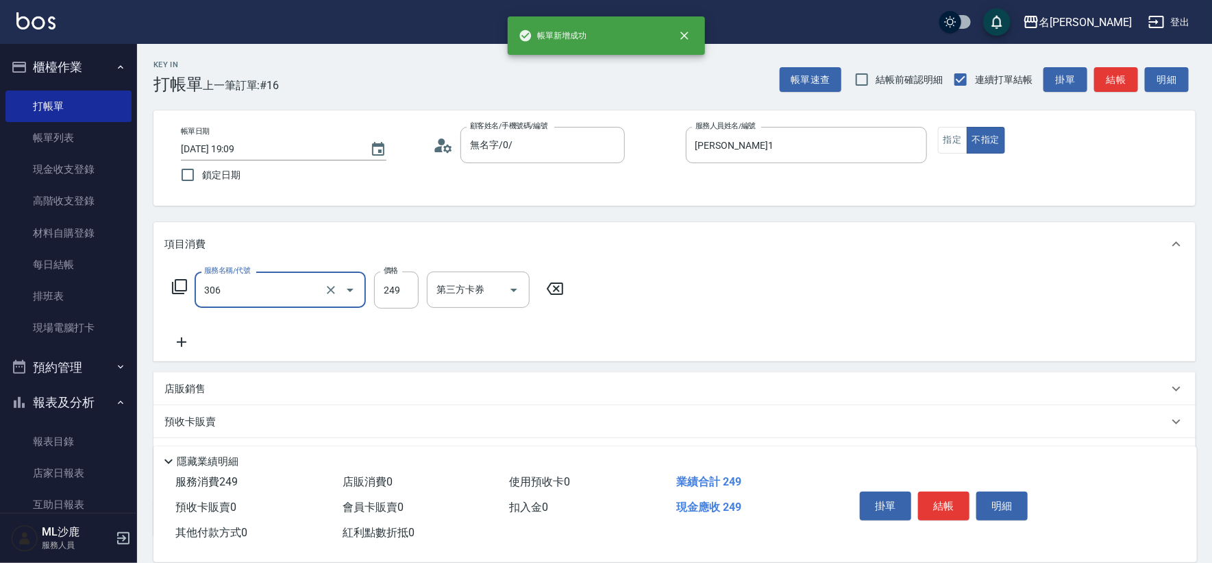
type input "剪髮(306)"
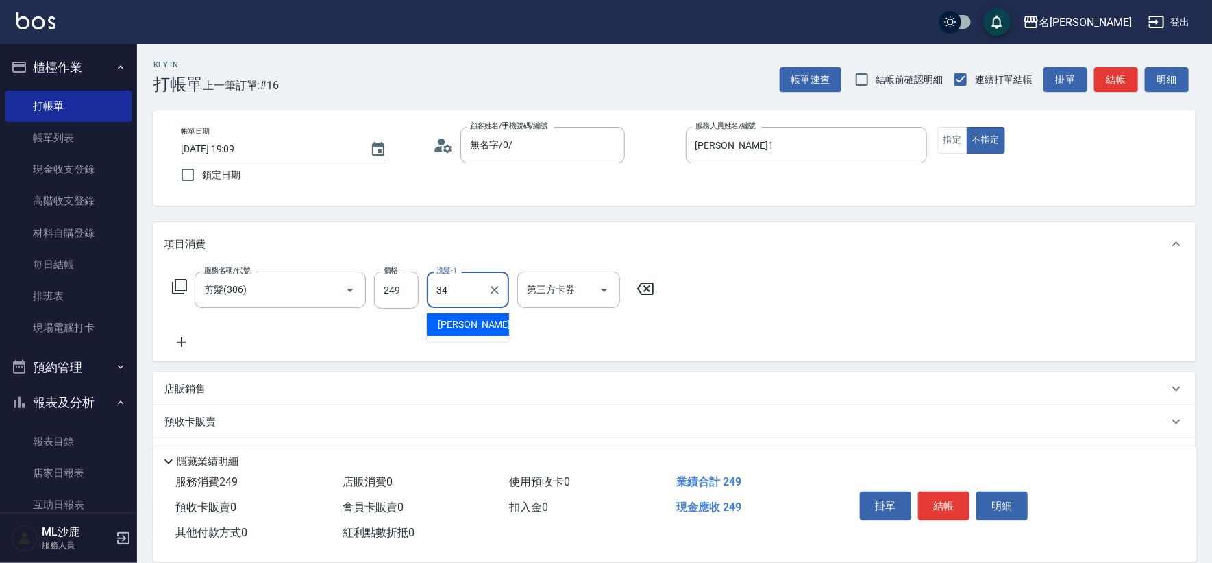
type input "[PERSON_NAME]-34"
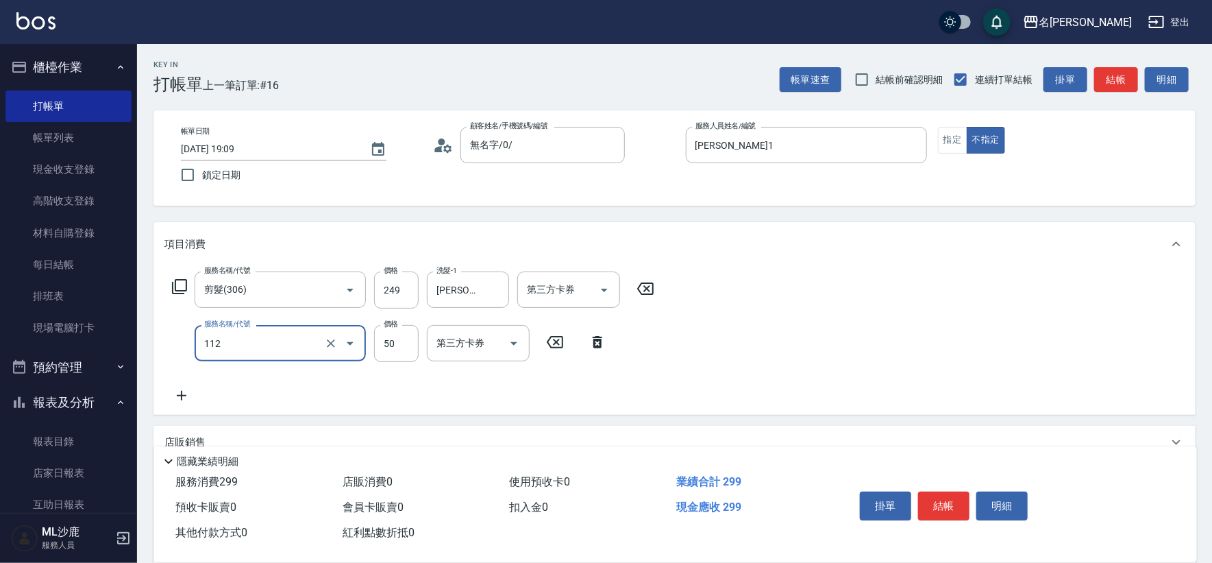
type input "精油50(112)"
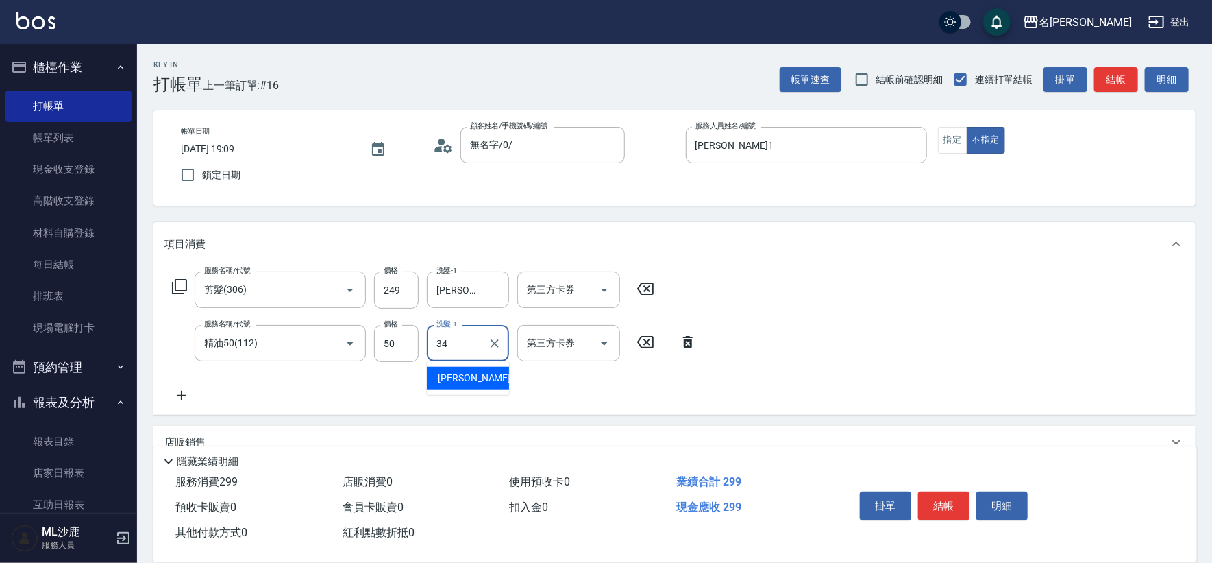
type input "[PERSON_NAME]-34"
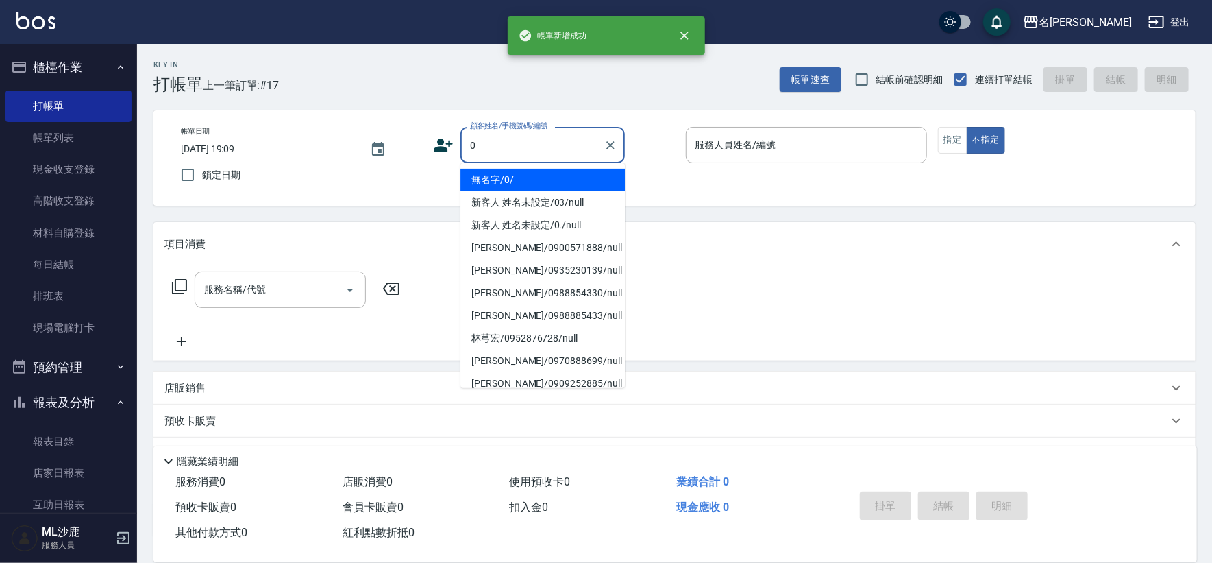
type input "無名字/0/"
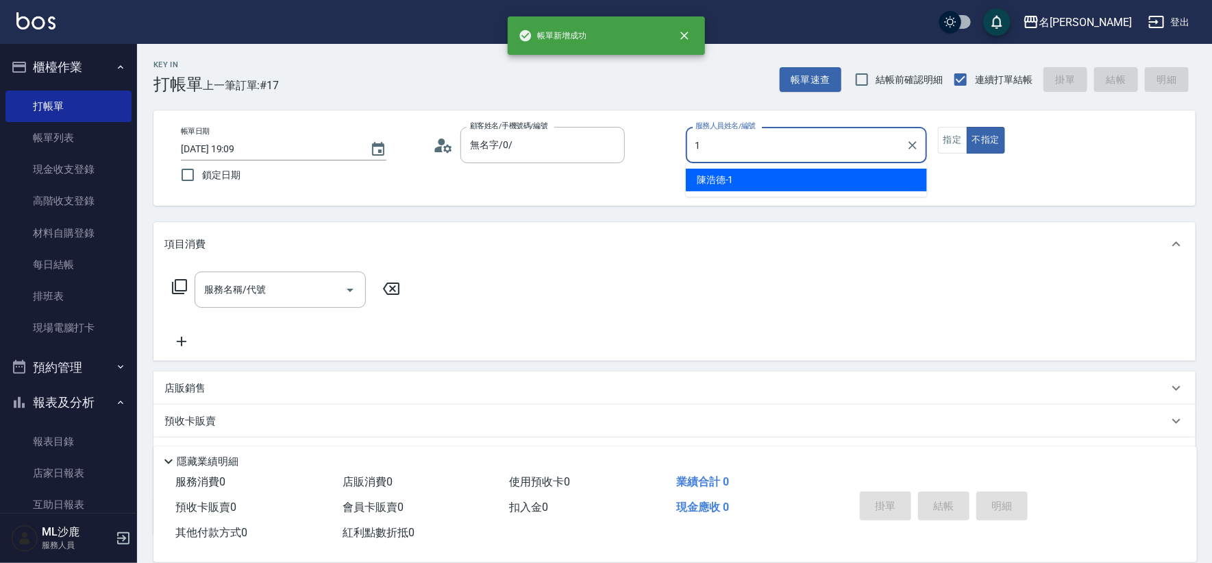
type input "[PERSON_NAME]1"
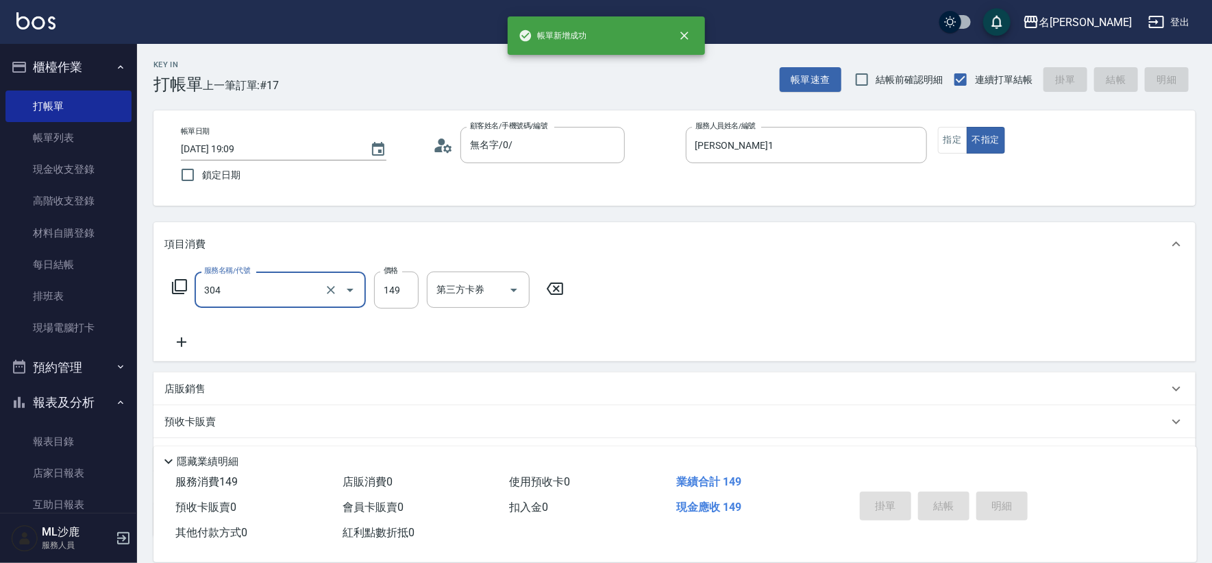
type input "304"
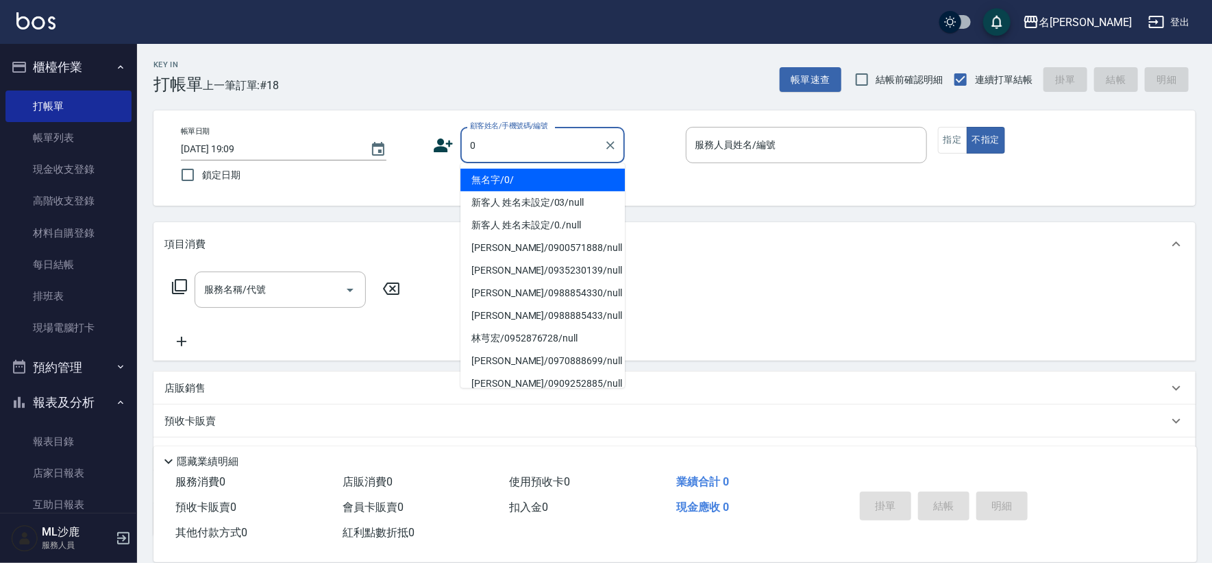
type input "無名字/0/"
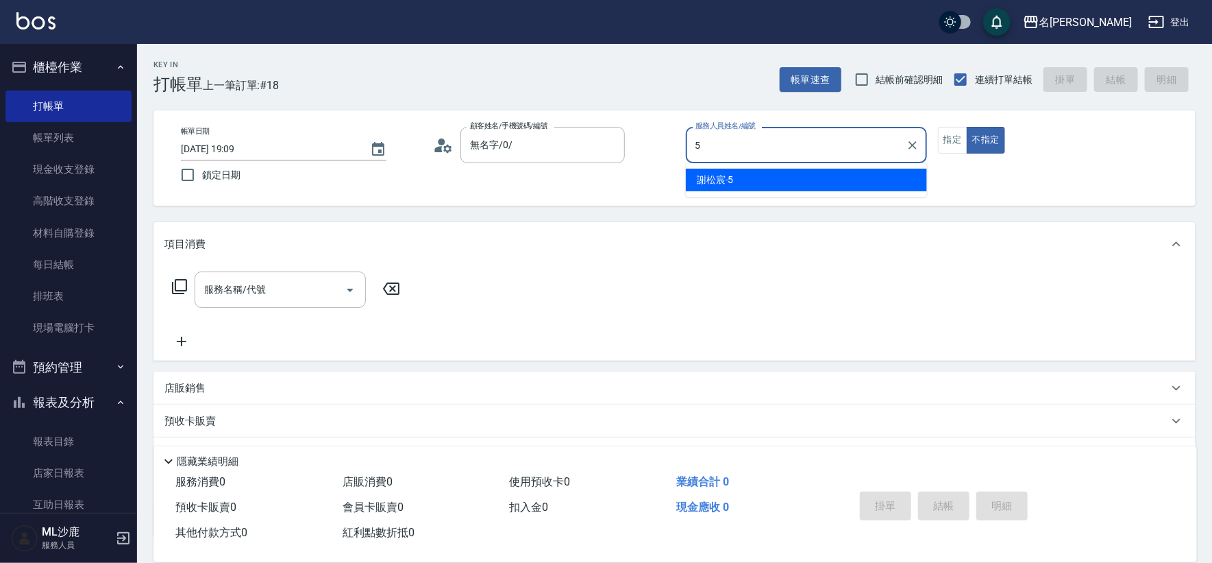
type input "[PERSON_NAME]-5"
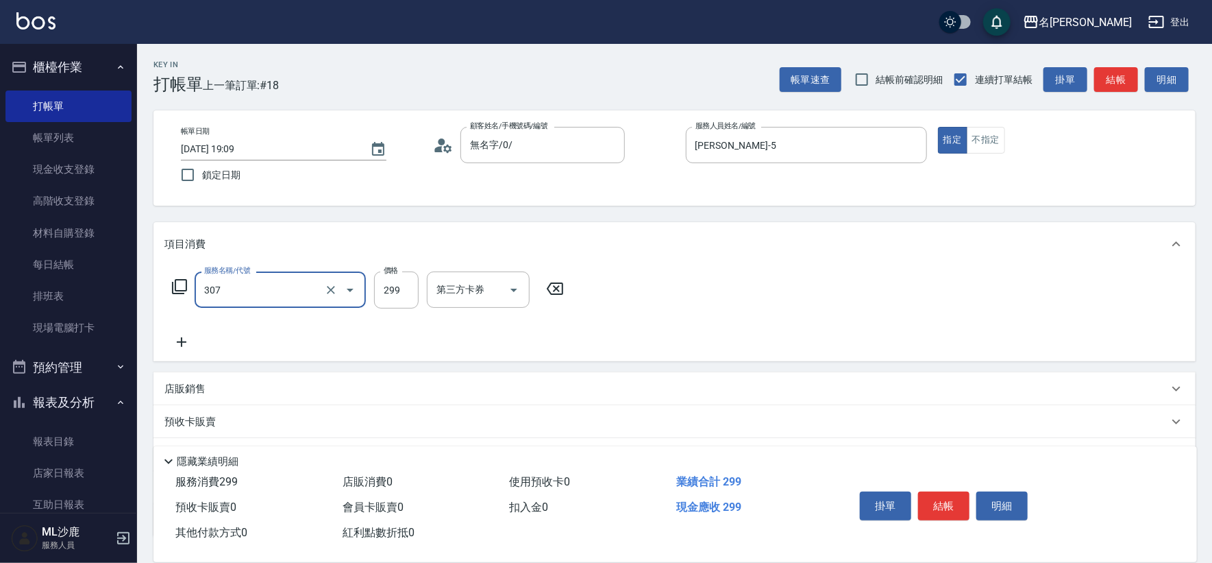
type input "剪髮(307)"
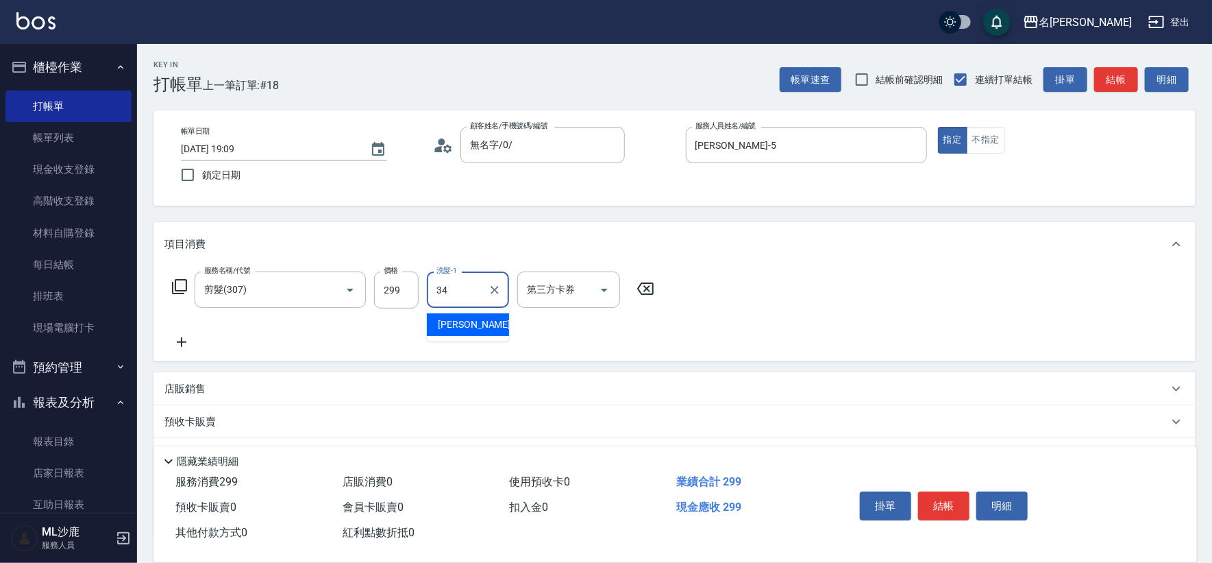
type input "[PERSON_NAME]-34"
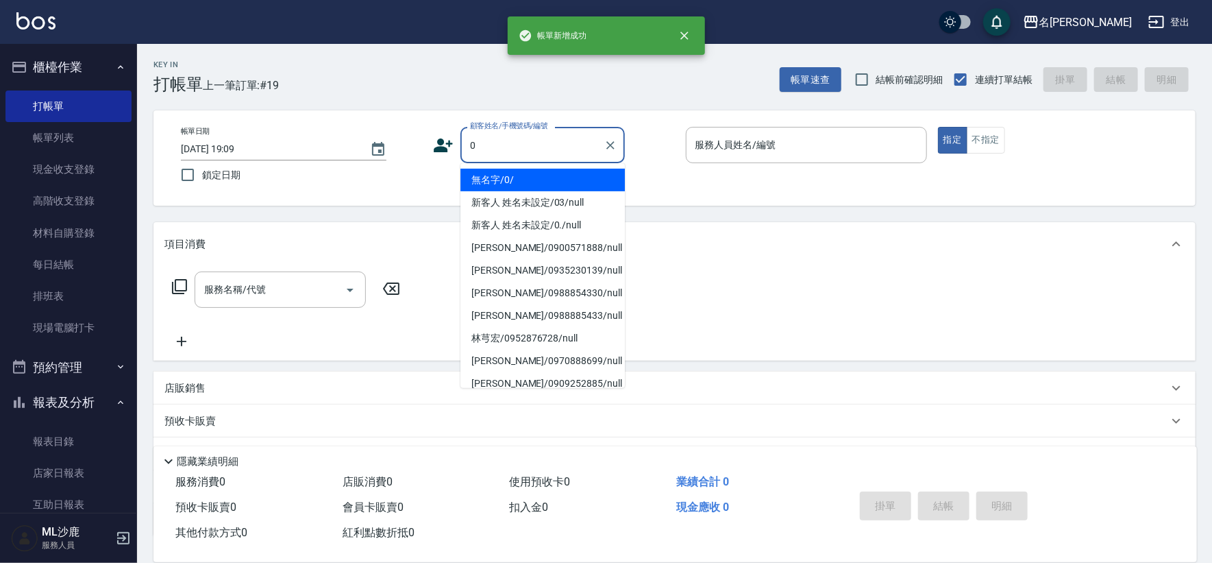
type input "無名字/0/"
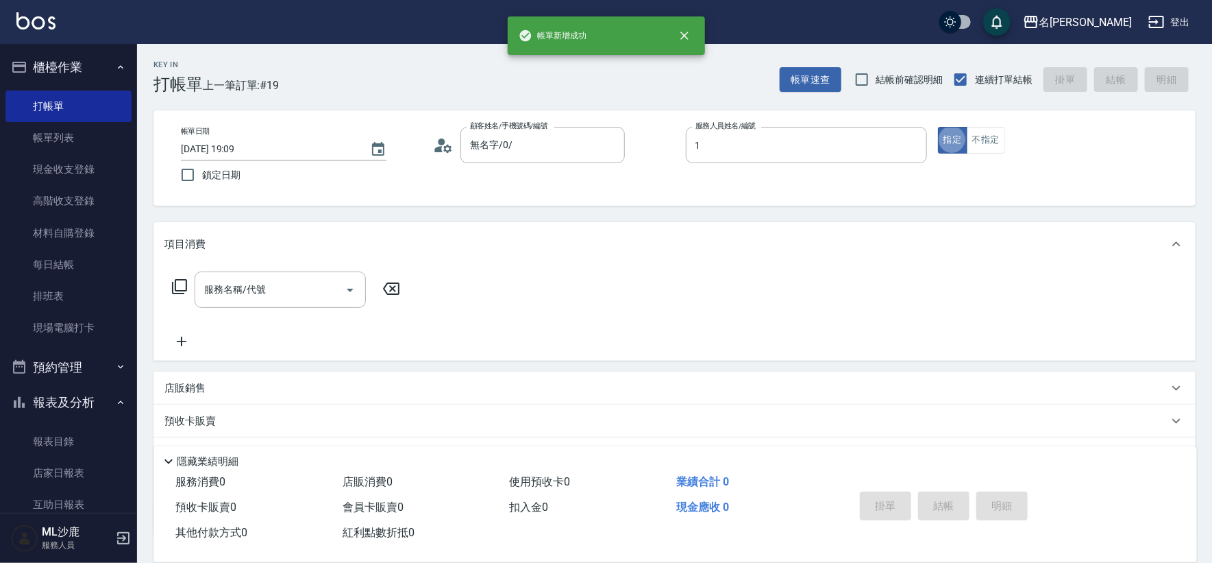
type input "[PERSON_NAME]1"
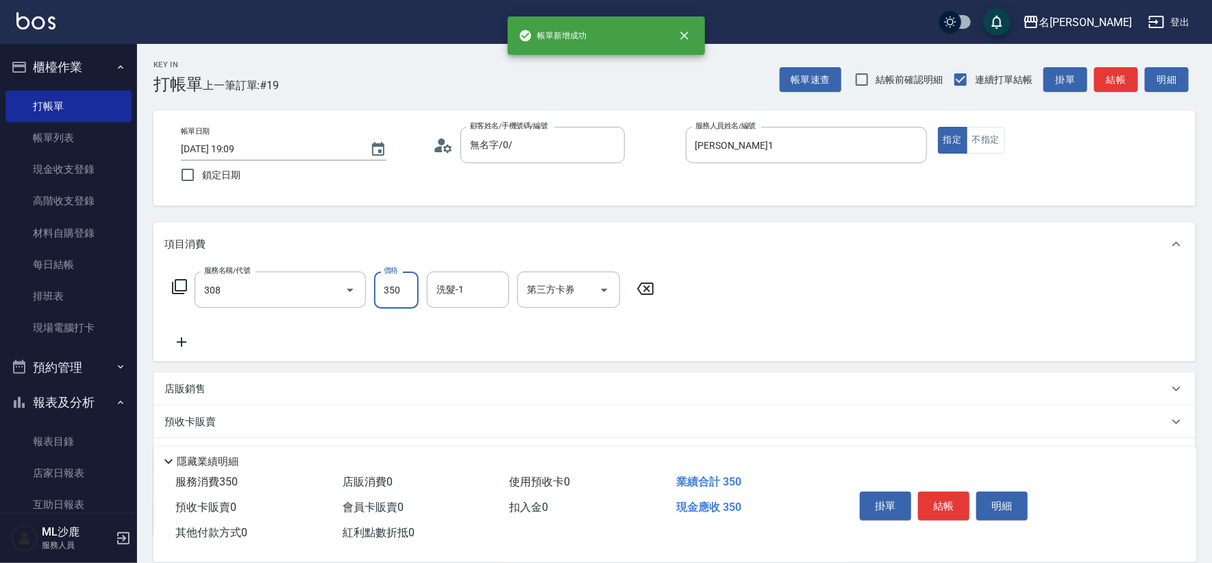
type input "洗+剪(308)"
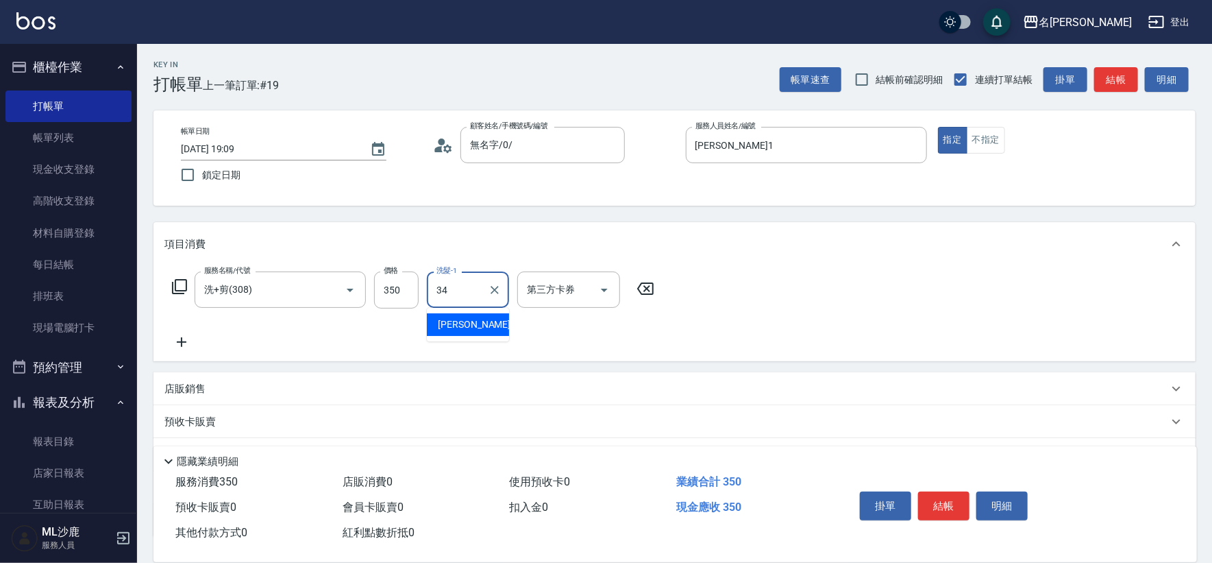
type input "[PERSON_NAME]-34"
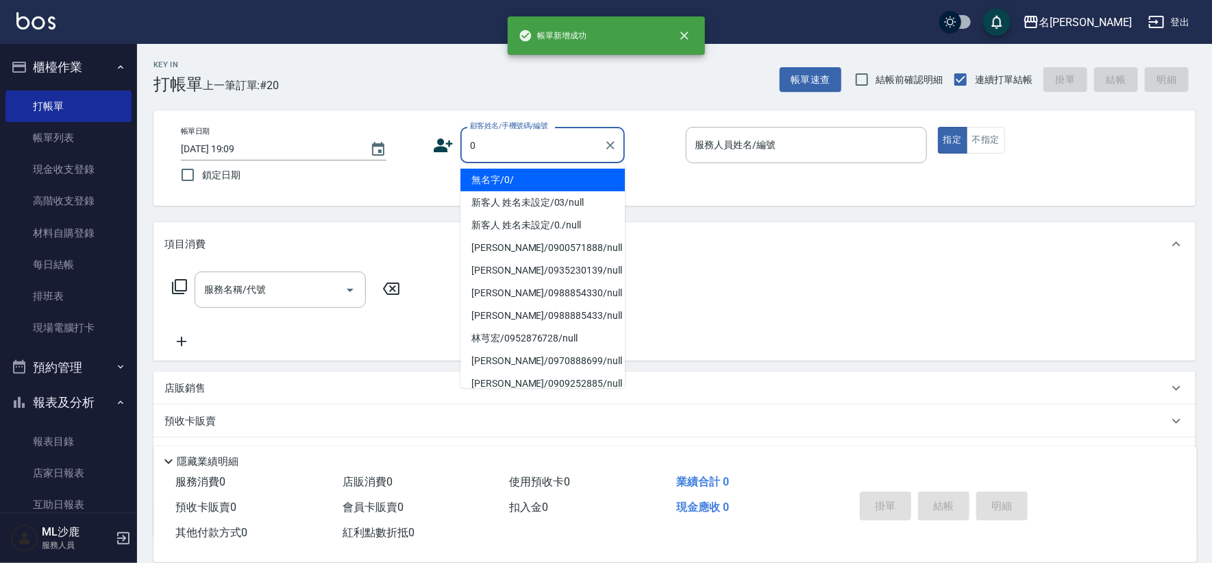
type input "無名字/0/"
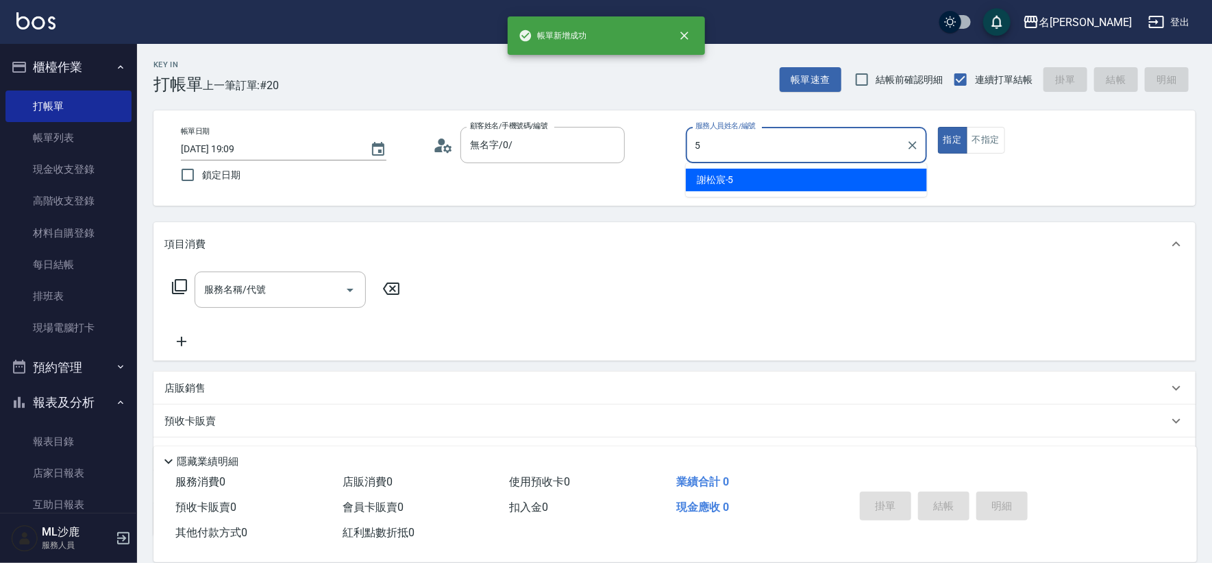
type input "[PERSON_NAME]-5"
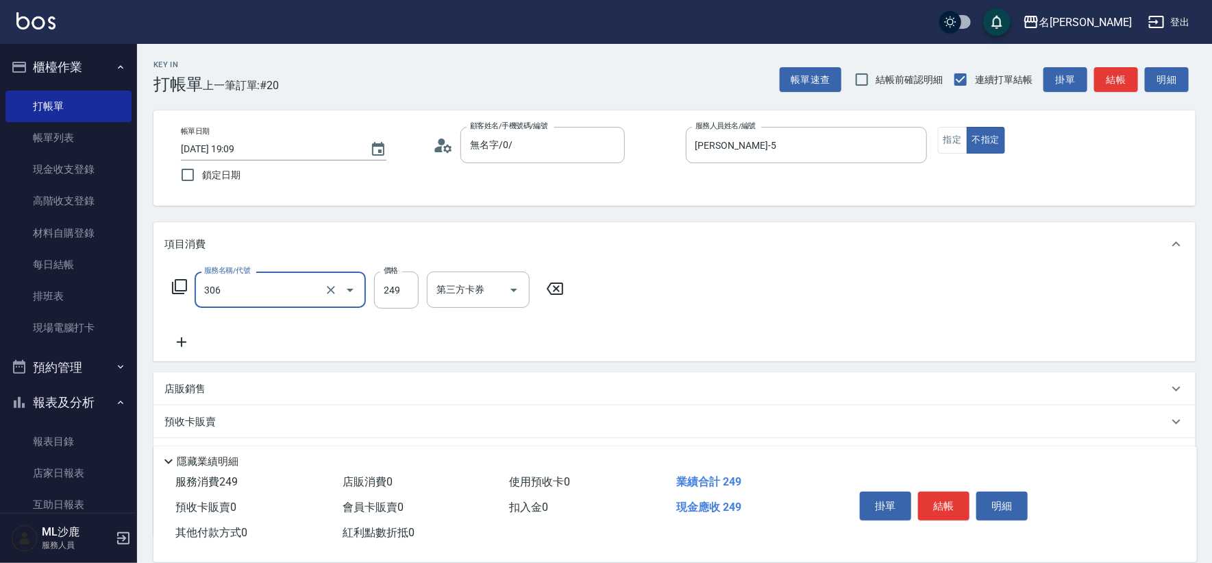
type input "剪髮(306)"
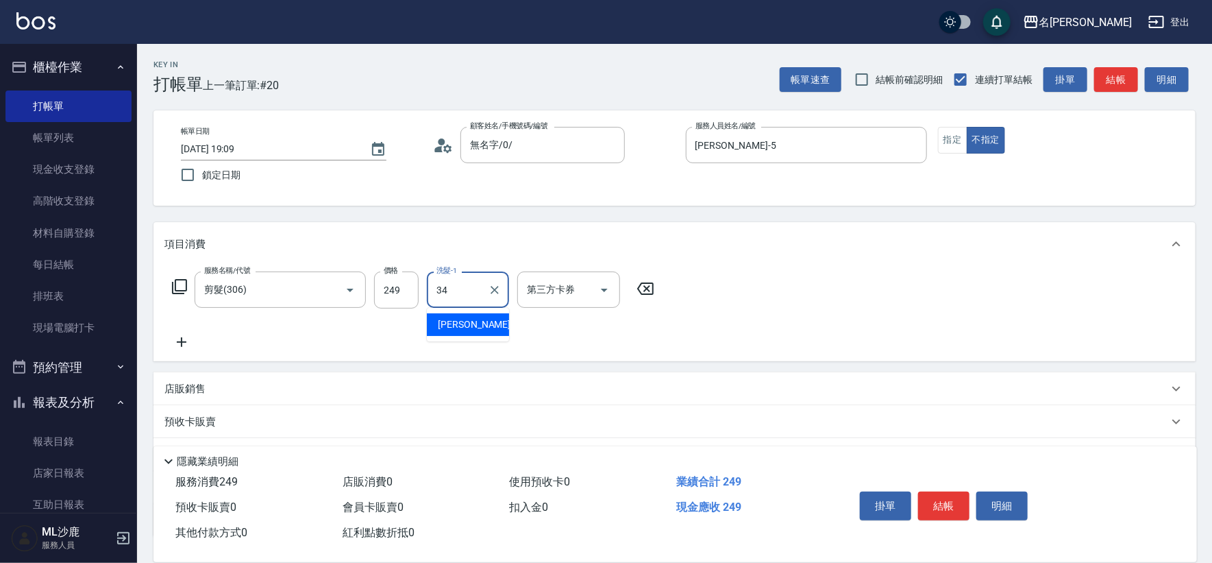
type input "[PERSON_NAME]-34"
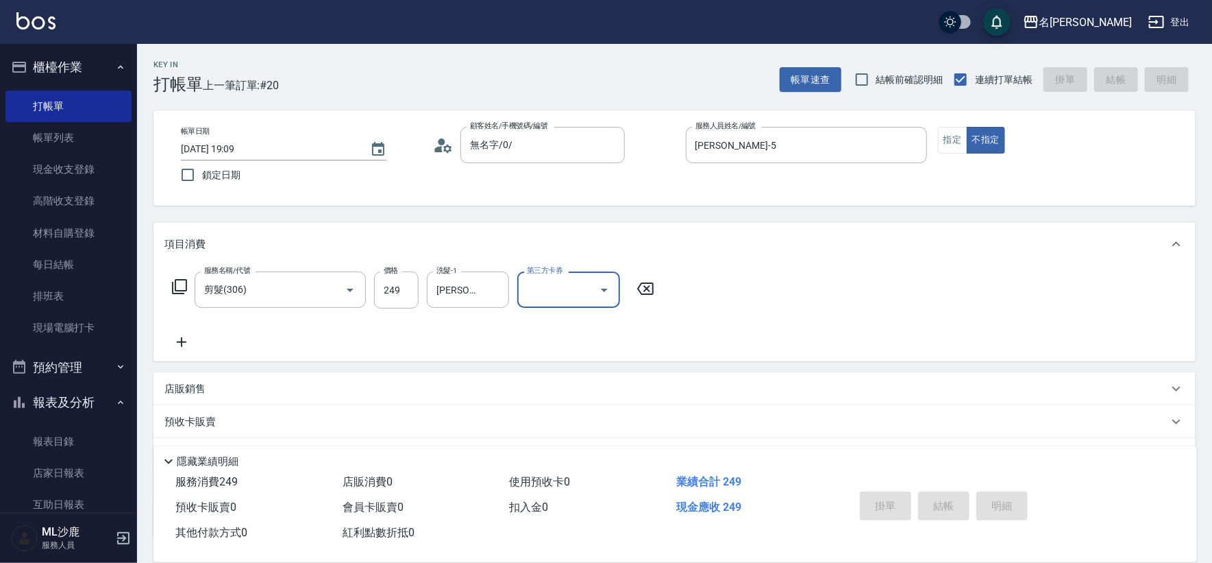
type input "[DATE] 19:10"
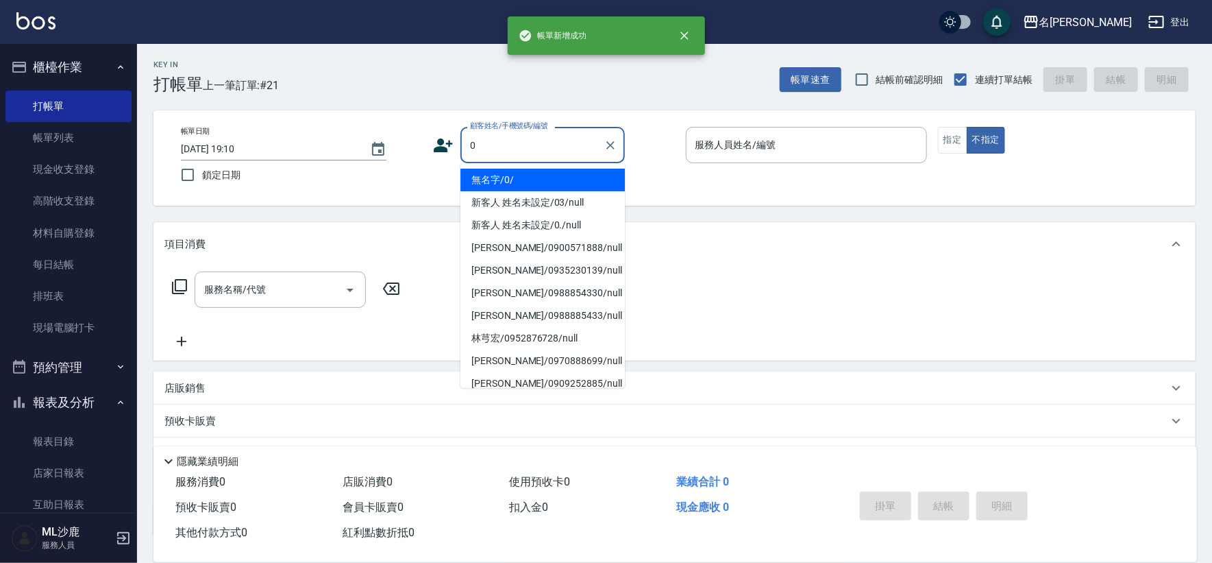
type input "無名字/0/"
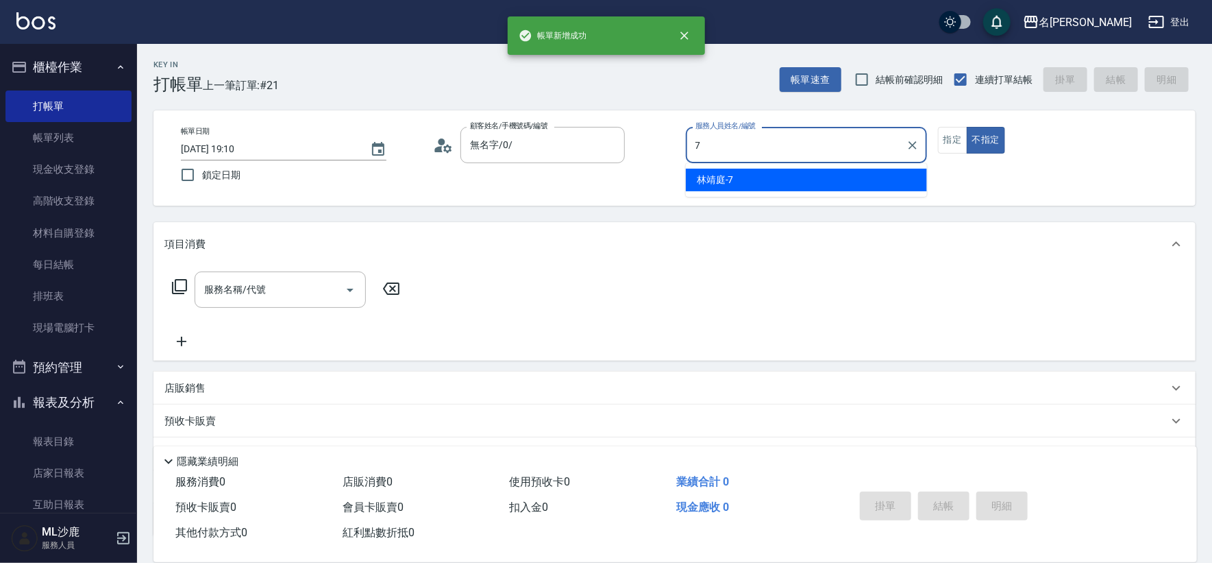
type input "[PERSON_NAME]-7"
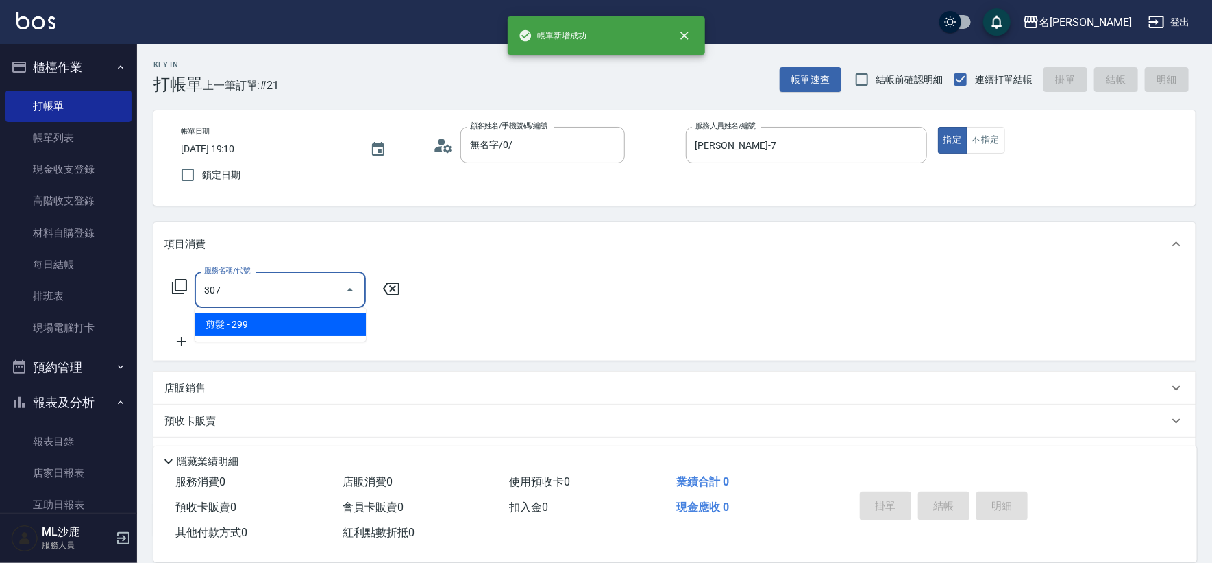
type input "剪髮(307)"
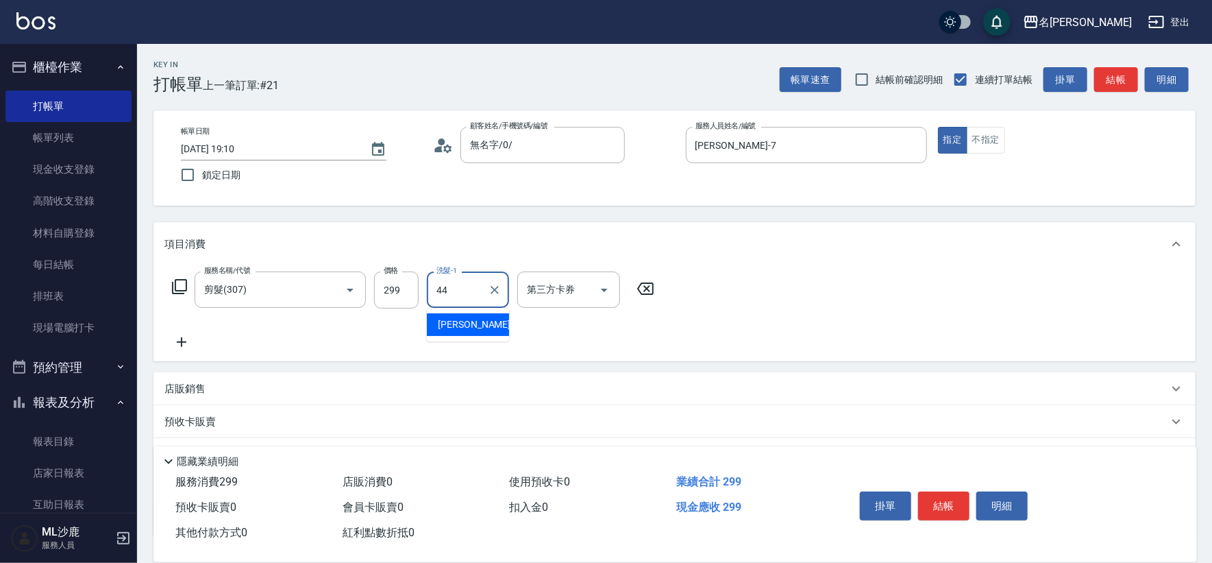
type input "[PERSON_NAME]-44"
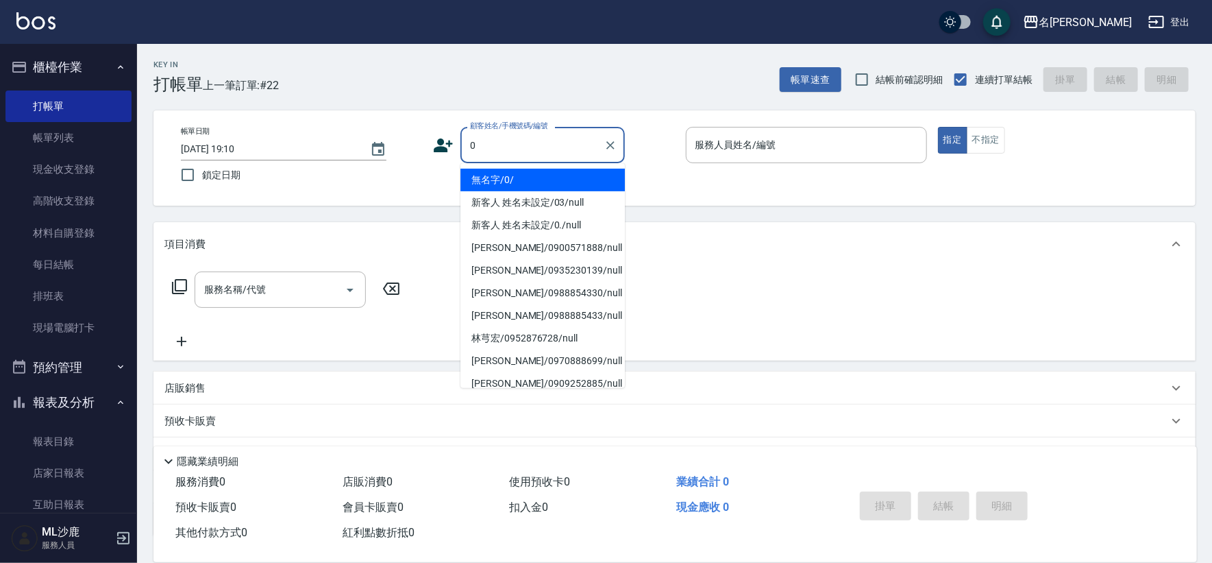
type input "無名字/0/"
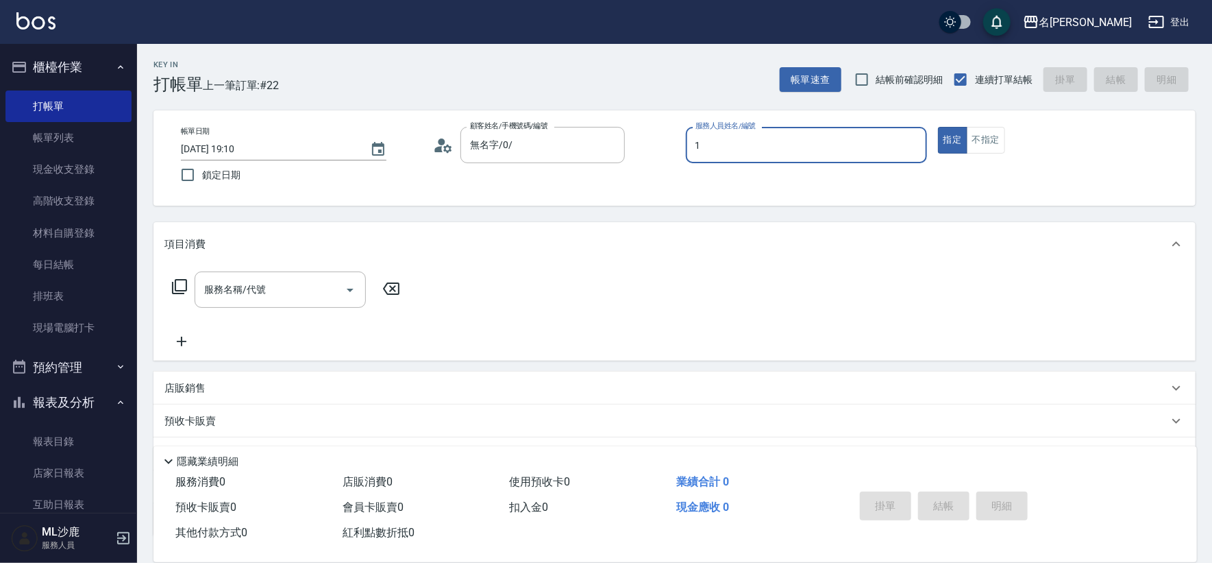
type input "[PERSON_NAME]1"
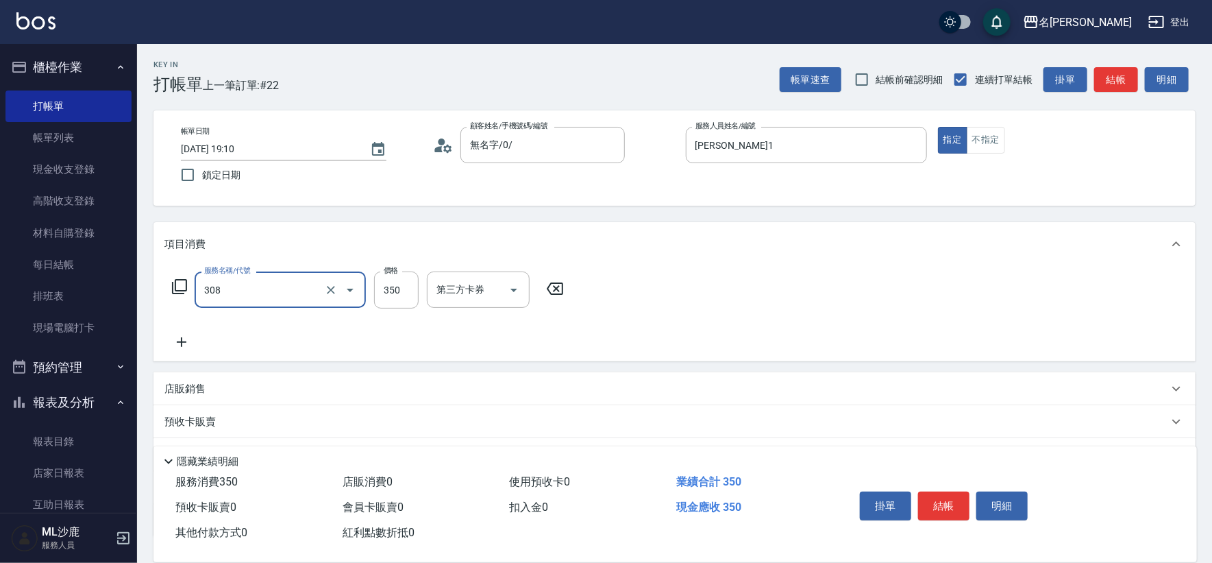
type input "洗+剪(308)"
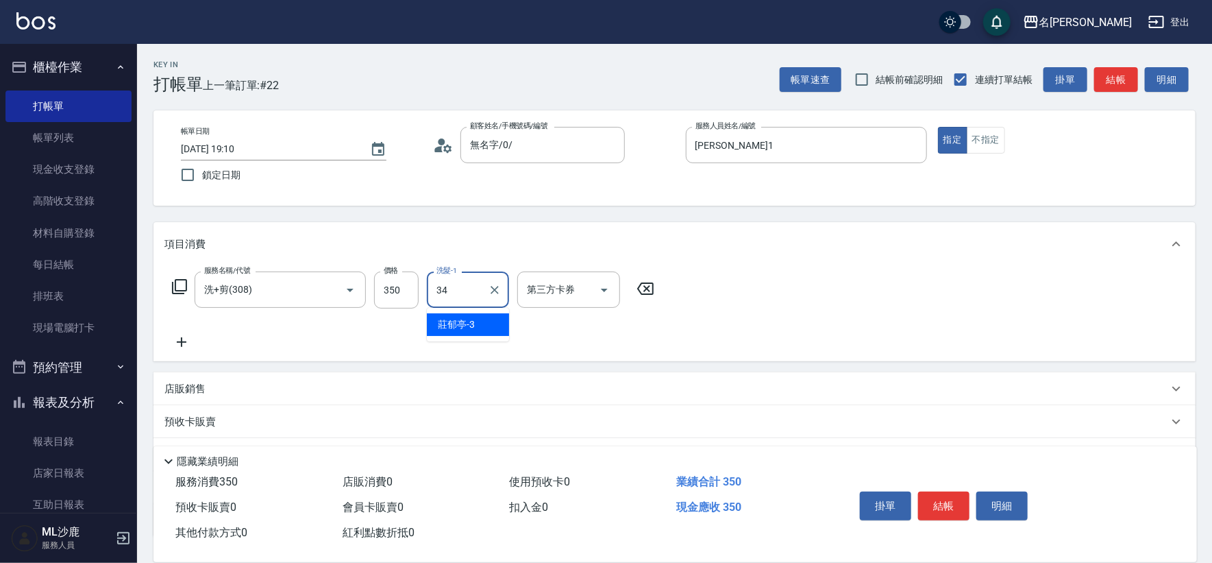
type input "[PERSON_NAME]-34"
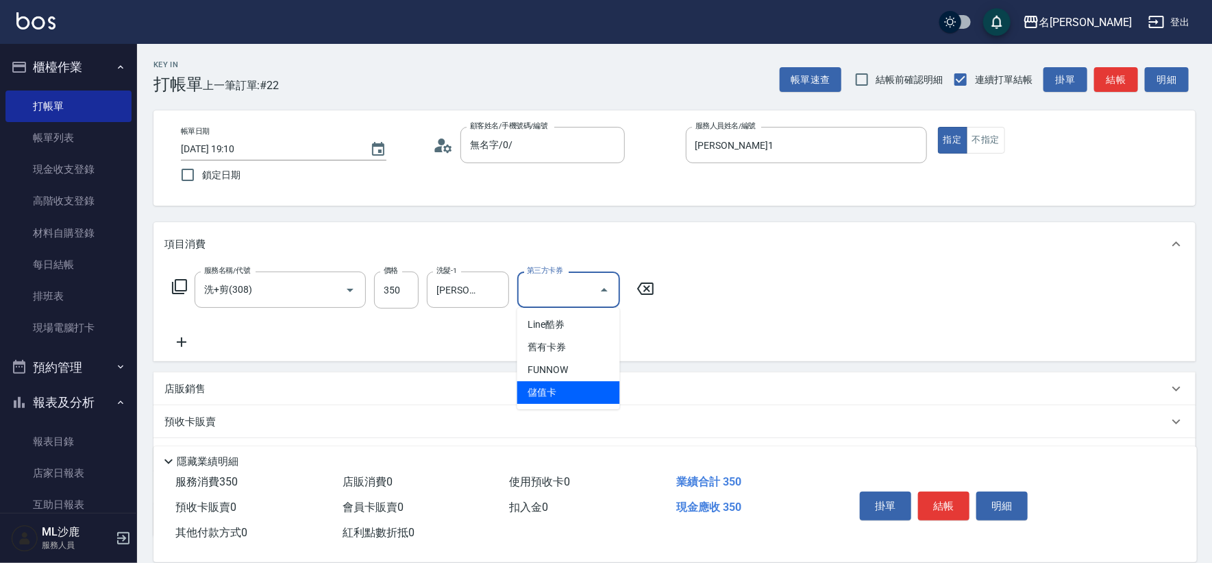
type input "儲值卡"
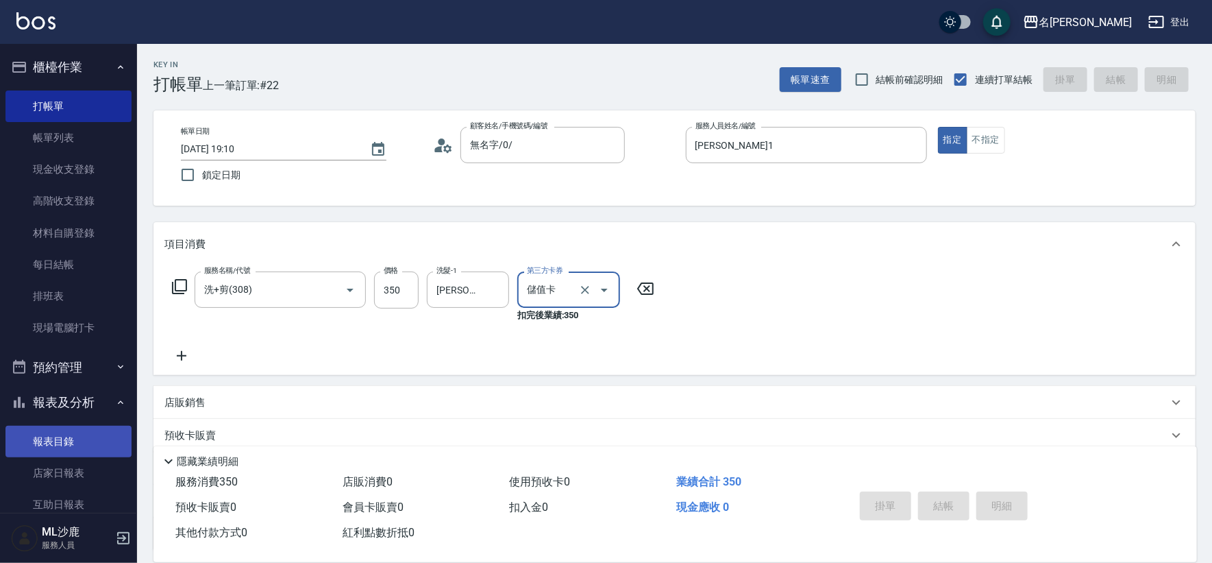
type input "[DATE] 19:25"
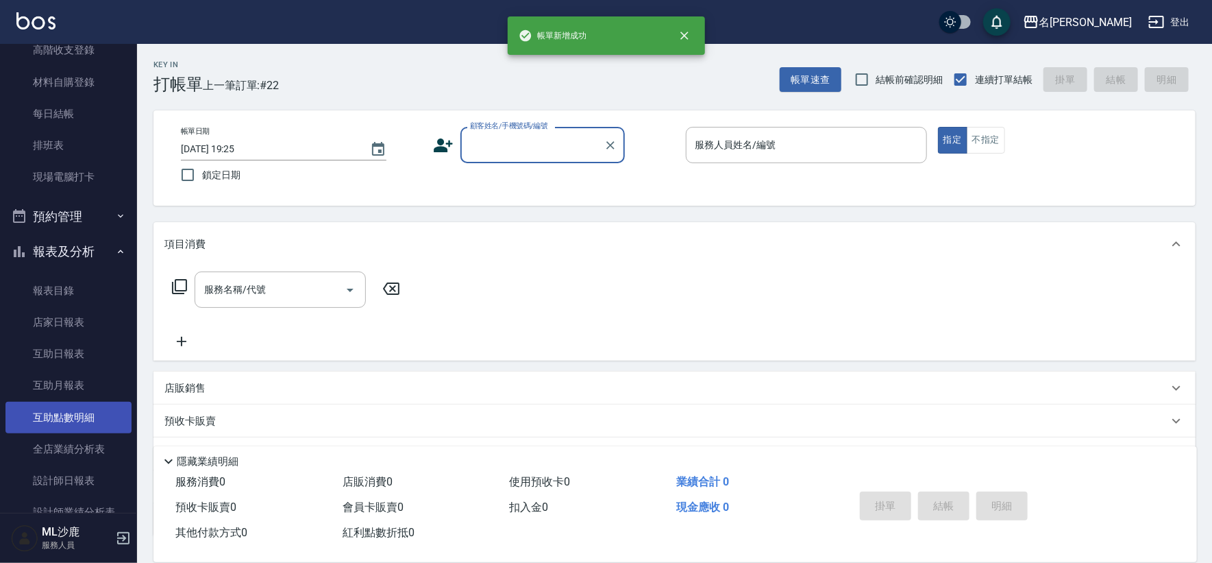
scroll to position [152, 0]
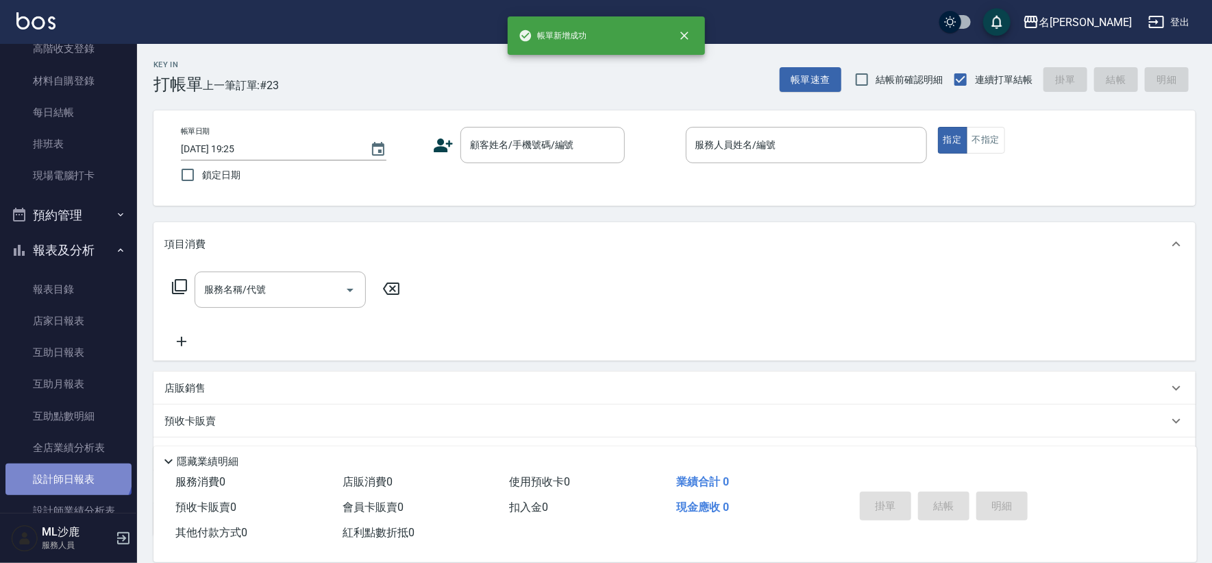
click at [66, 467] on link "設計師日報表" at bounding box center [68, 479] width 126 height 32
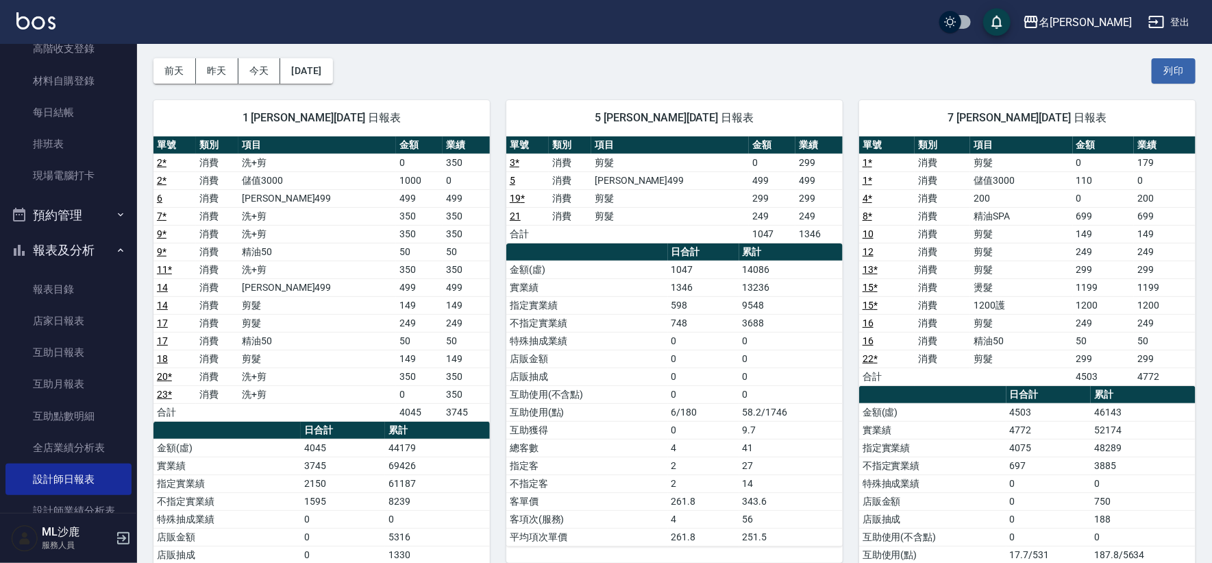
scroll to position [76, 0]
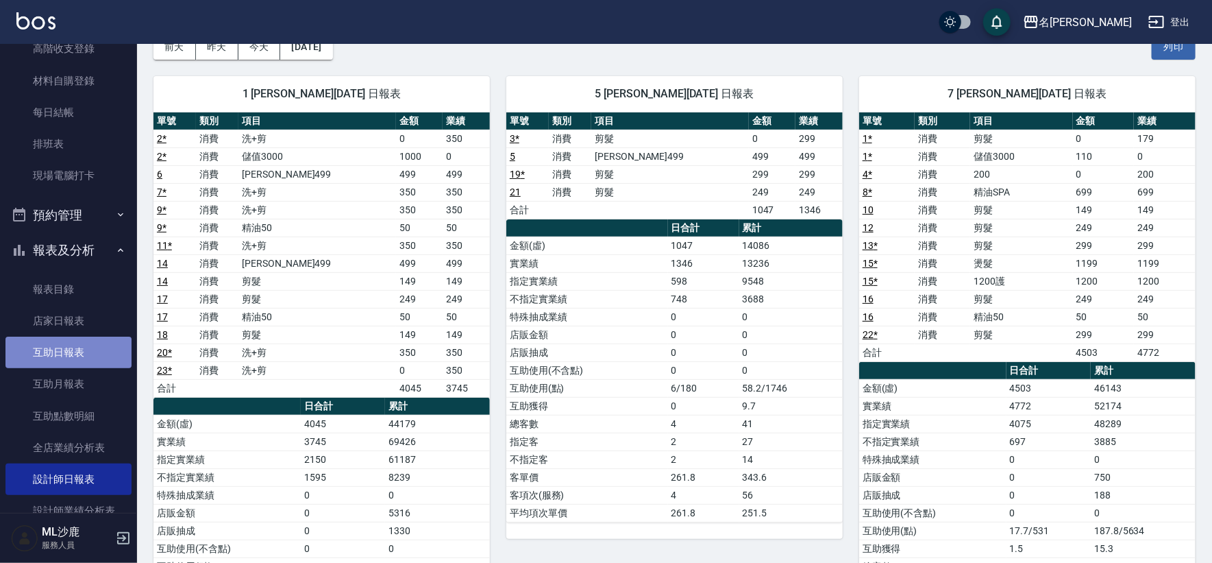
click at [75, 356] on link "互助日報表" at bounding box center [68, 352] width 126 height 32
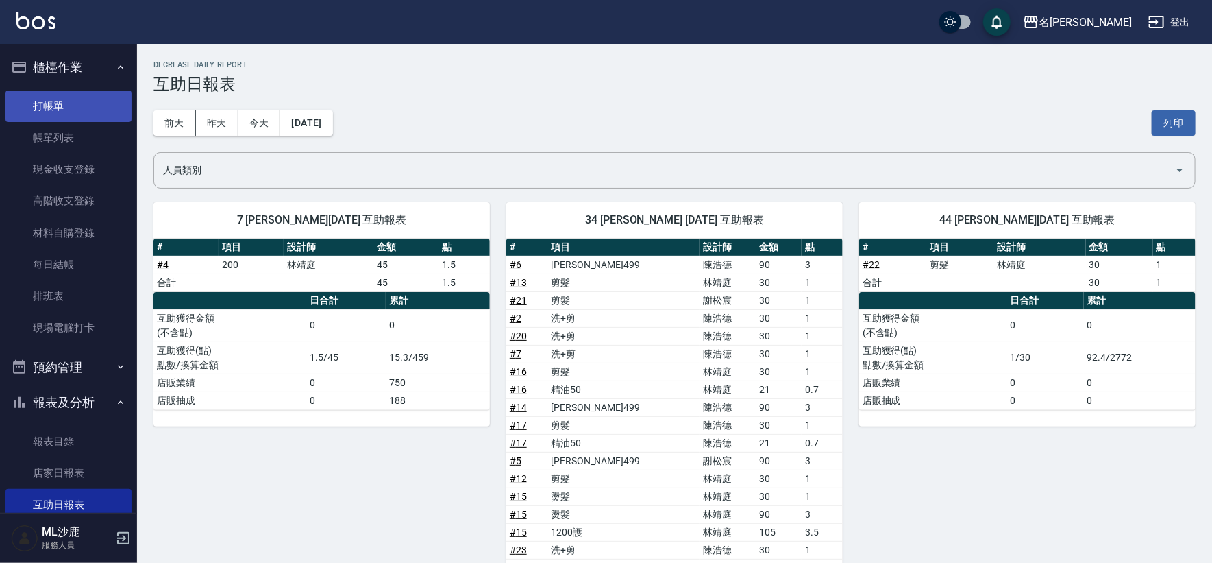
click at [85, 97] on link "打帳單" at bounding box center [68, 106] width 126 height 32
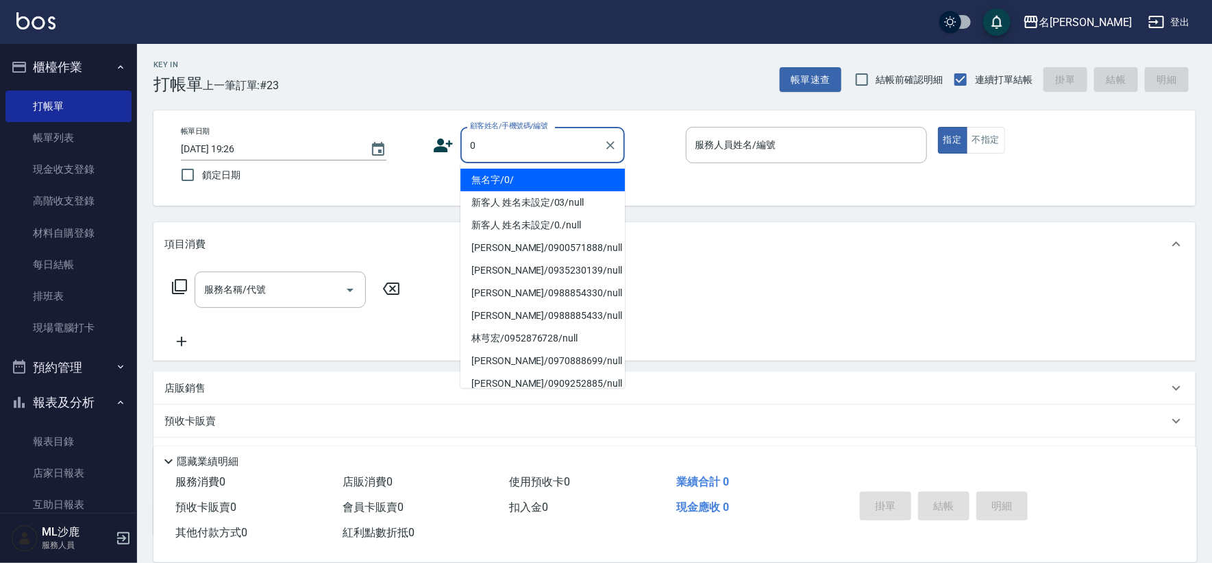
type input "無名字/0/"
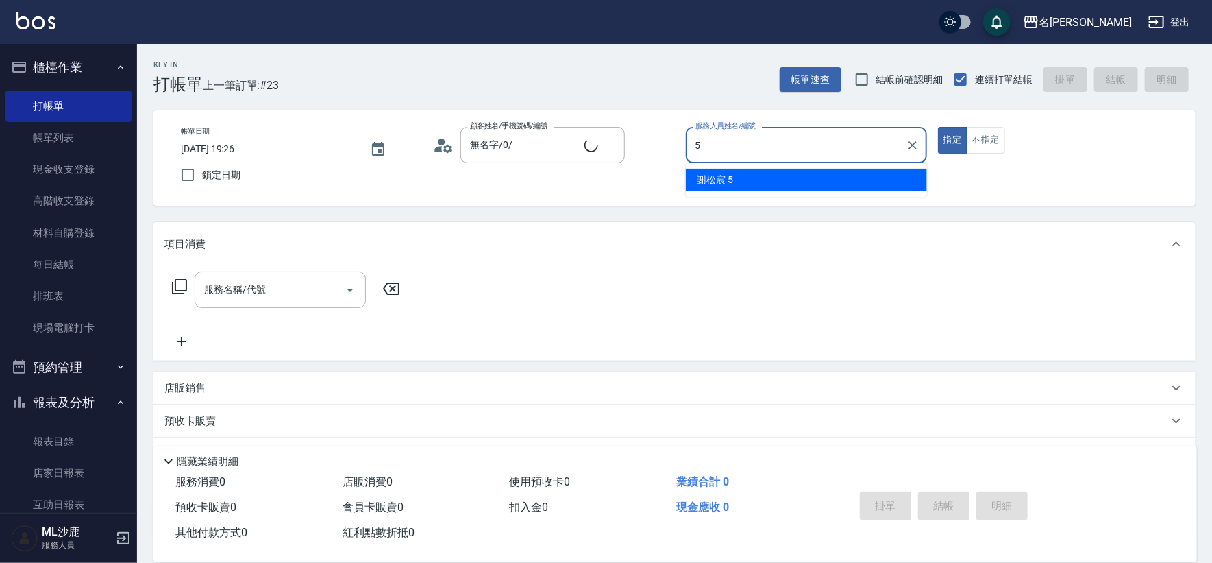
type input "[PERSON_NAME]-5"
type button "true"
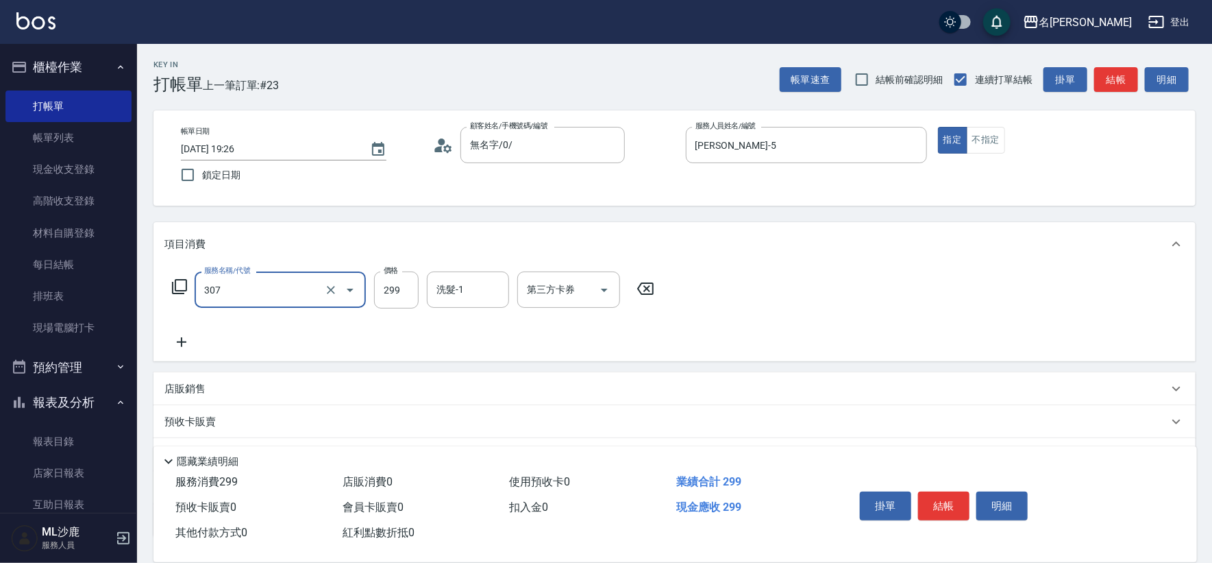
type input "剪髮(307)"
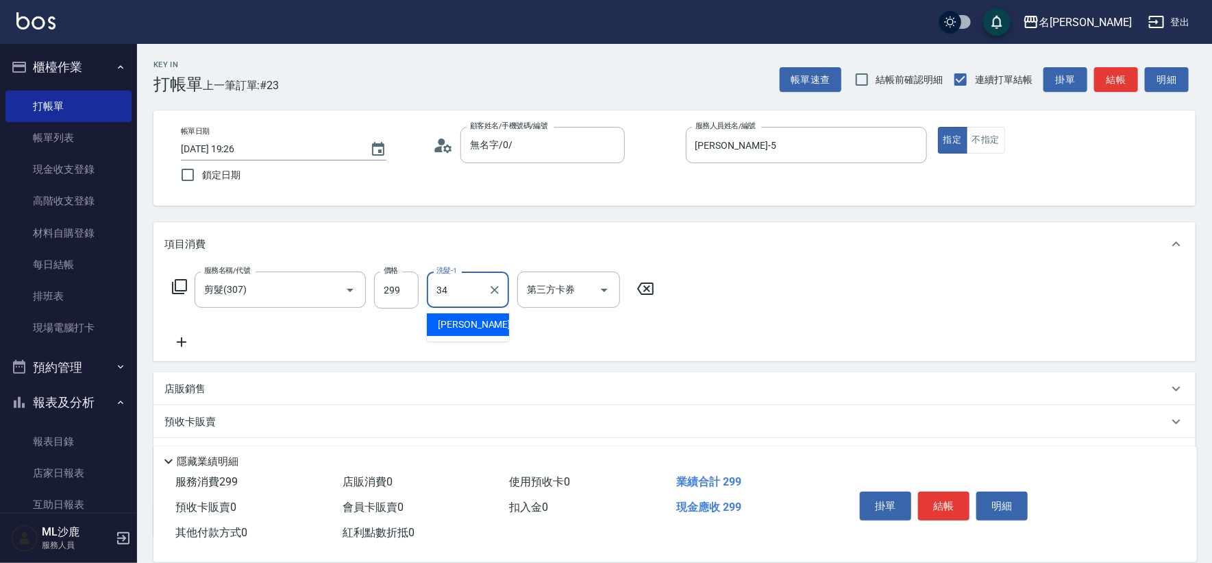
type input "[PERSON_NAME]-34"
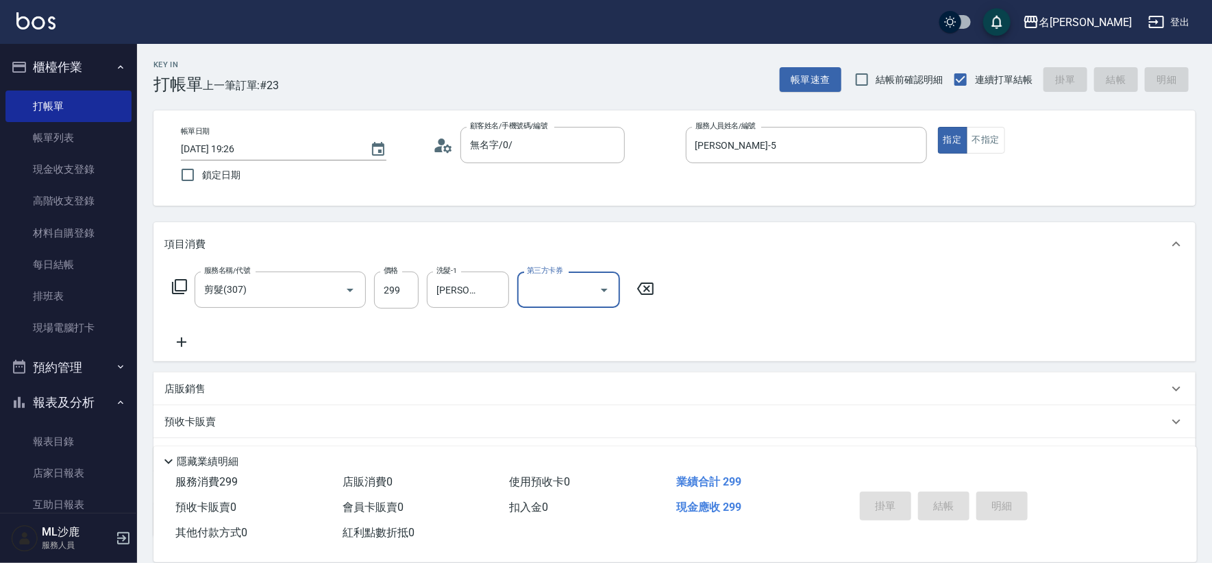
type input "[DATE] 19:47"
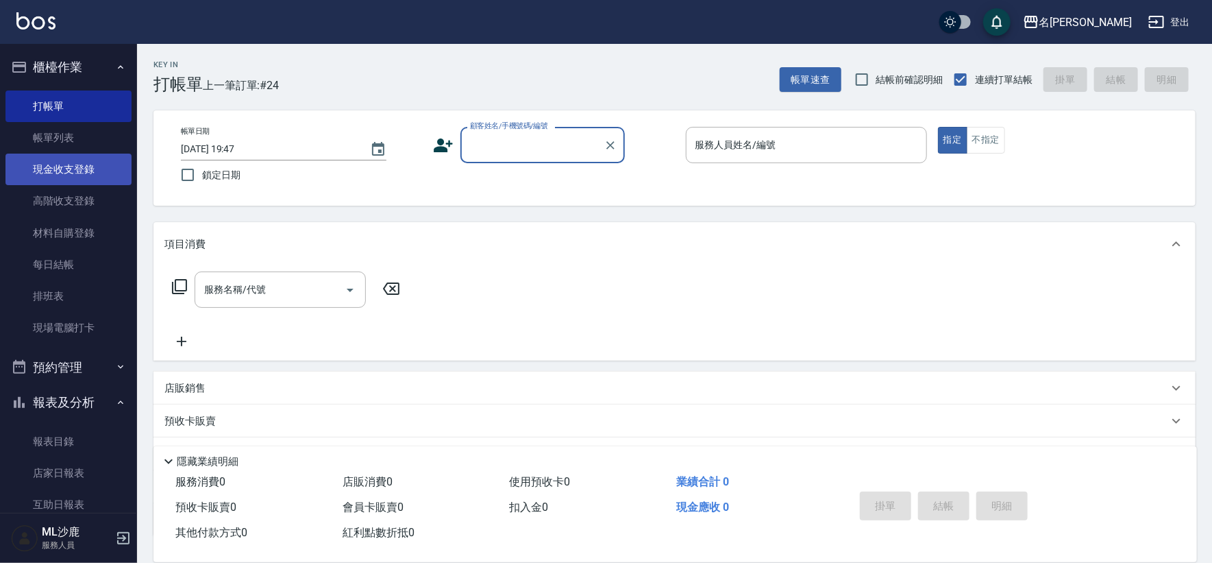
click at [59, 178] on link "現金收支登錄" at bounding box center [68, 170] width 126 height 32
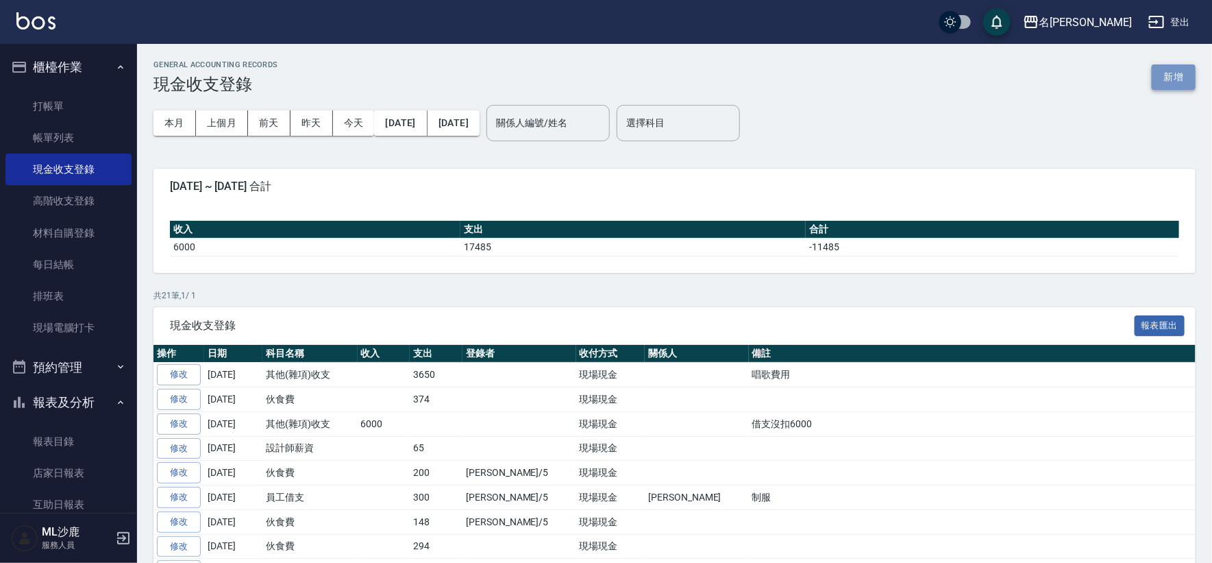
click at [1168, 74] on button "新增" at bounding box center [1174, 76] width 44 height 25
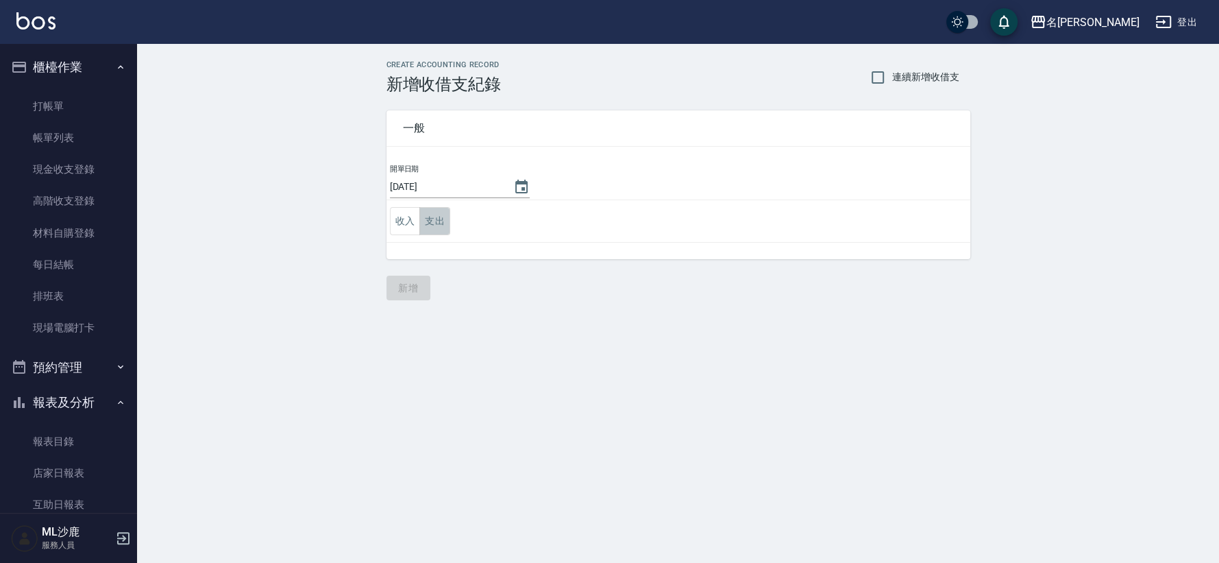
click at [428, 214] on button "支出" at bounding box center [434, 221] width 31 height 28
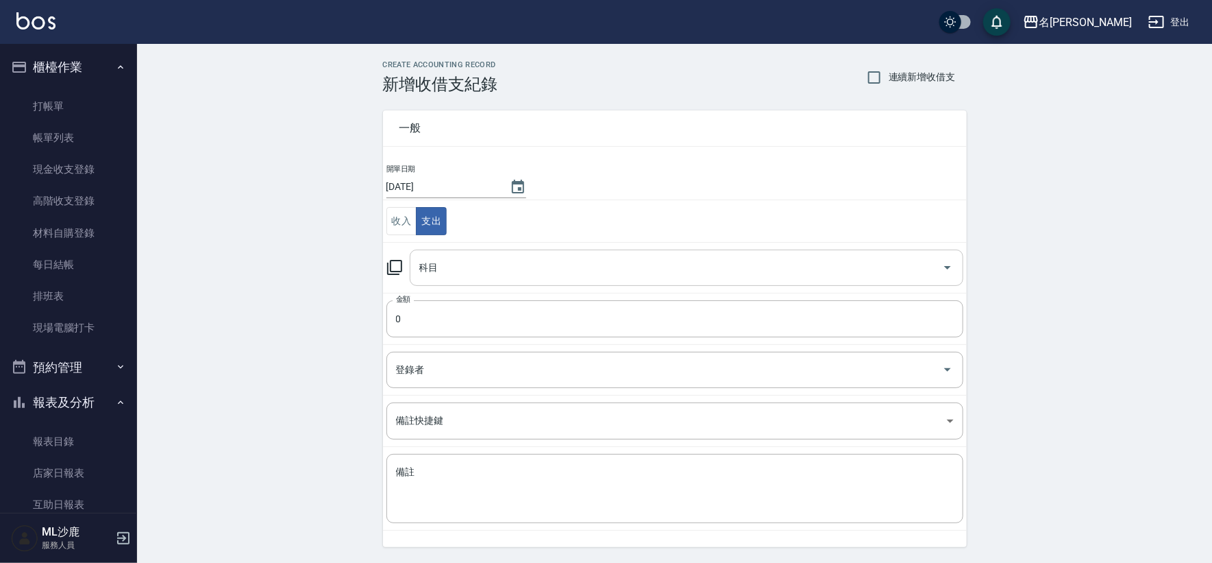
click at [454, 258] on input "科目" at bounding box center [676, 268] width 521 height 24
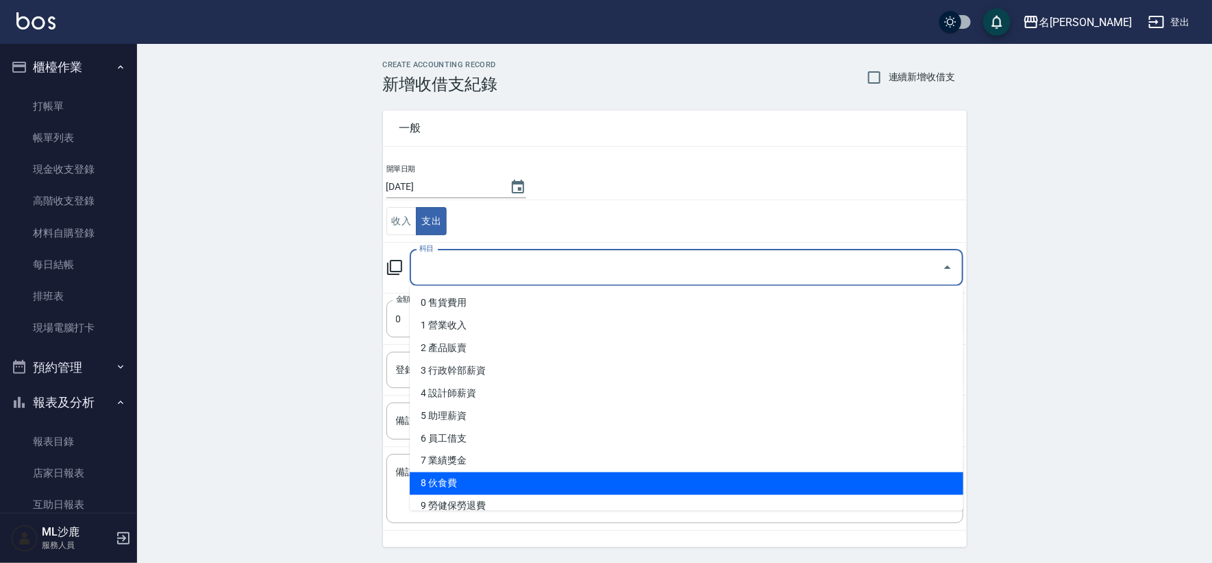
click at [461, 484] on li "8 伙食費" at bounding box center [687, 483] width 554 height 23
type input "8 伙食費"
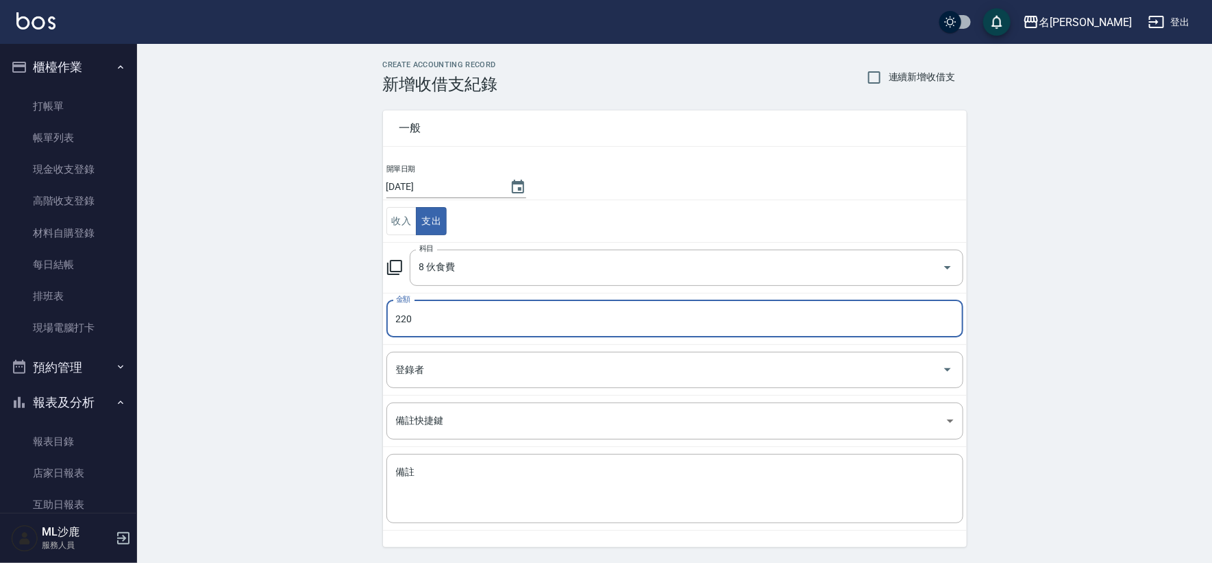
type input "220"
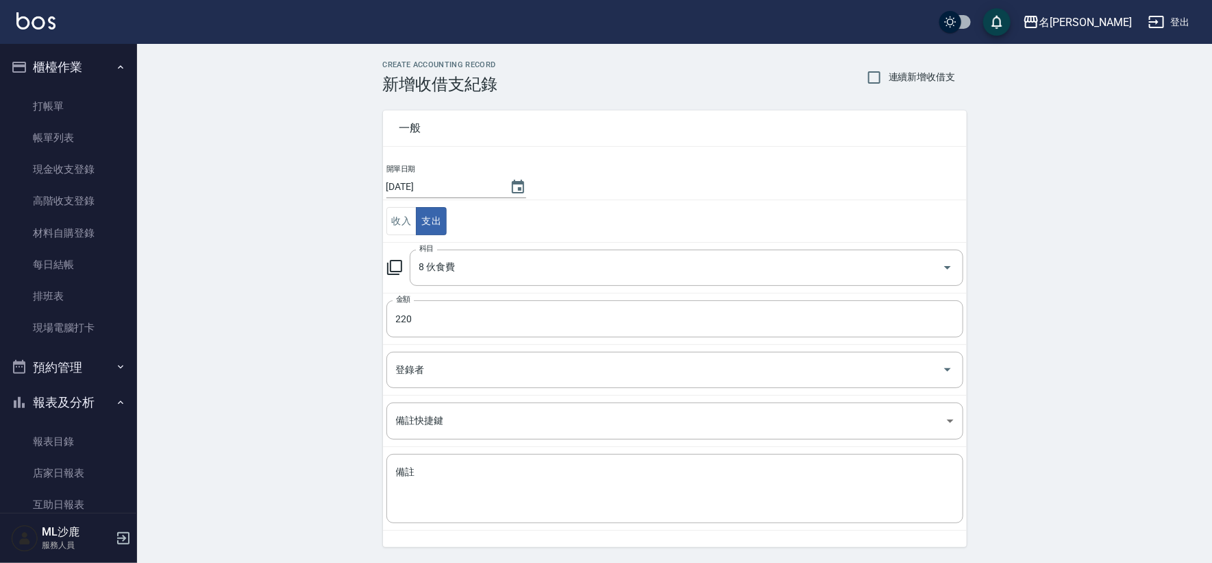
click at [355, 357] on div "CREATE ACCOUNTING RECORD 新增收借支紀錄 連續新增收借支 一般 開單日期 [DATE] 收入 支出 科目 8 伙食費 科目 金額 22…" at bounding box center [674, 324] width 1075 height 561
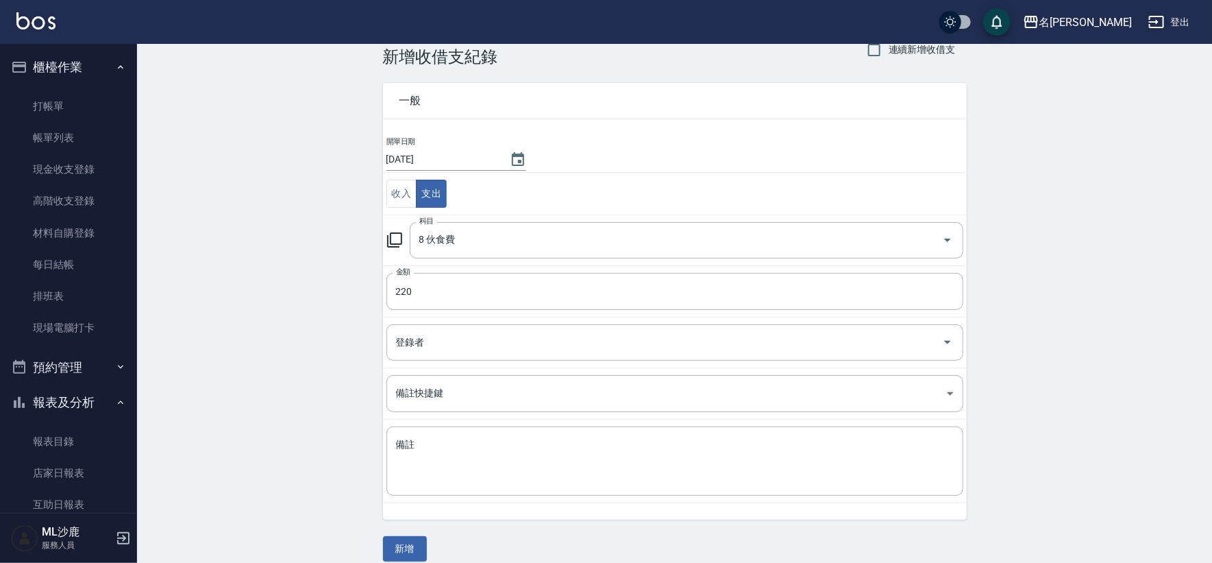
scroll to position [41, 0]
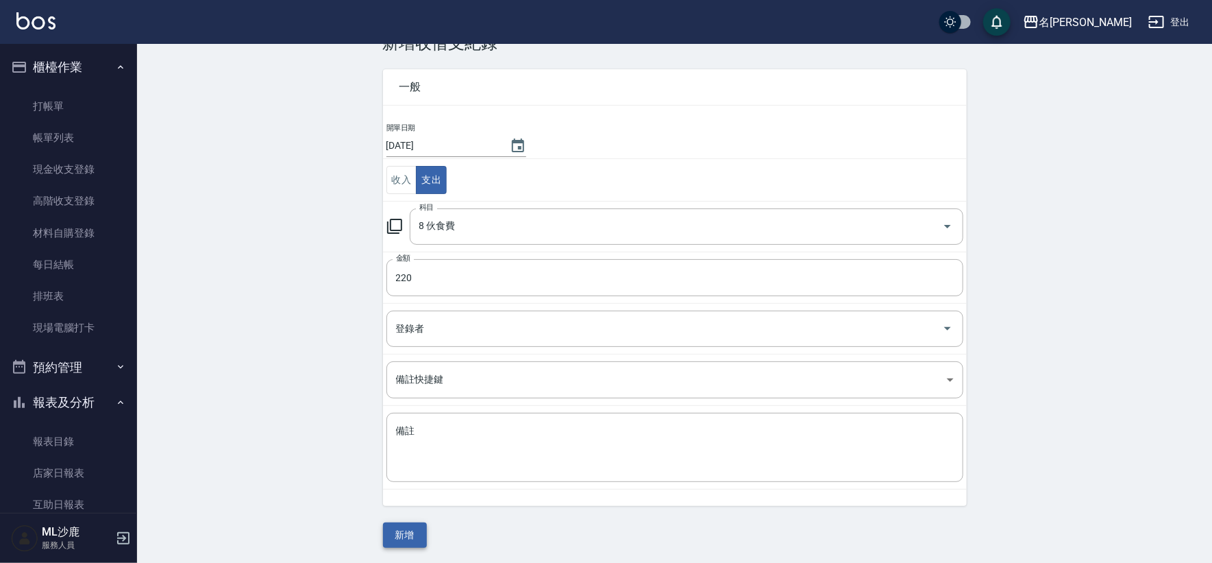
click at [398, 528] on button "新增" at bounding box center [405, 534] width 44 height 25
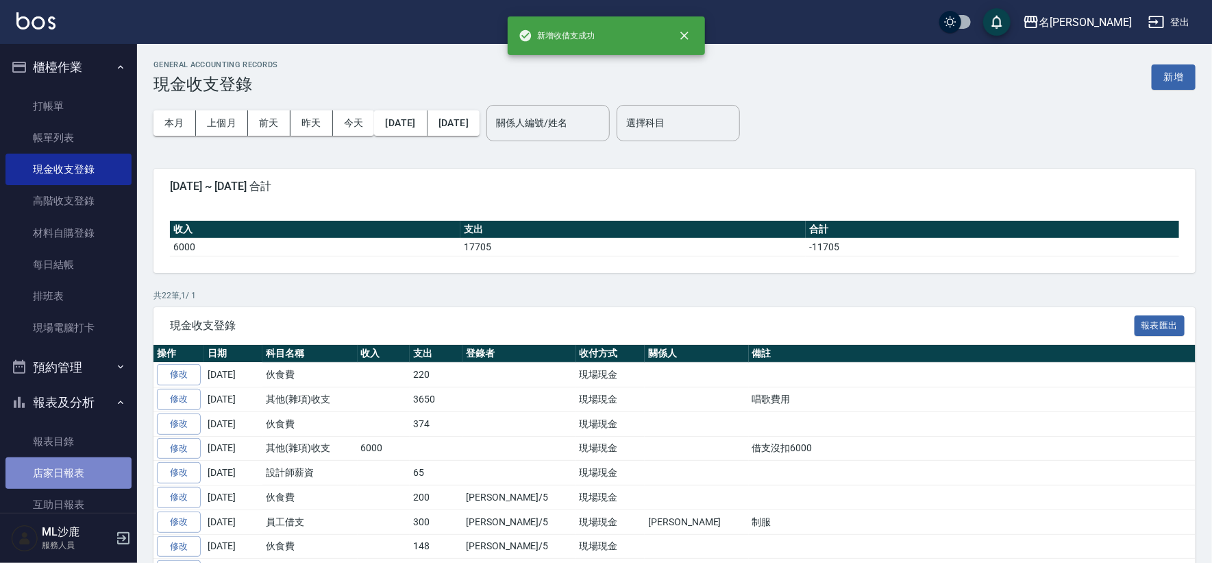
click at [84, 469] on link "店家日報表" at bounding box center [68, 473] width 126 height 32
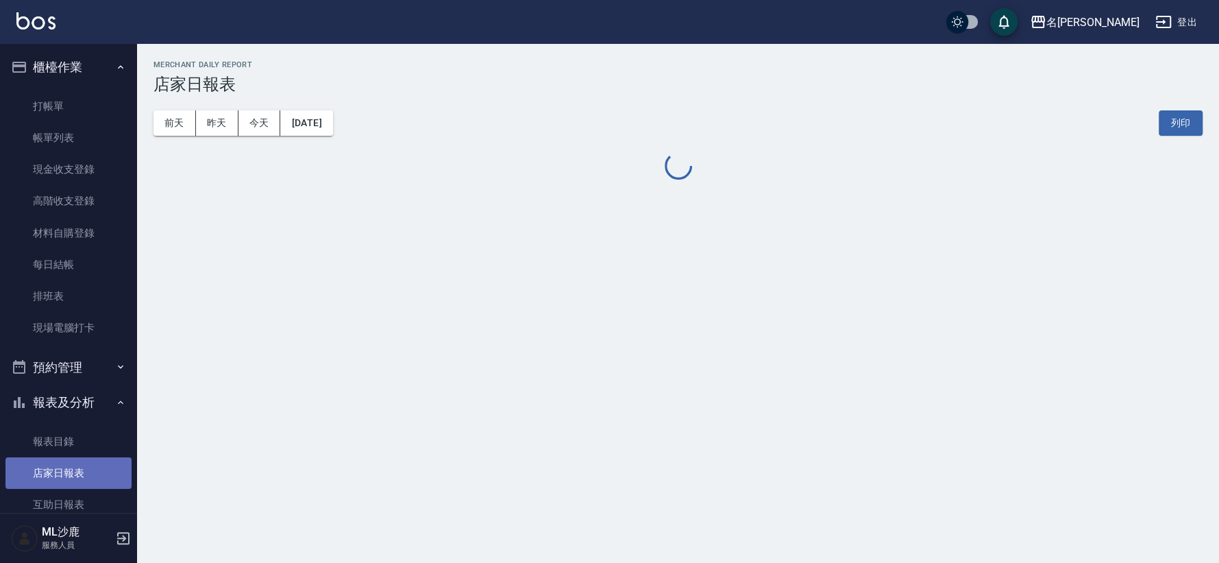
drag, startPoint x: 84, startPoint y: 469, endPoint x: 75, endPoint y: 354, distance: 116.1
click at [75, 354] on ul "櫃檯作業 打帳單 帳單列表 現金收支登錄 高階收支登錄 材料自購登錄 每日結帳 排班表 現場電腦打卡 預約管理 預約管理 單日預約紀錄 單週預約紀錄 報表及分…" at bounding box center [68, 451] width 126 height 815
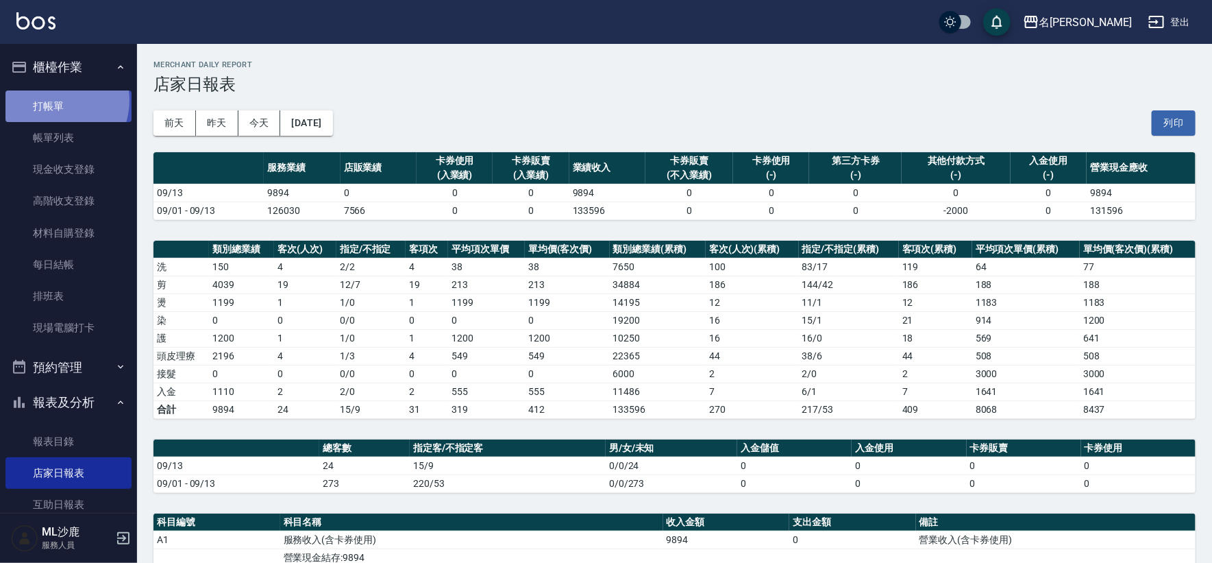
click at [53, 100] on link "打帳單" at bounding box center [68, 106] width 126 height 32
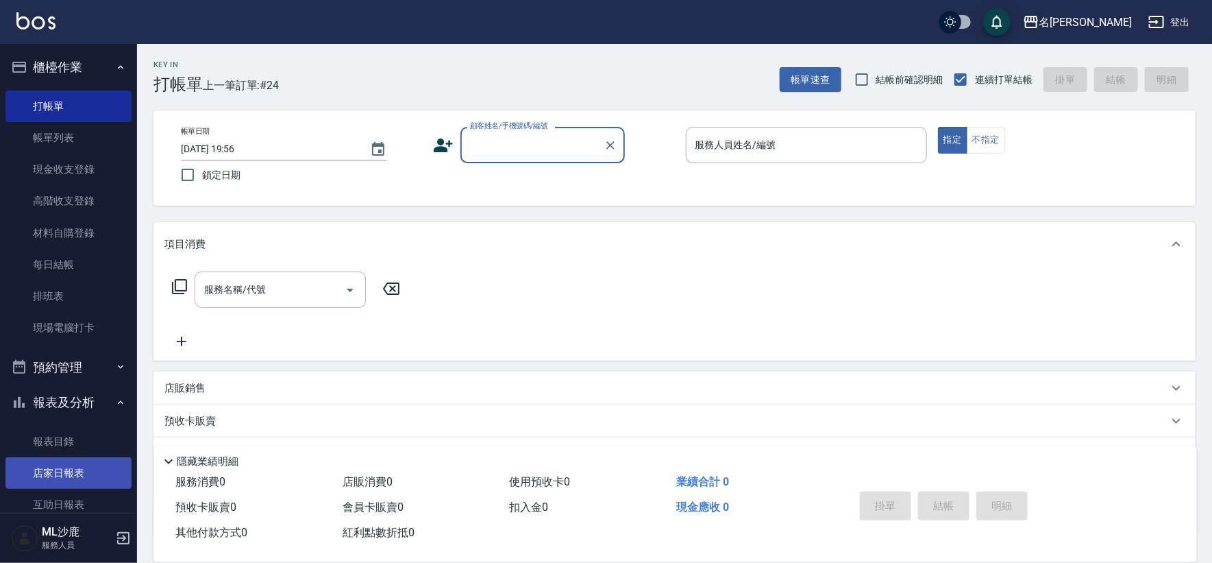
click at [59, 477] on link "店家日報表" at bounding box center [68, 473] width 126 height 32
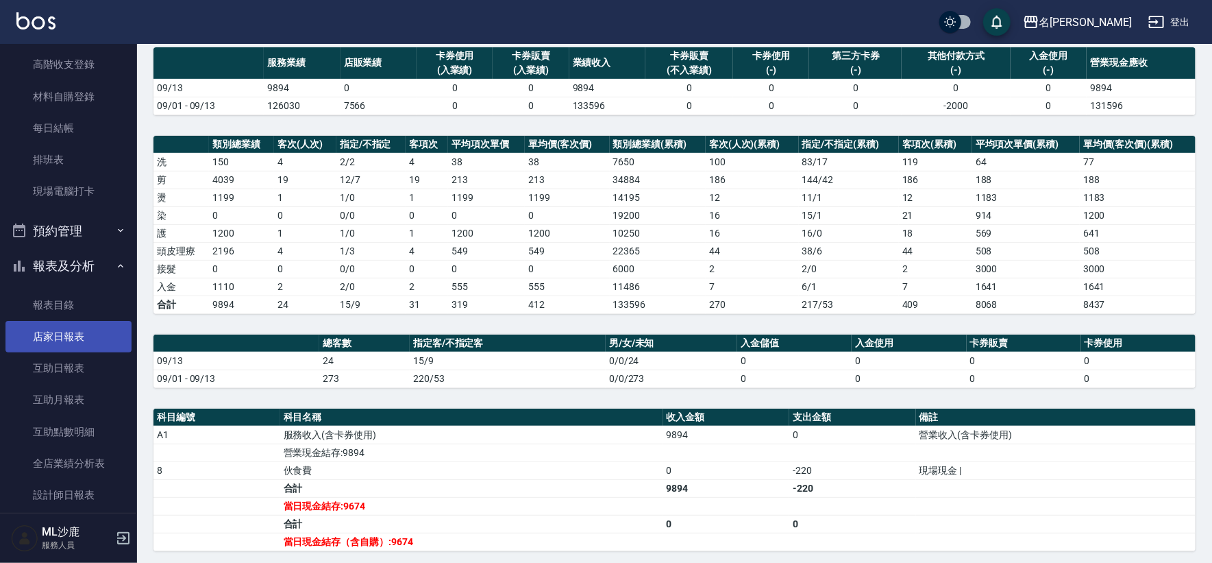
scroll to position [228, 0]
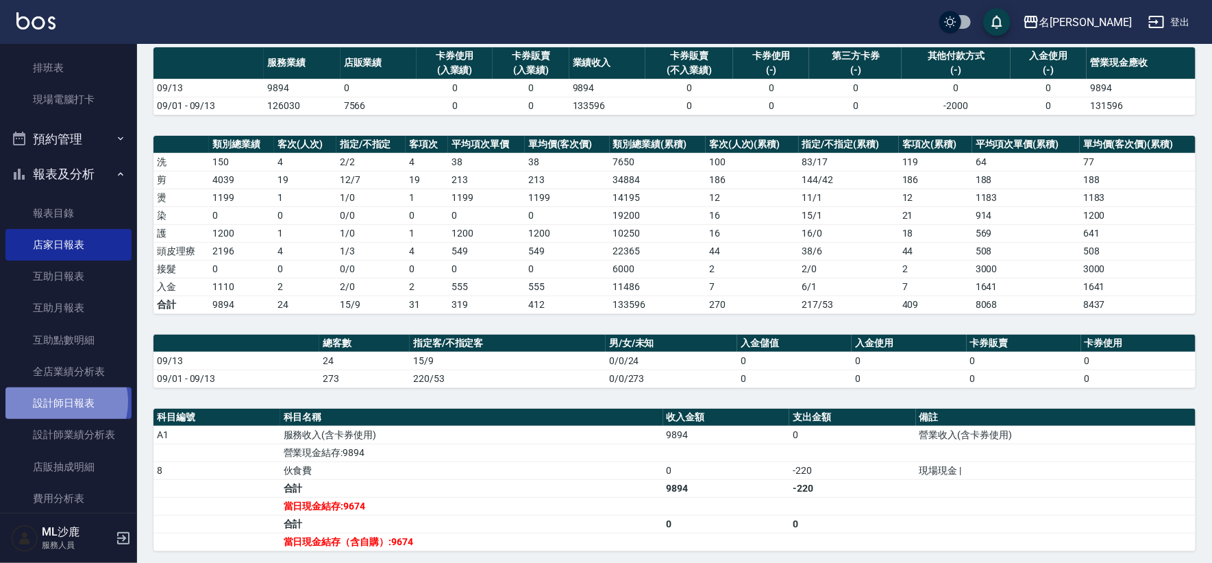
click at [59, 401] on link "設計師日報表" at bounding box center [68, 403] width 126 height 32
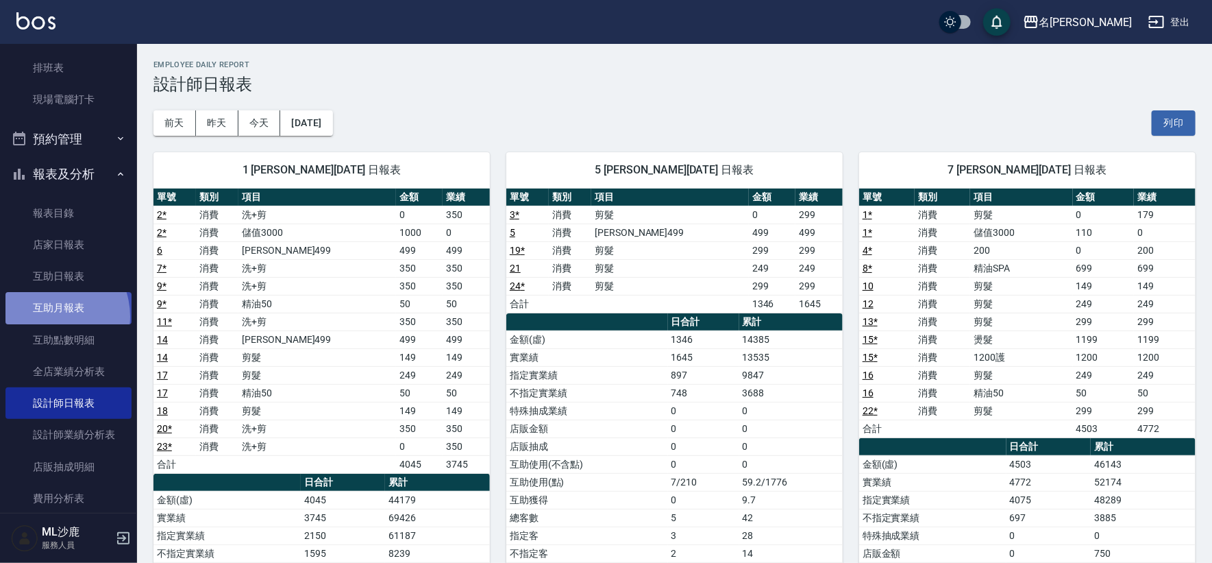
click at [47, 316] on link "互助月報表" at bounding box center [68, 308] width 126 height 32
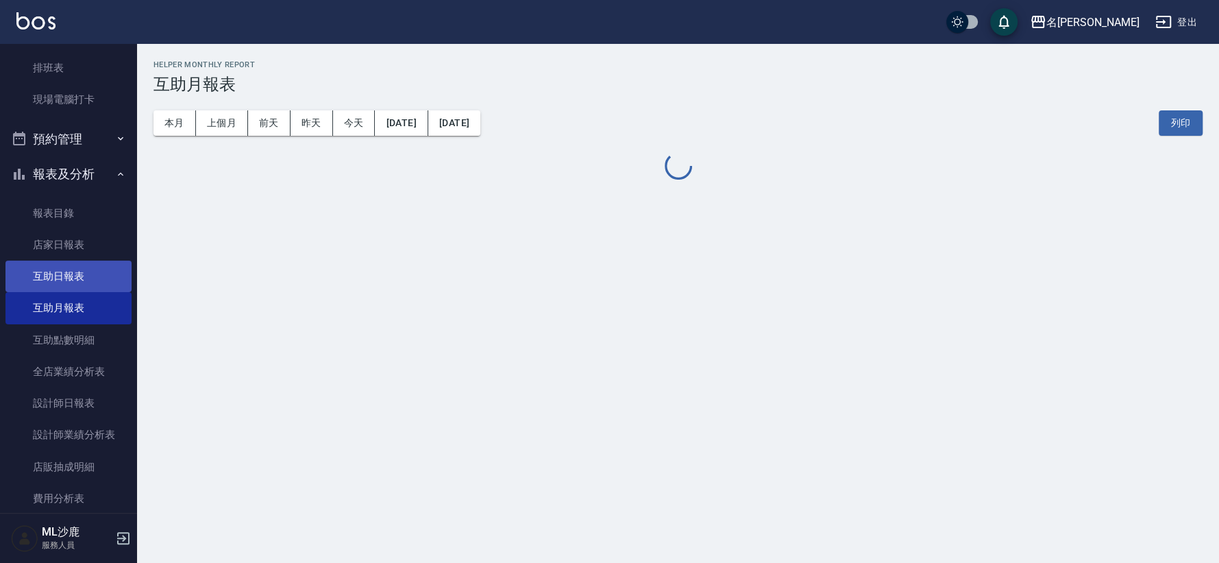
click at [68, 270] on link "互助日報表" at bounding box center [68, 276] width 126 height 32
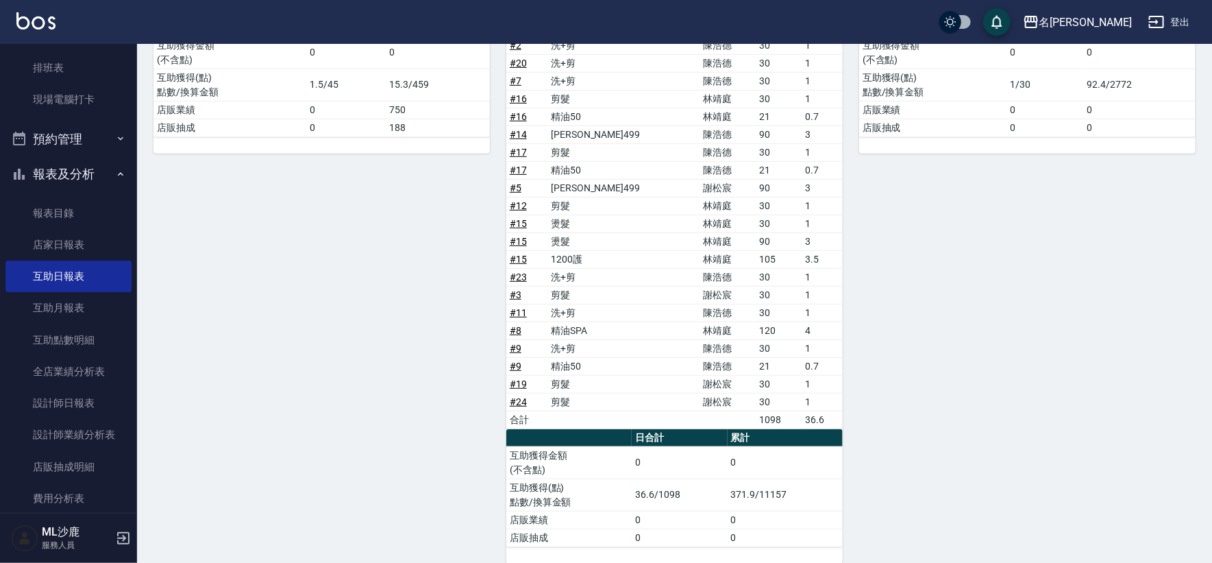
scroll to position [287, 0]
